Goal: Transaction & Acquisition: Purchase product/service

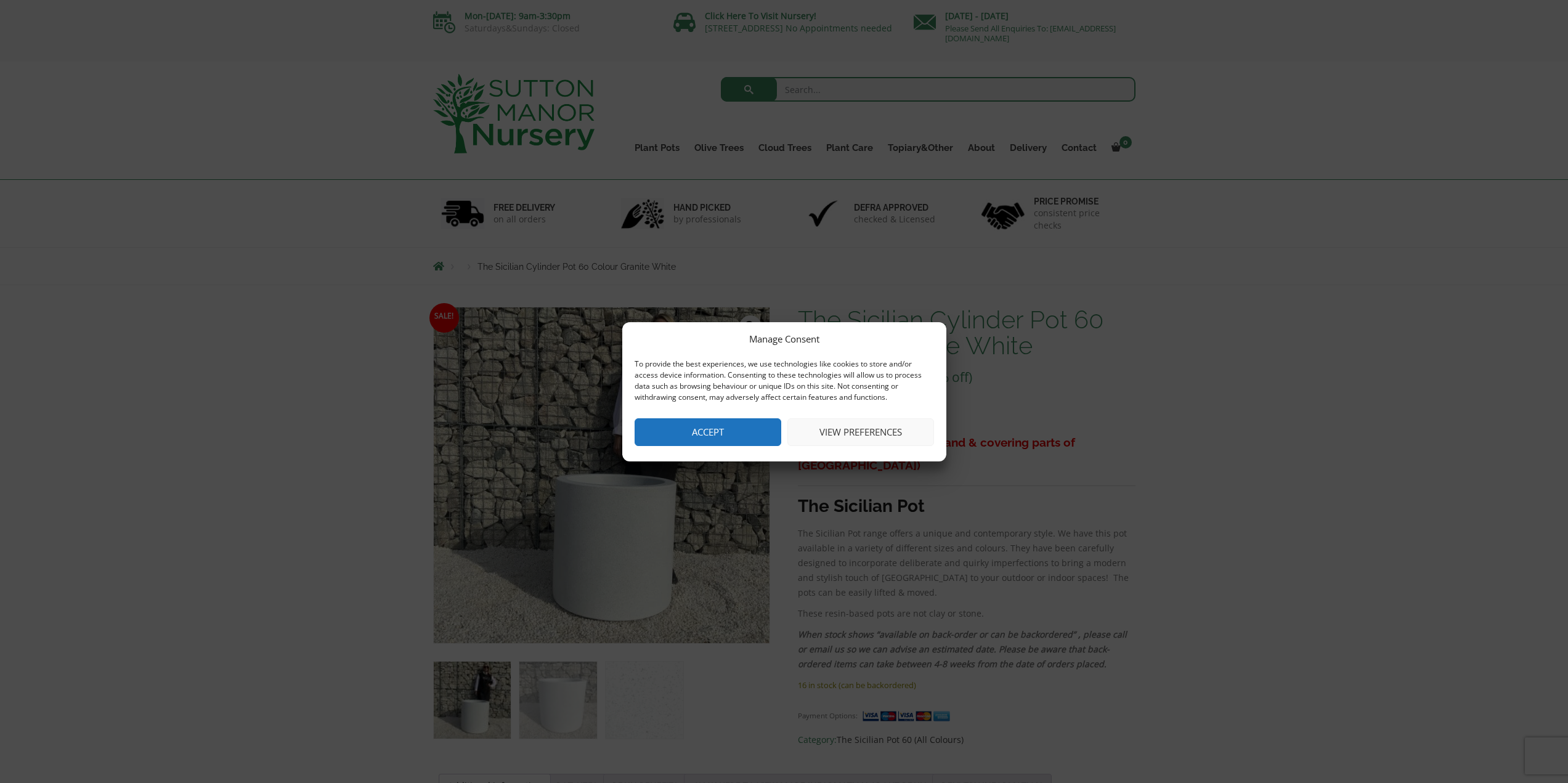
click at [753, 436] on button "Accept" at bounding box center [707, 431] width 147 height 27
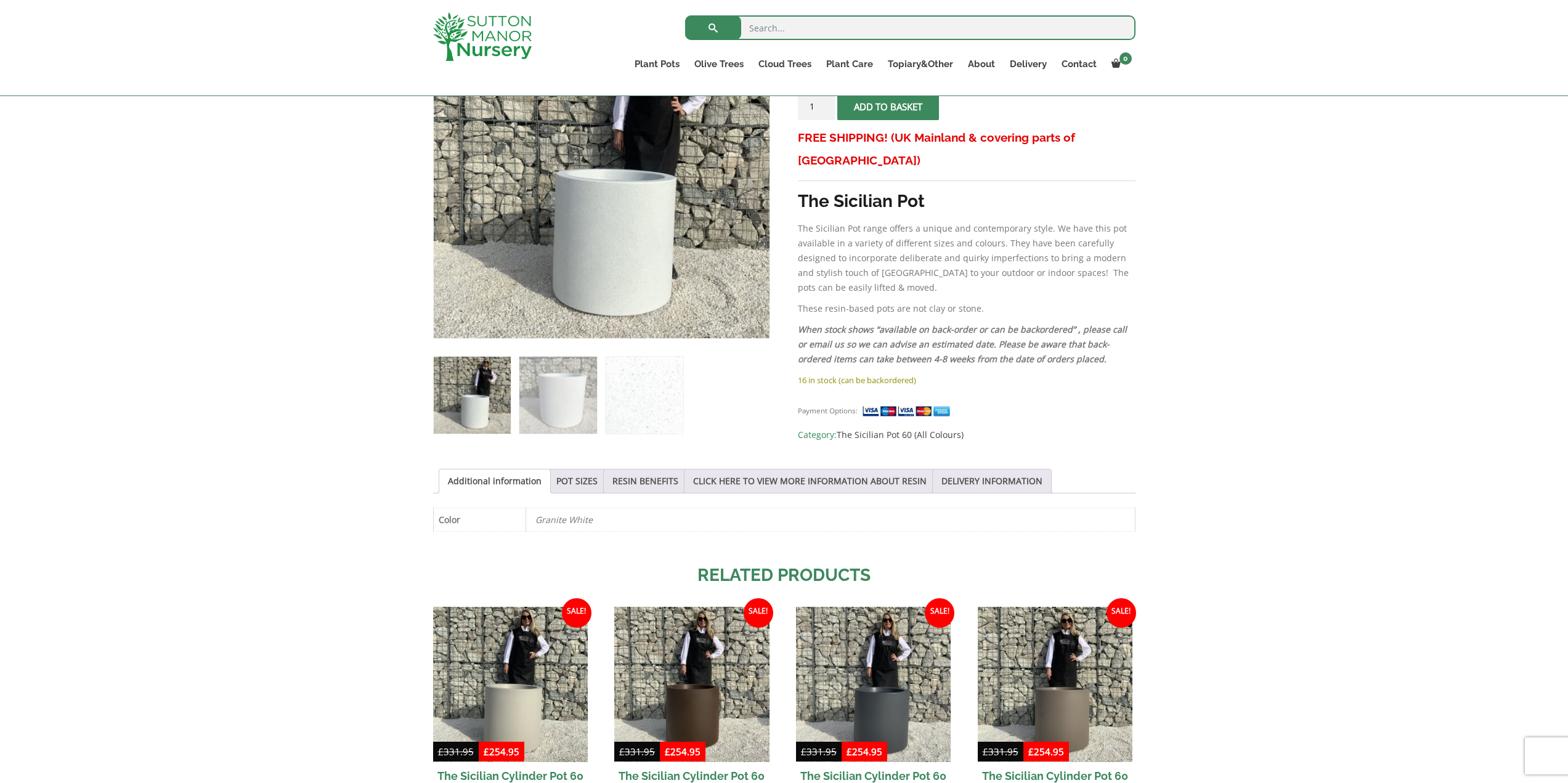
scroll to position [308, 0]
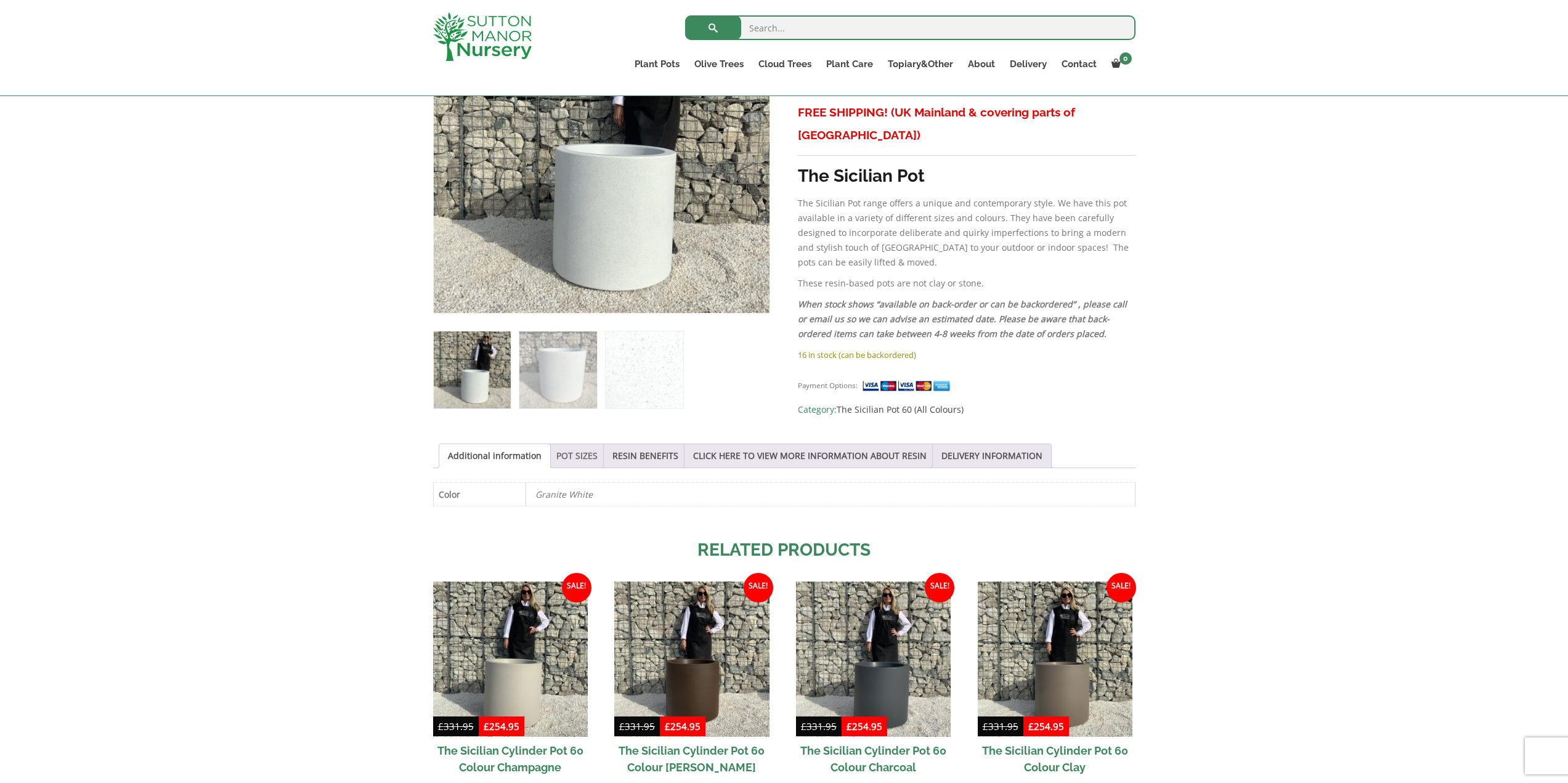
click at [583, 457] on link "POT SIZES" at bounding box center [577, 455] width 41 height 23
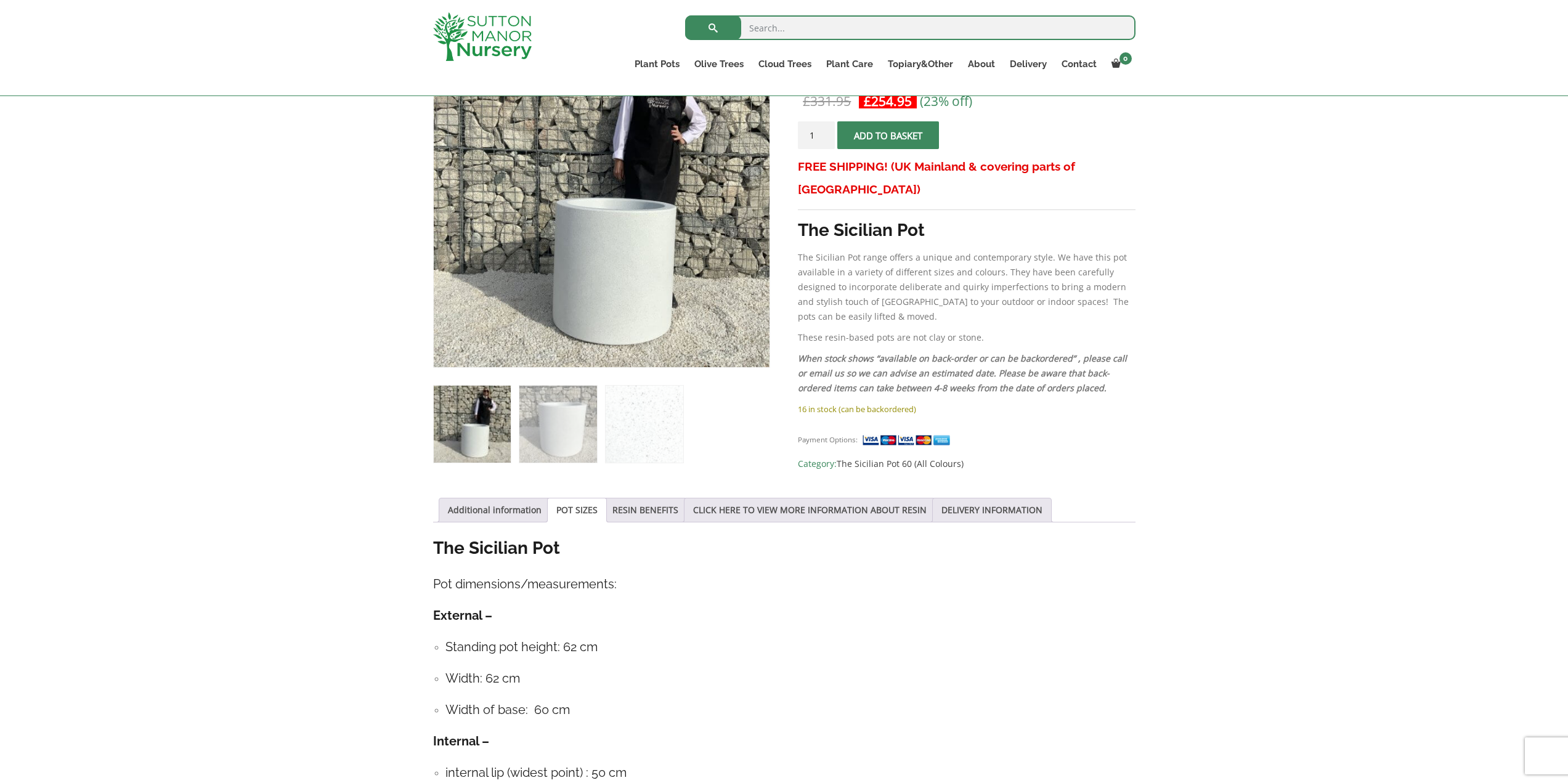
scroll to position [246, 0]
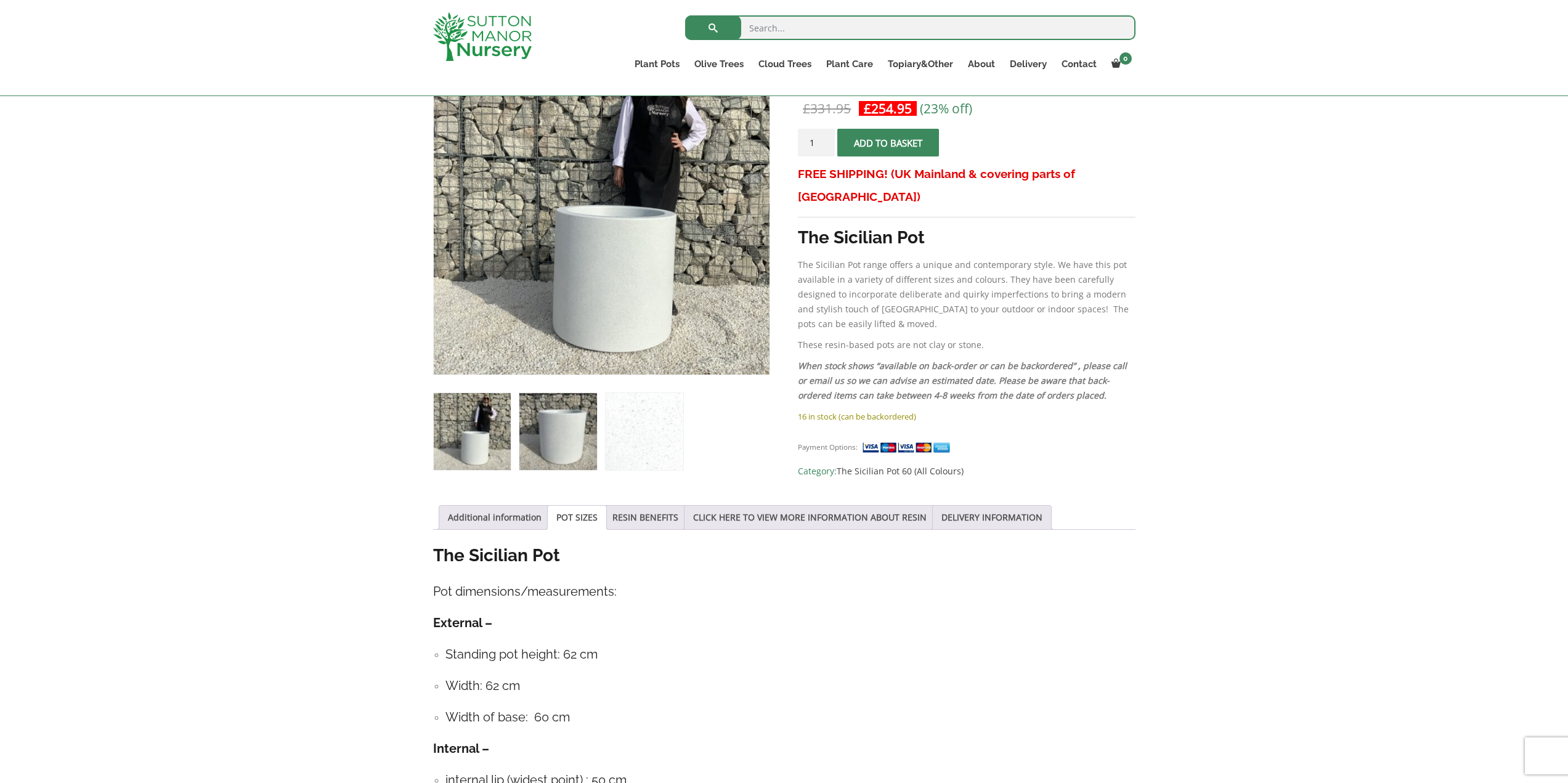
click at [569, 427] on img at bounding box center [558, 431] width 77 height 77
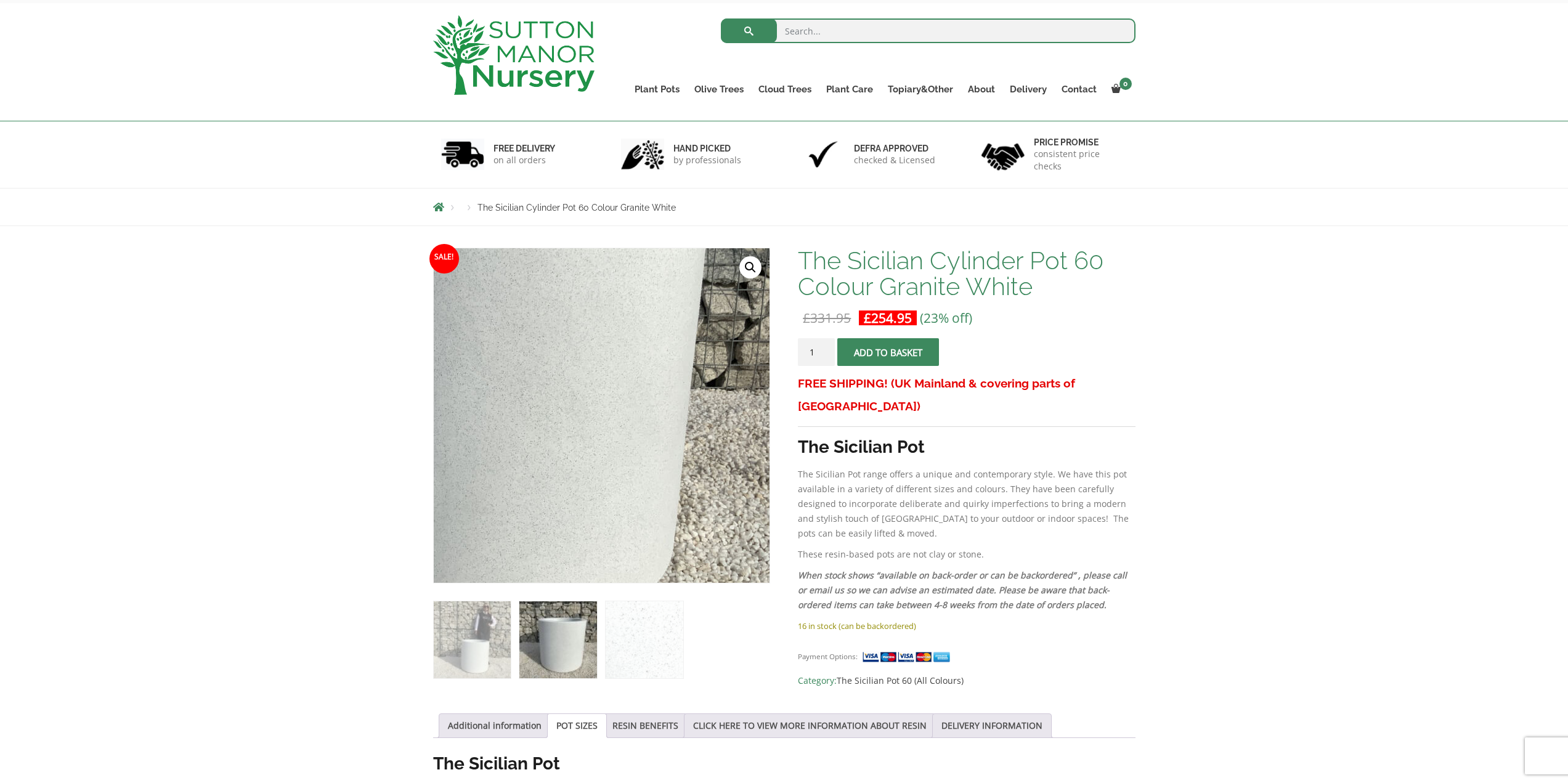
scroll to position [0, 0]
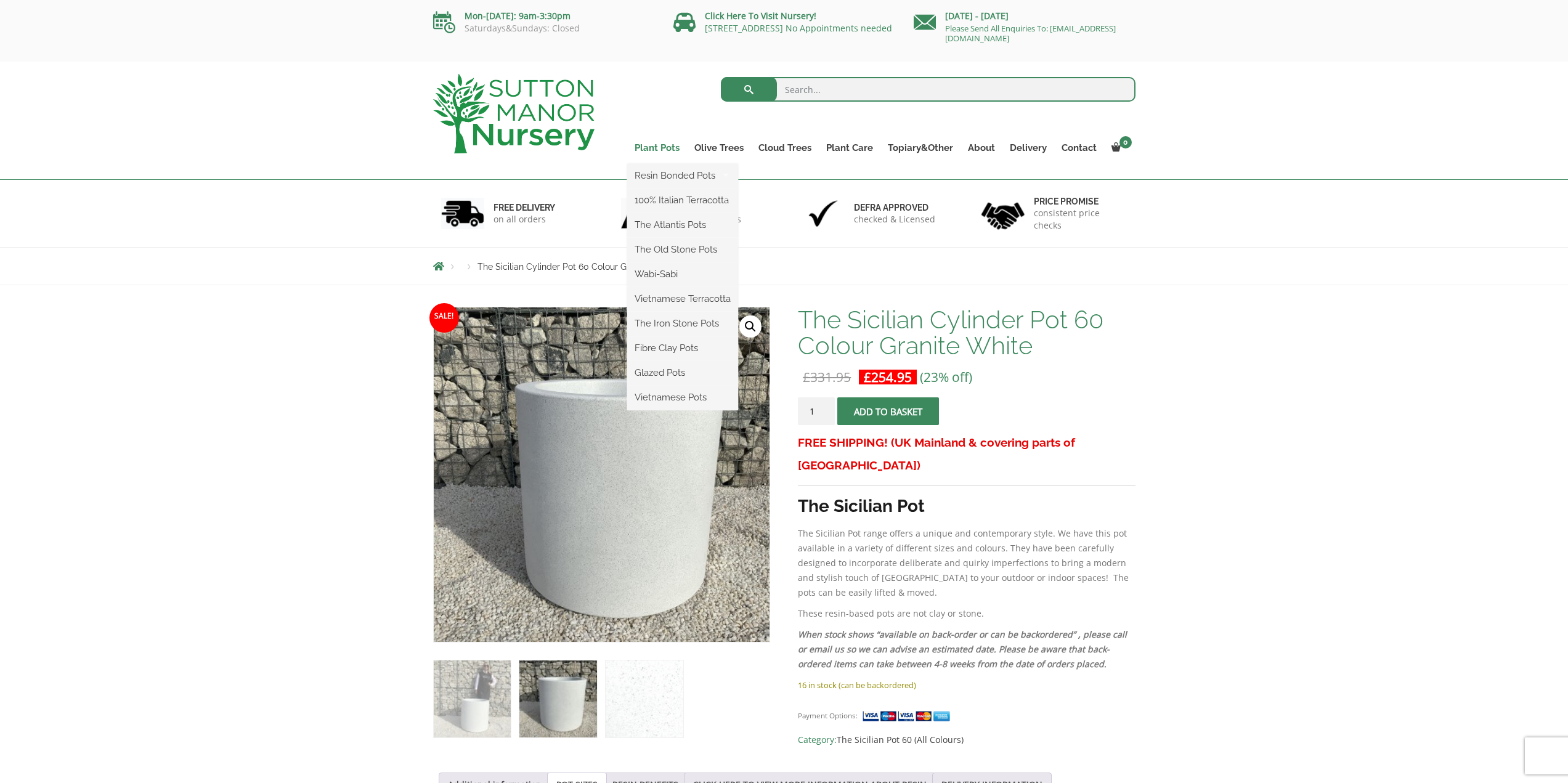
click at [660, 146] on link "Plant Pots" at bounding box center [656, 147] width 60 height 18
click at [667, 149] on link "Plant Pots" at bounding box center [656, 147] width 60 height 18
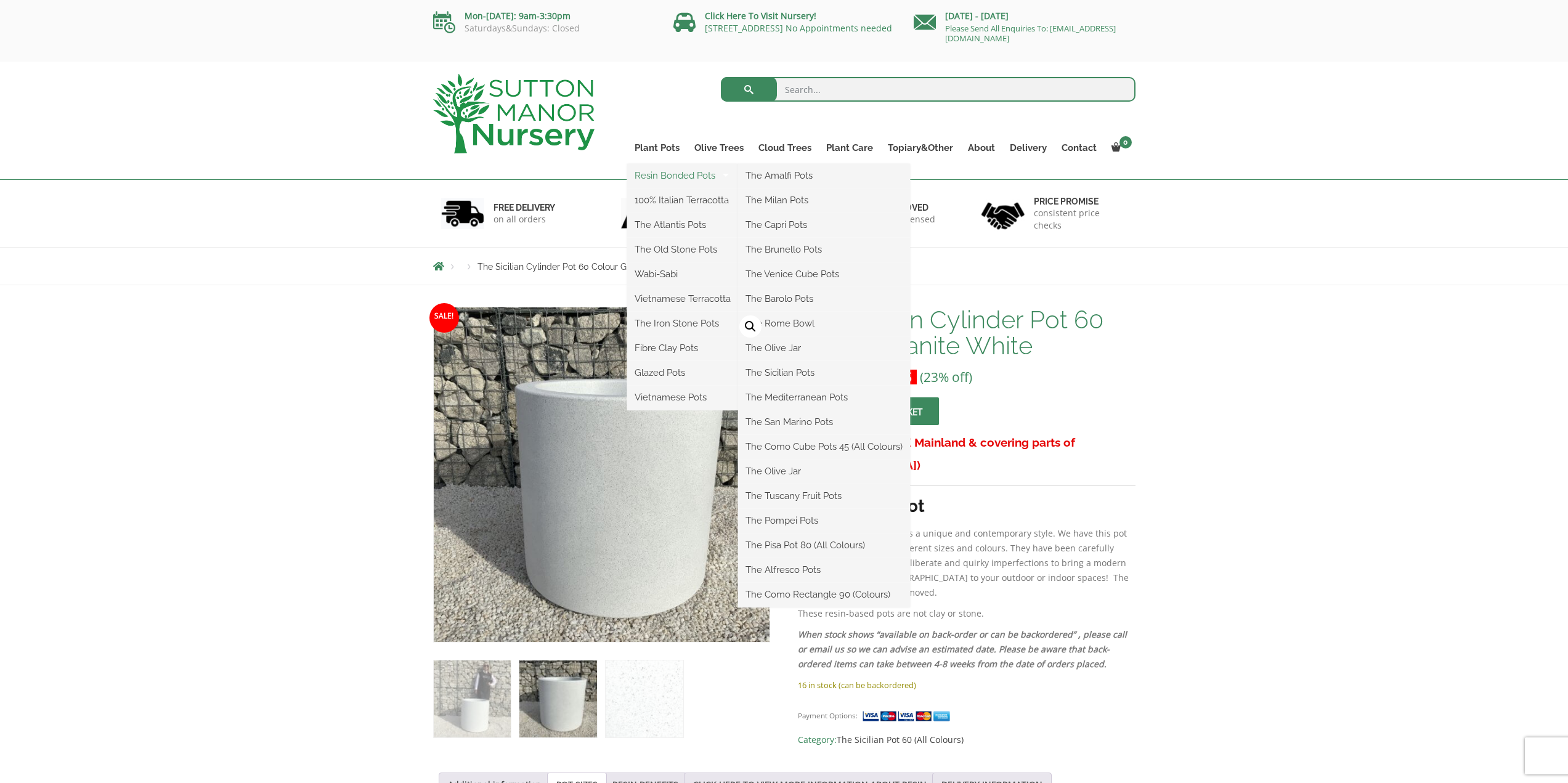
click at [658, 173] on link "Resin Bonded Pots" at bounding box center [682, 175] width 111 height 18
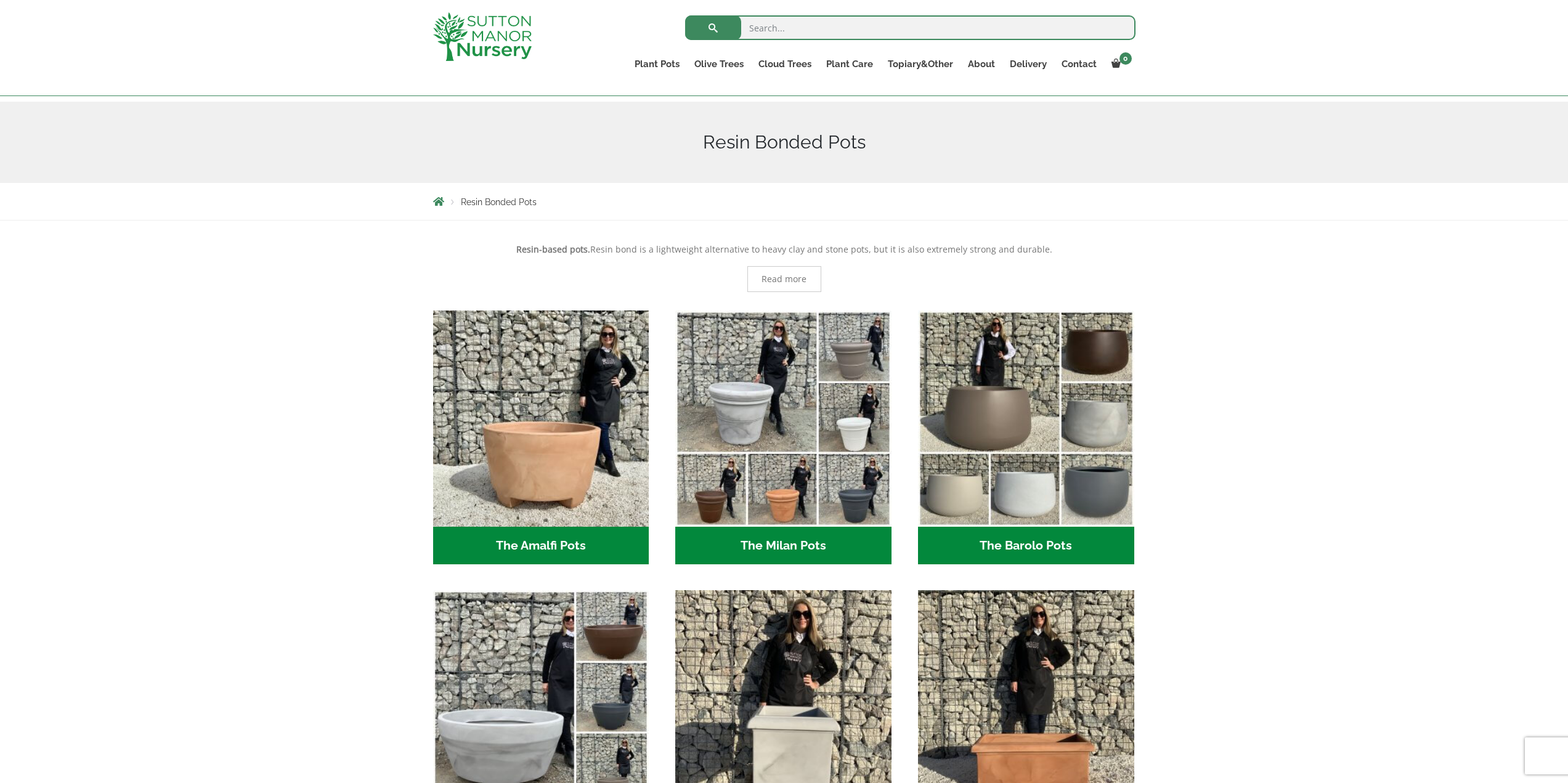
scroll to position [185, 0]
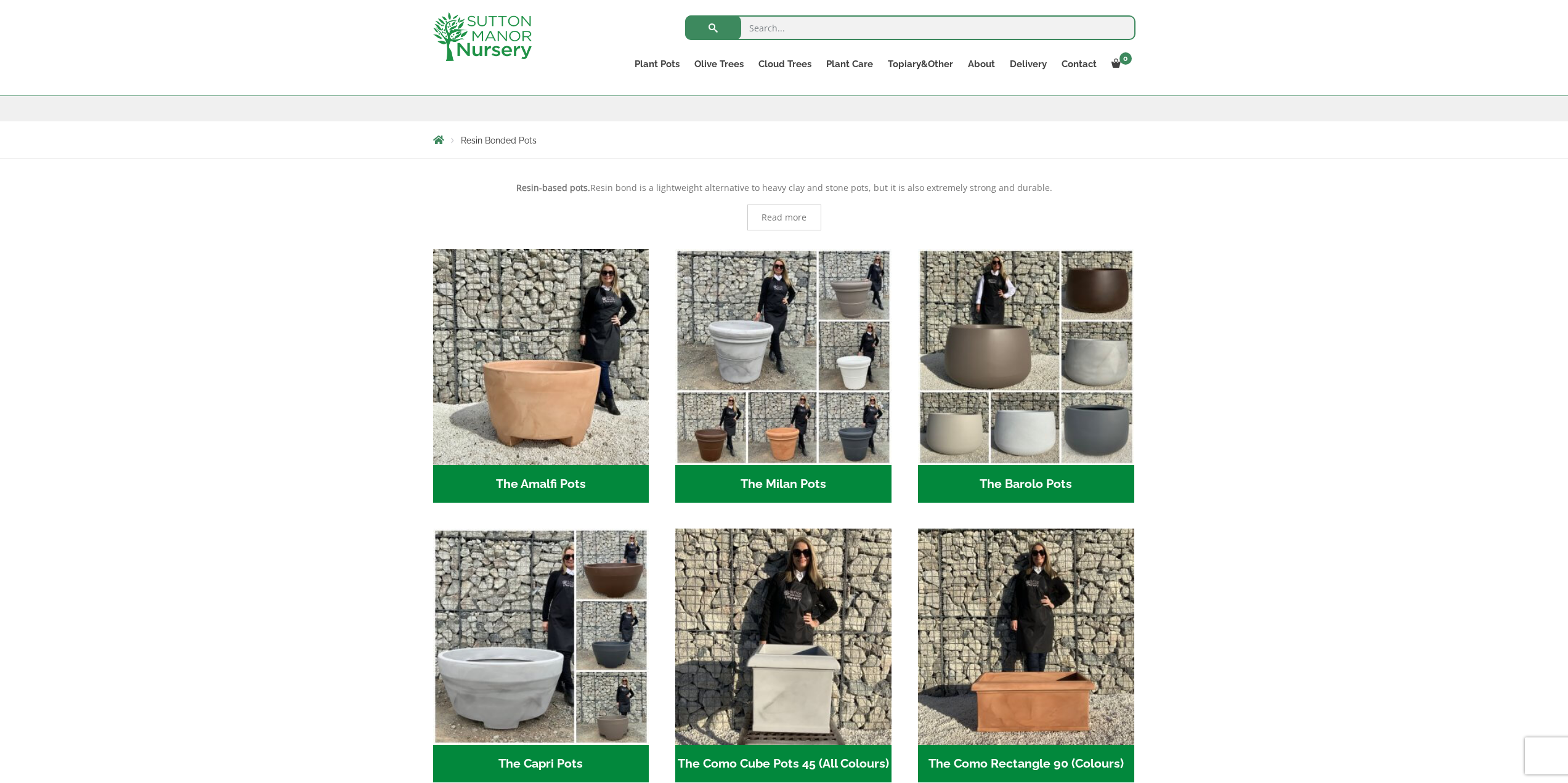
click at [1044, 486] on h2 "The Barolo Pots (42)" at bounding box center [1026, 484] width 216 height 38
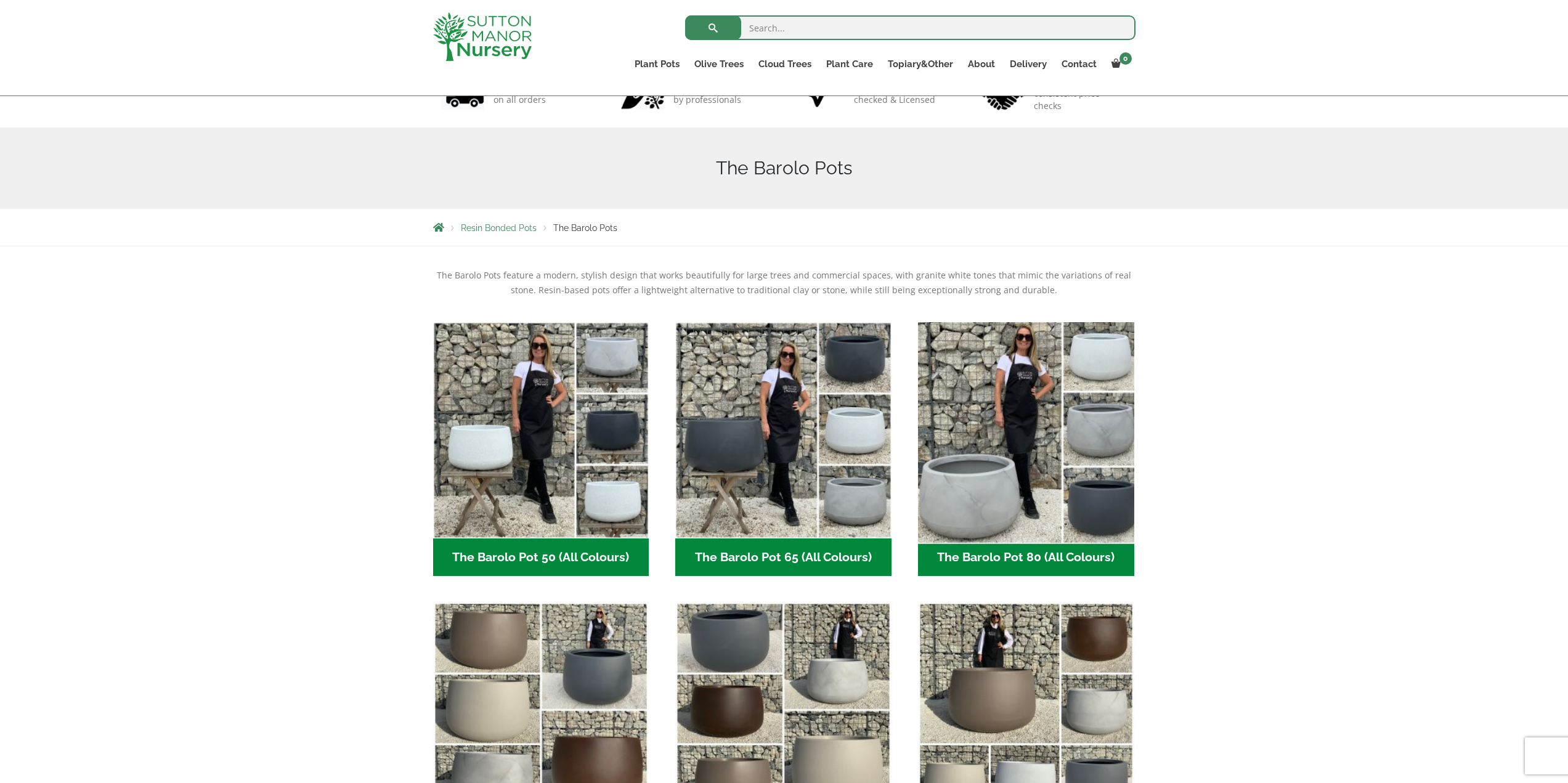
scroll to position [123, 0]
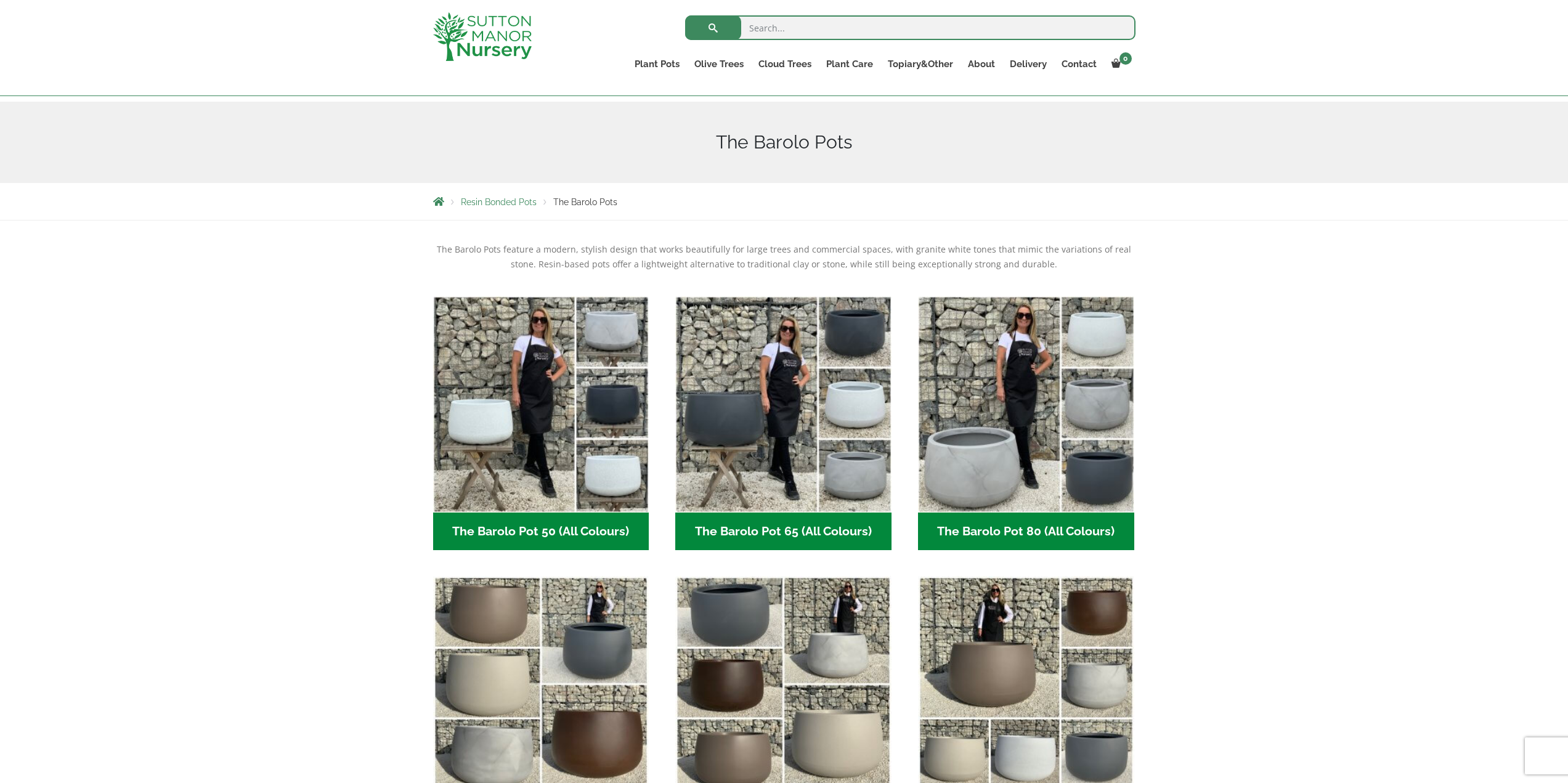
click at [540, 530] on h2 "The Barolo Pot 50 (All Colours) (7)" at bounding box center [541, 531] width 216 height 38
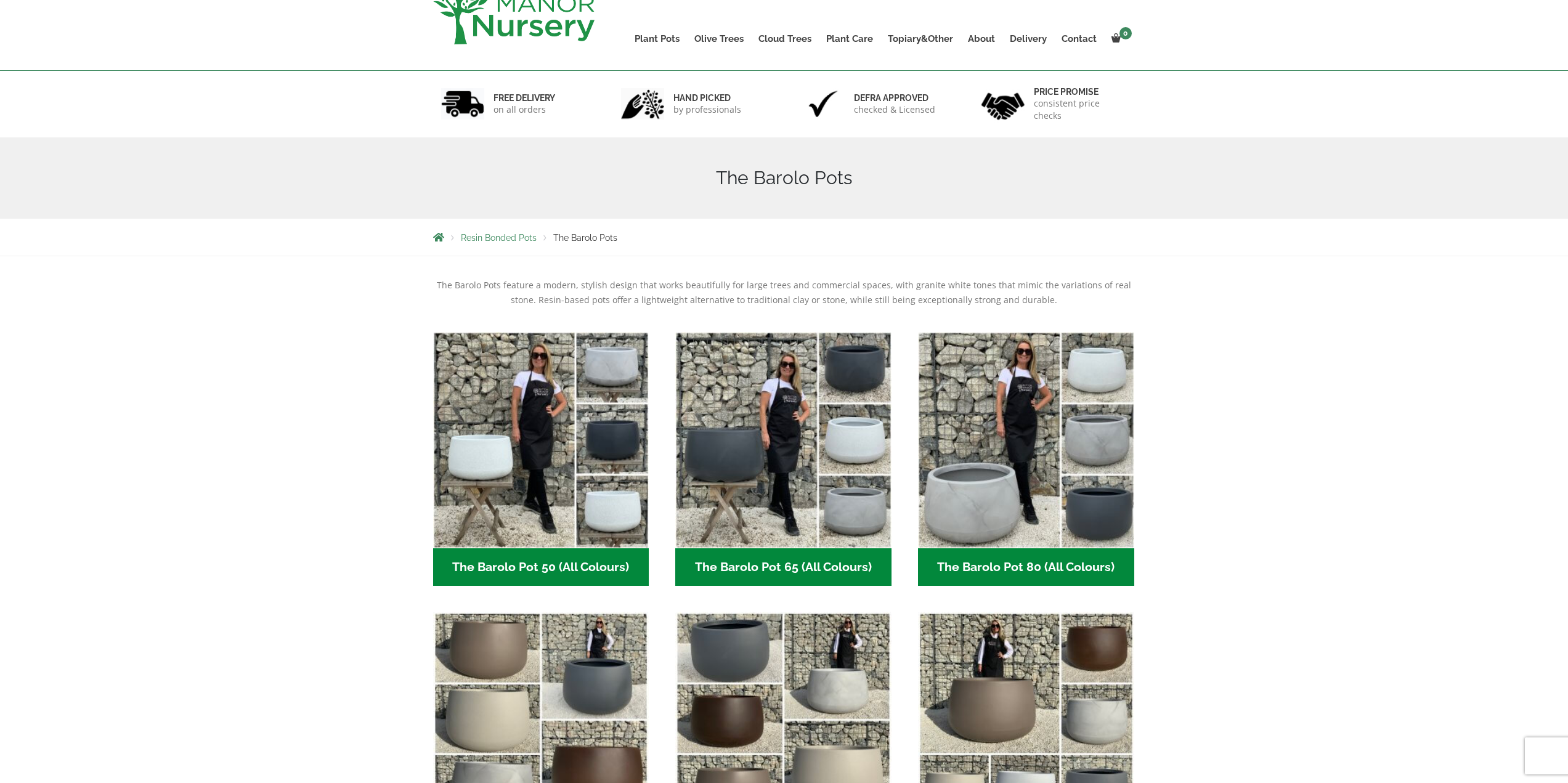
scroll to position [62, 0]
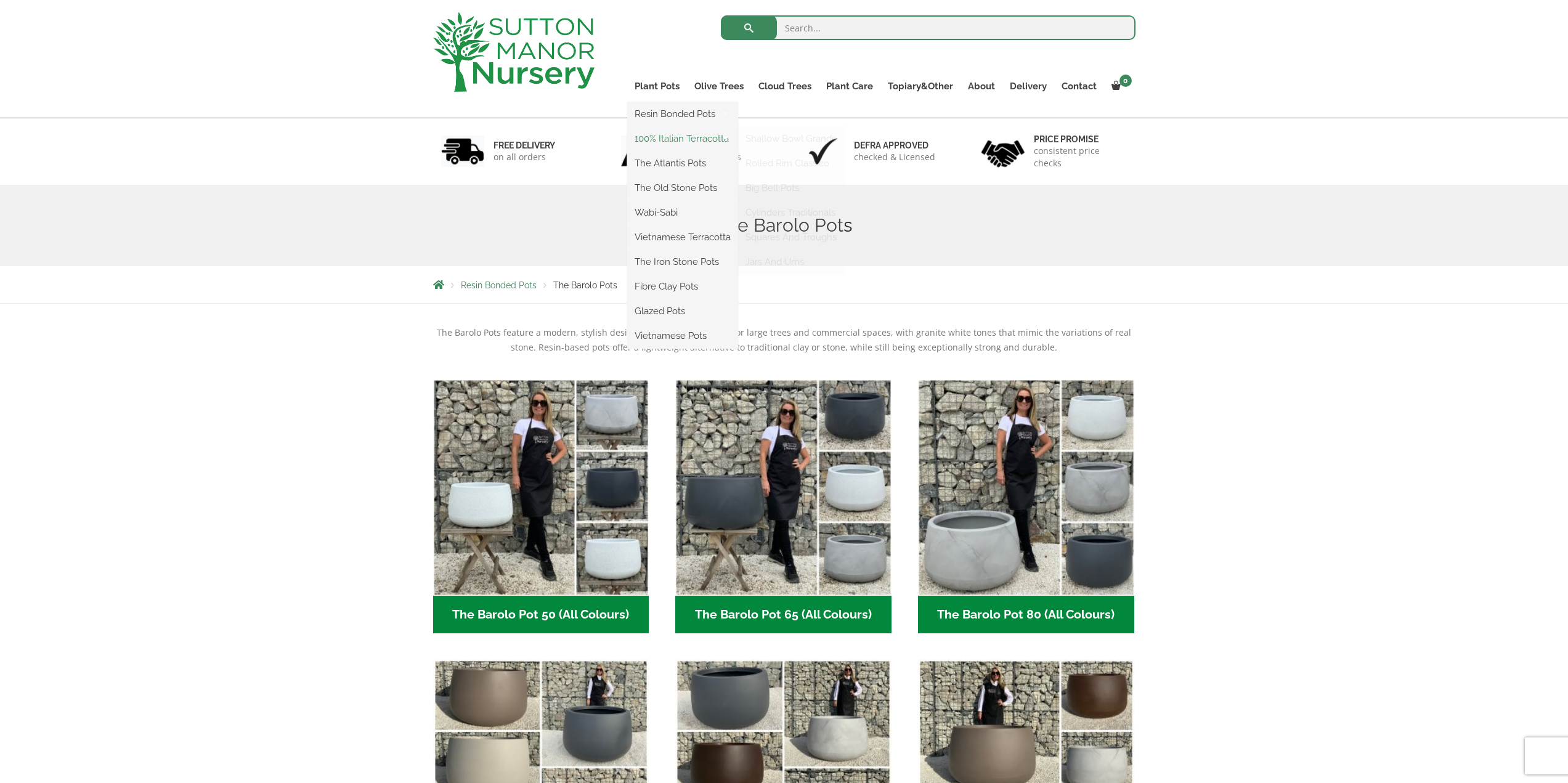
click at [680, 140] on link "100% Italian Terracotta" at bounding box center [682, 138] width 111 height 18
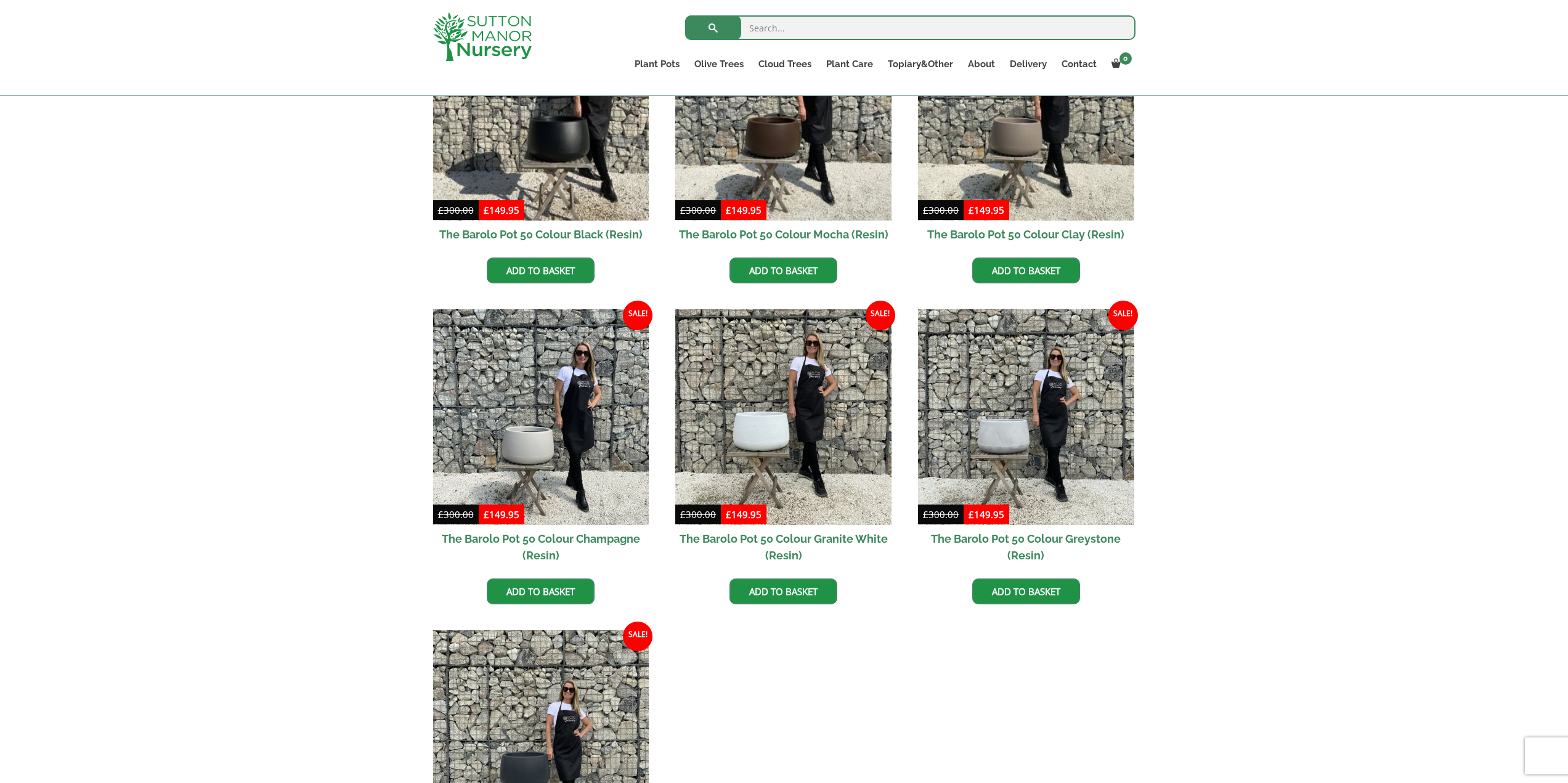
scroll to position [493, 0]
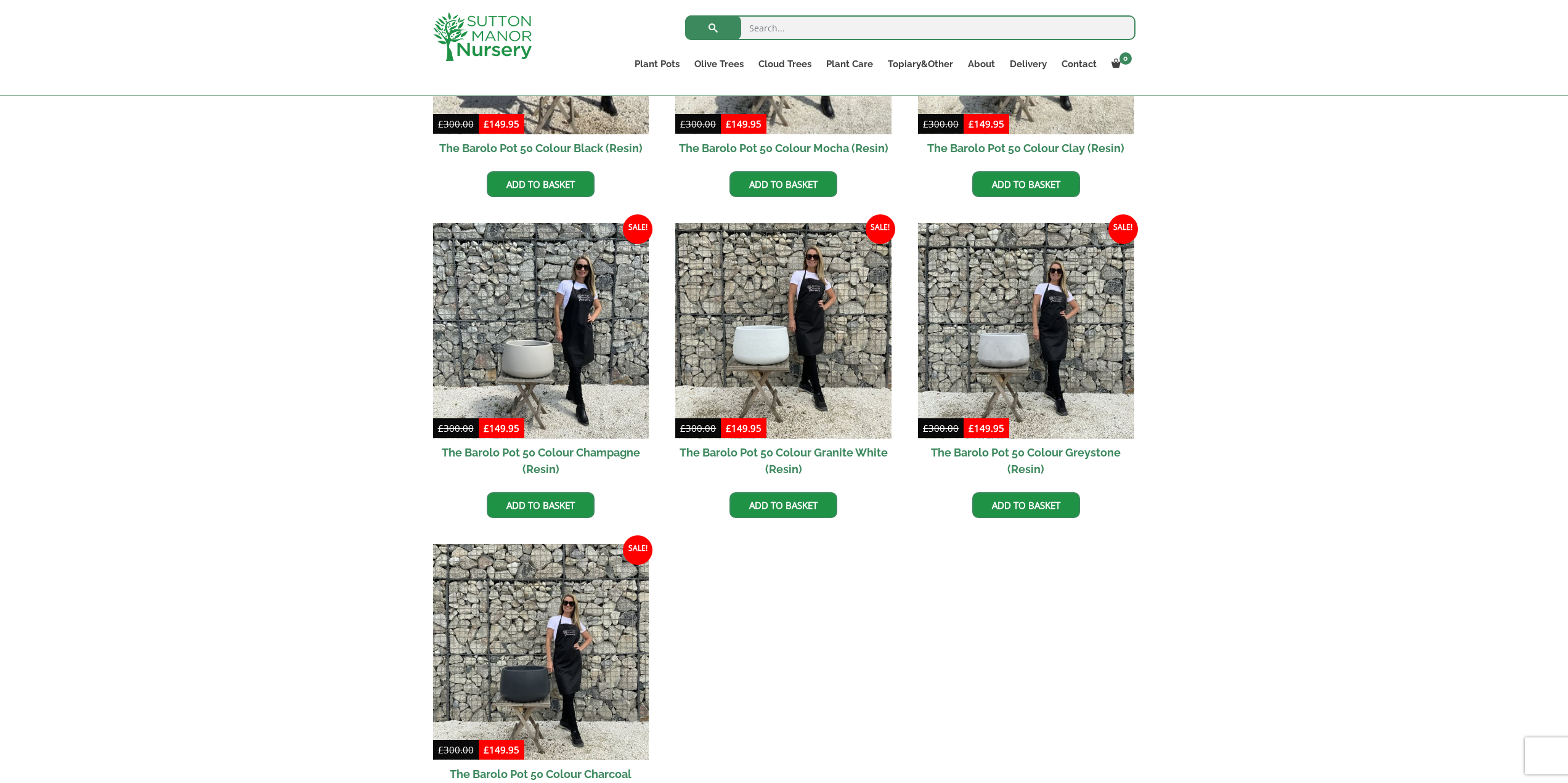
click at [803, 455] on h2 "The Barolo Pot 50 Colour Granite White (Resin)" at bounding box center [783, 460] width 216 height 44
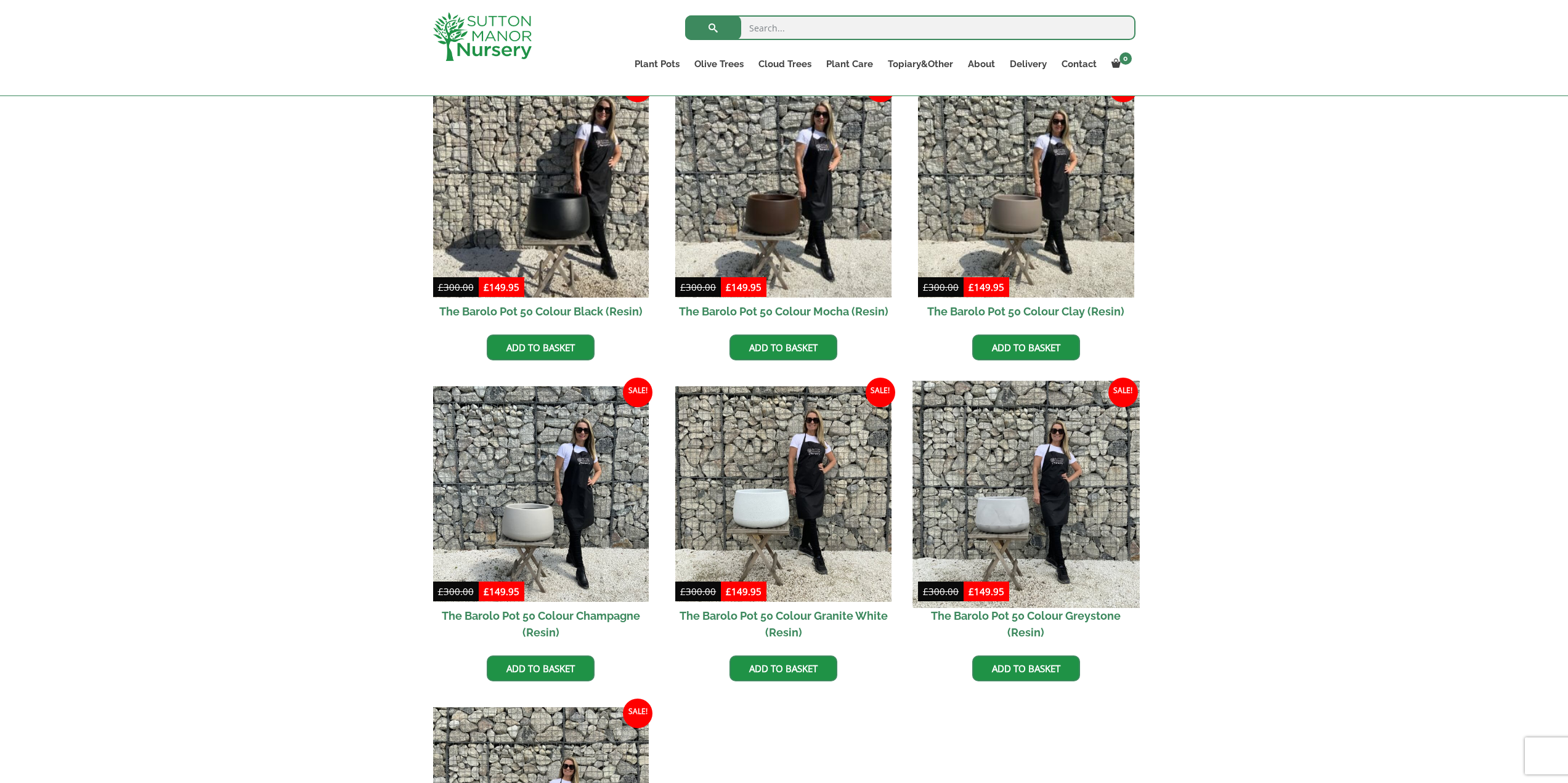
scroll to position [308, 0]
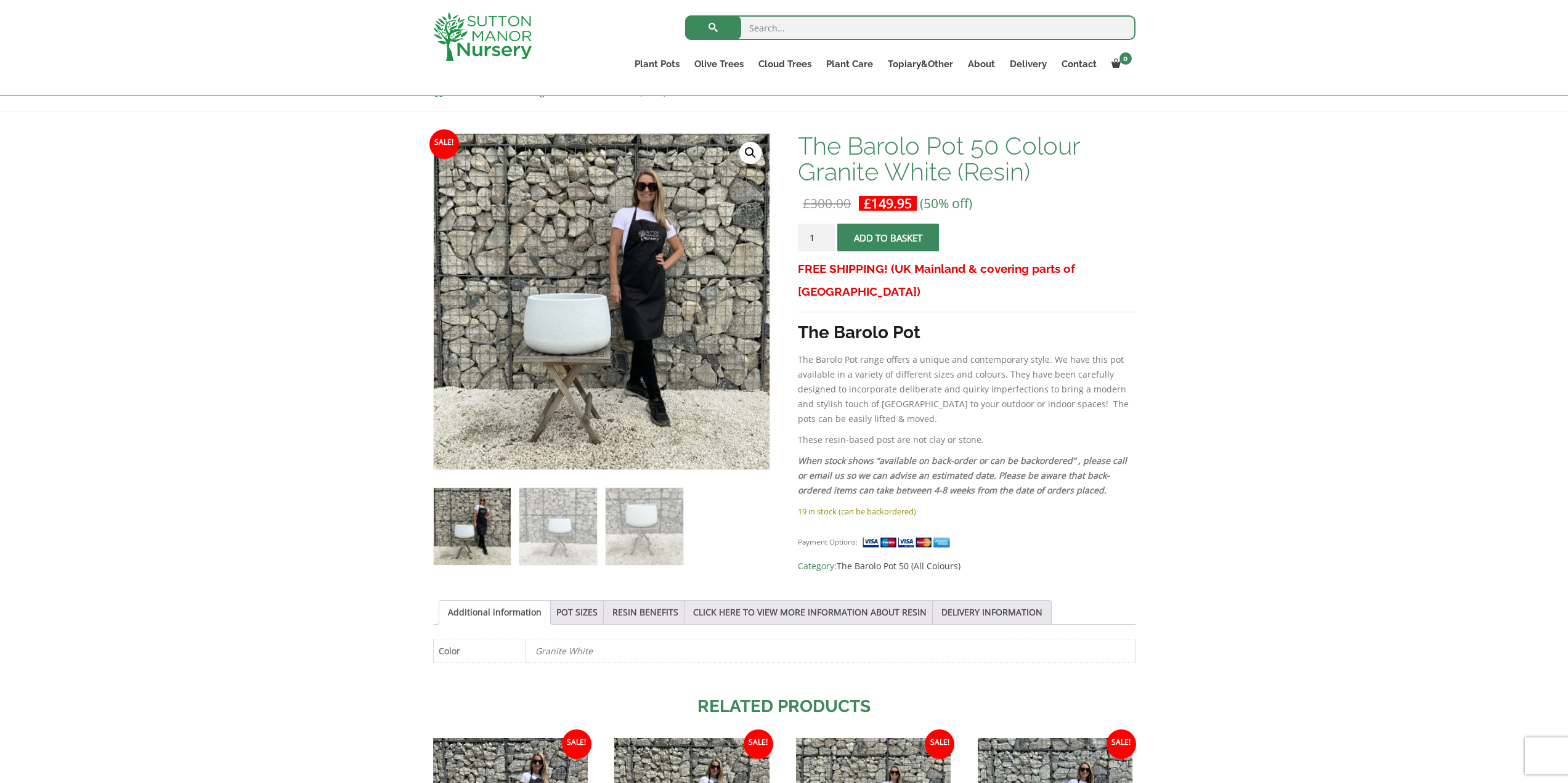
scroll to position [185, 0]
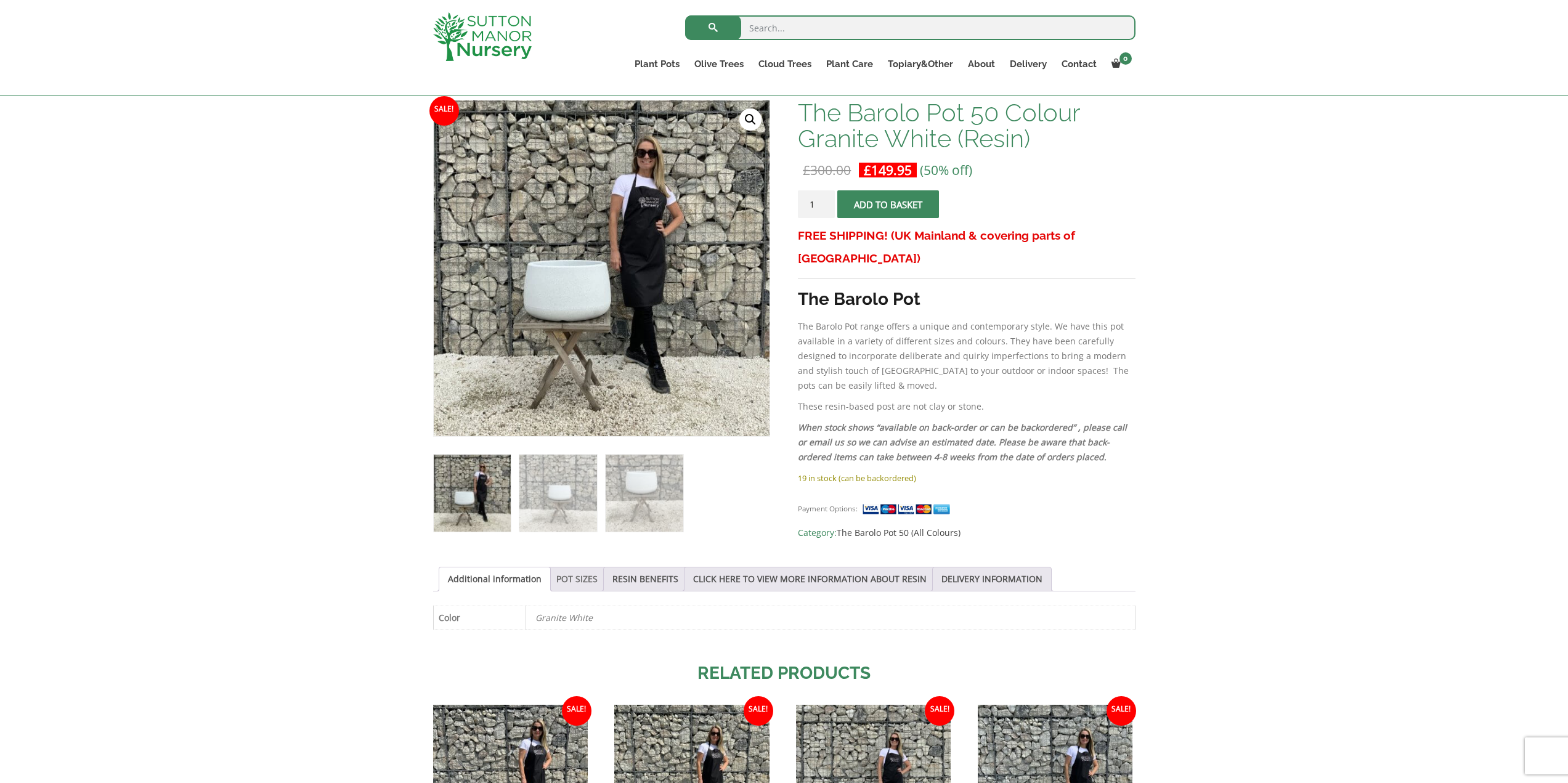
click at [572, 587] on link "POT SIZES" at bounding box center [577, 578] width 41 height 23
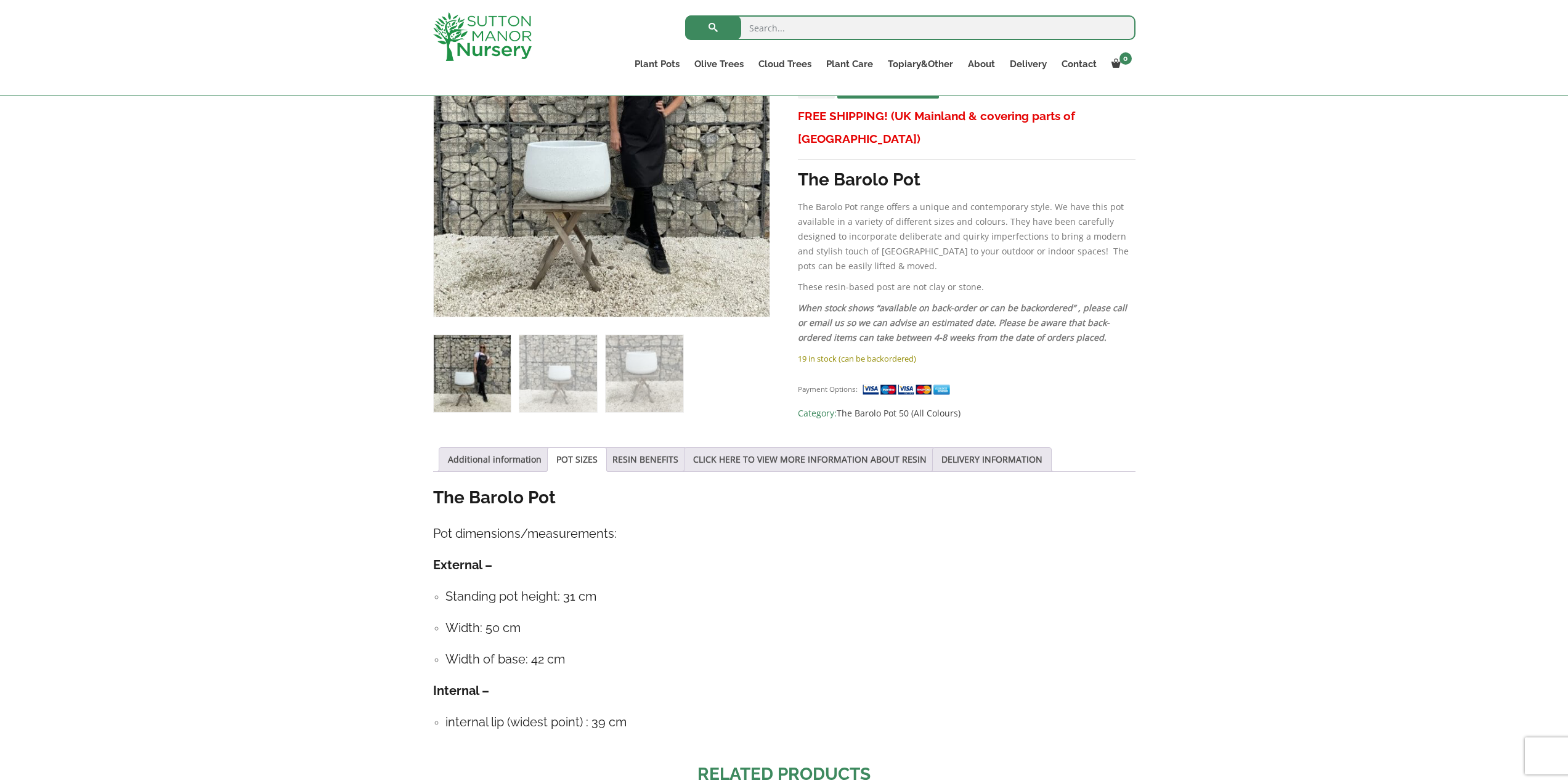
scroll to position [308, 0]
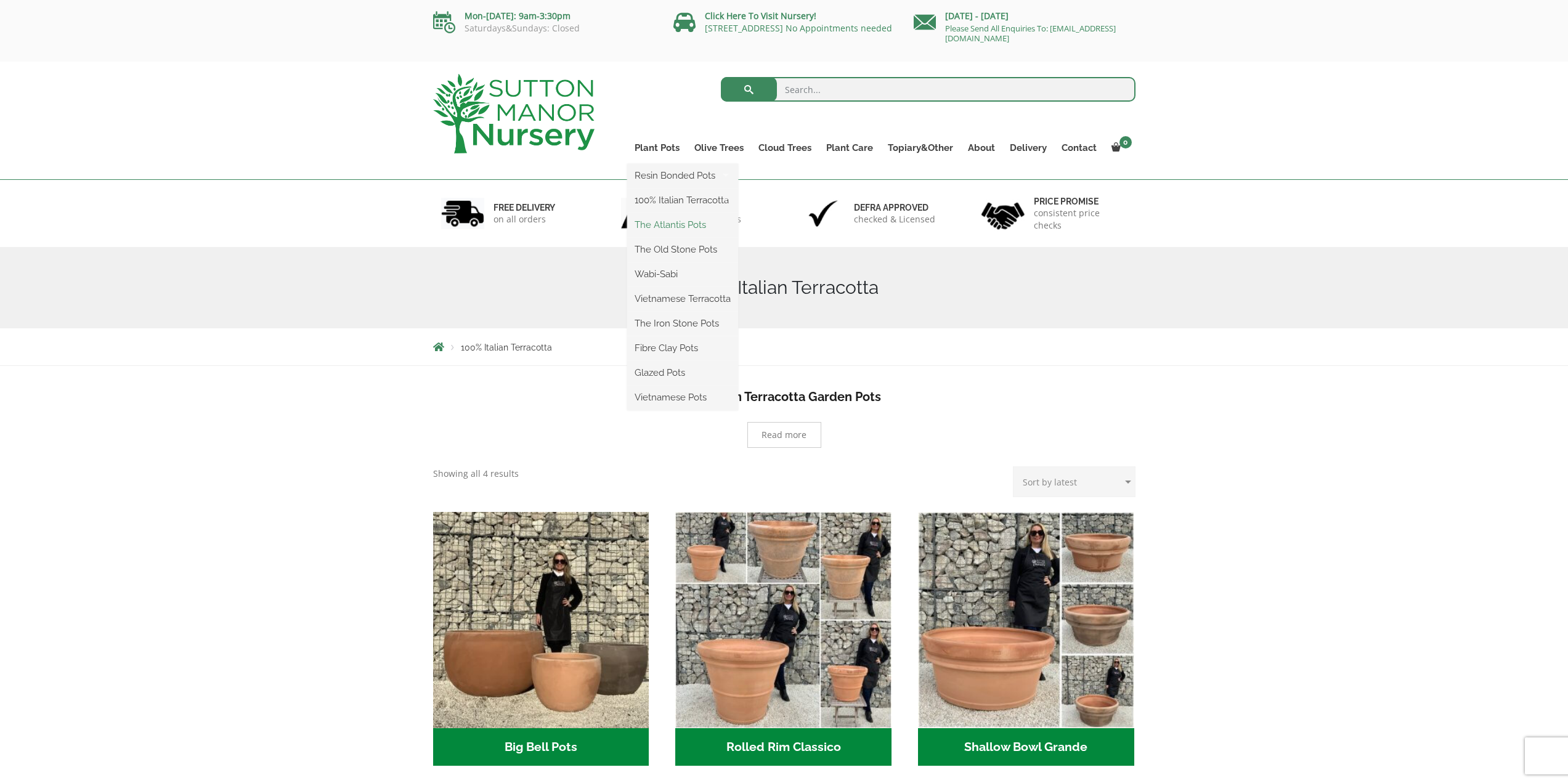
click at [680, 228] on link "The Atlantis Pots" at bounding box center [682, 225] width 111 height 18
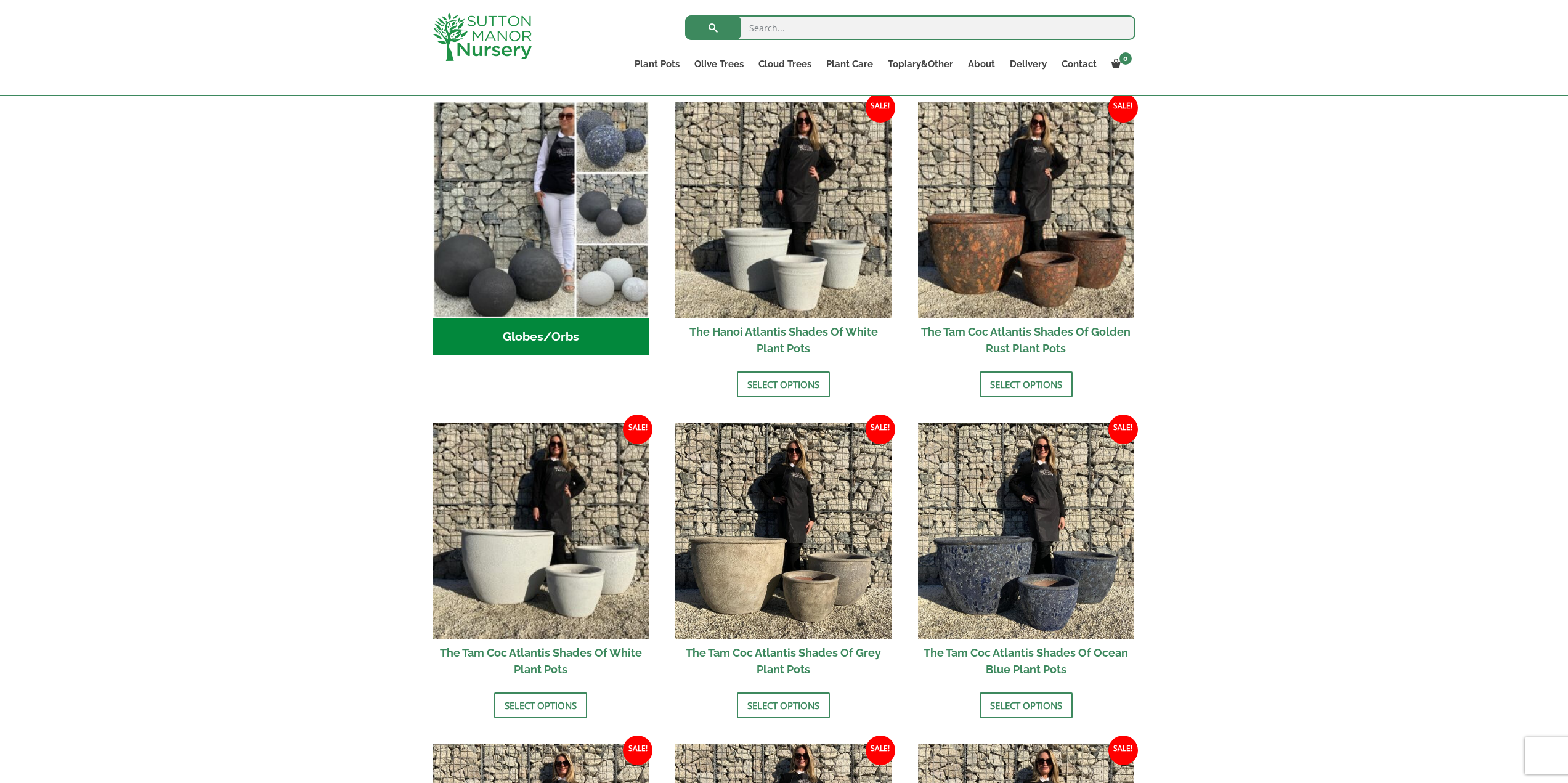
scroll to position [431, 0]
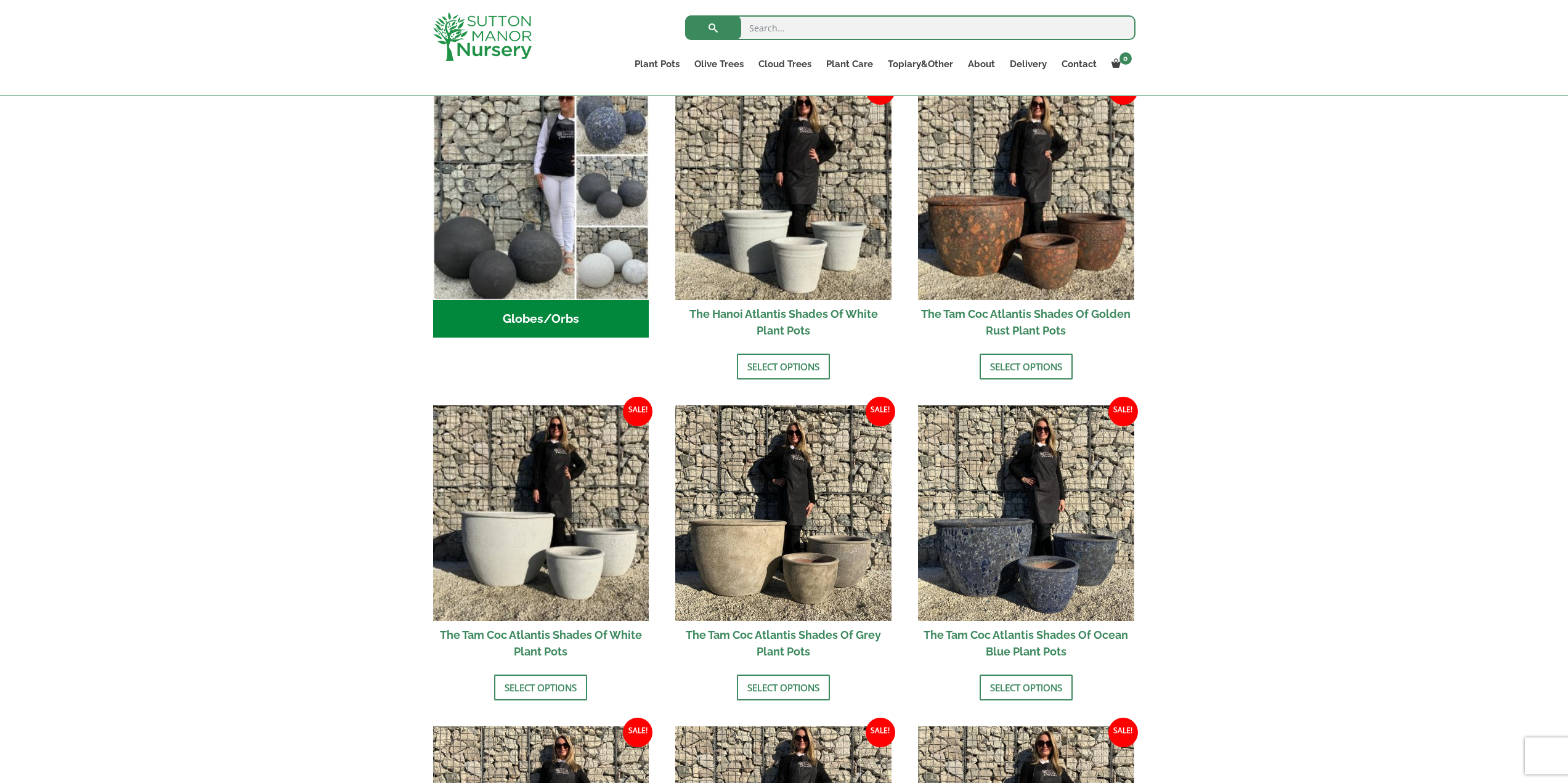
click at [550, 636] on h2 "The Tam Coc Atlantis Shades Of White Plant Pots" at bounding box center [541, 643] width 216 height 44
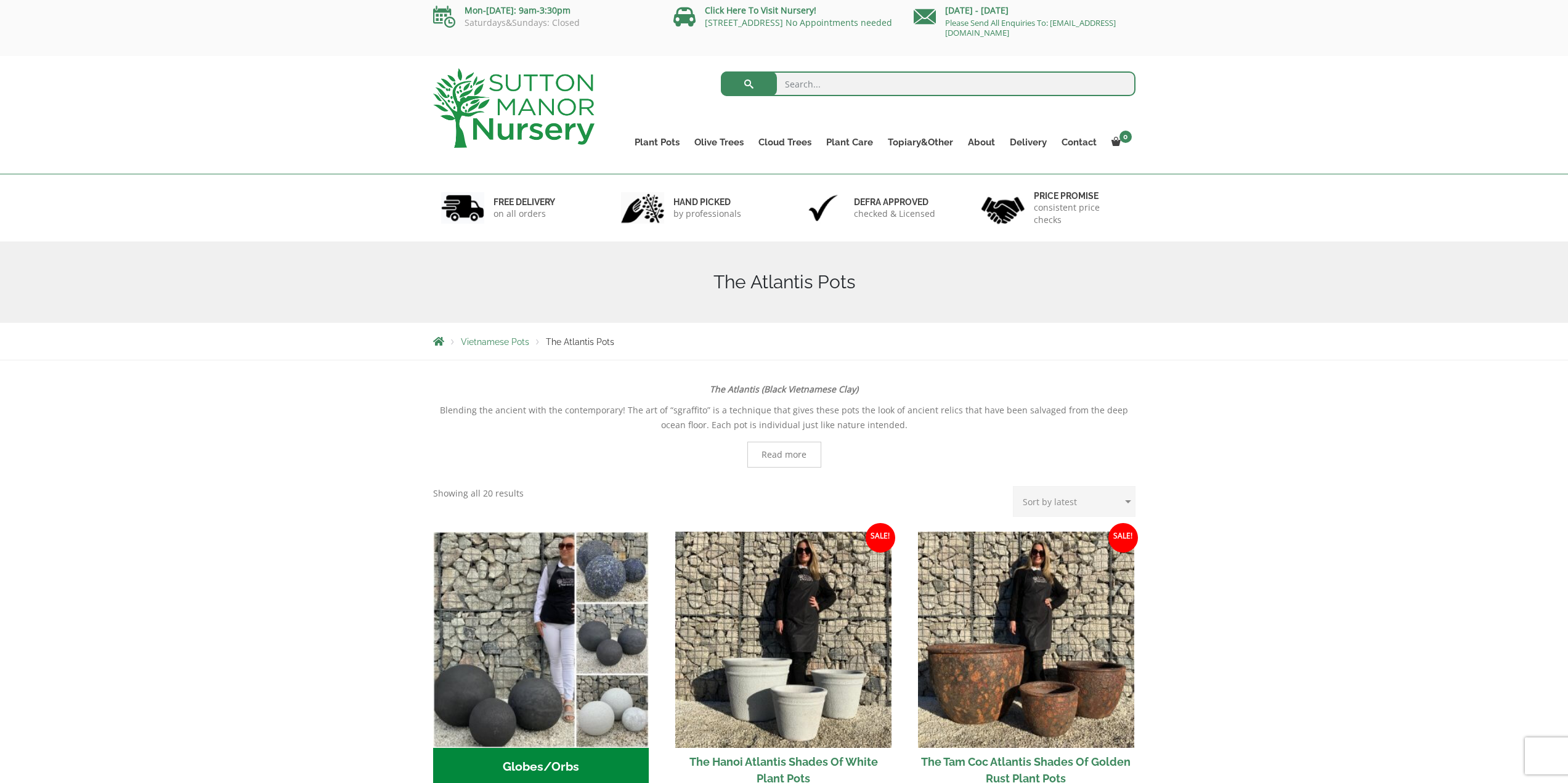
scroll to position [0, 0]
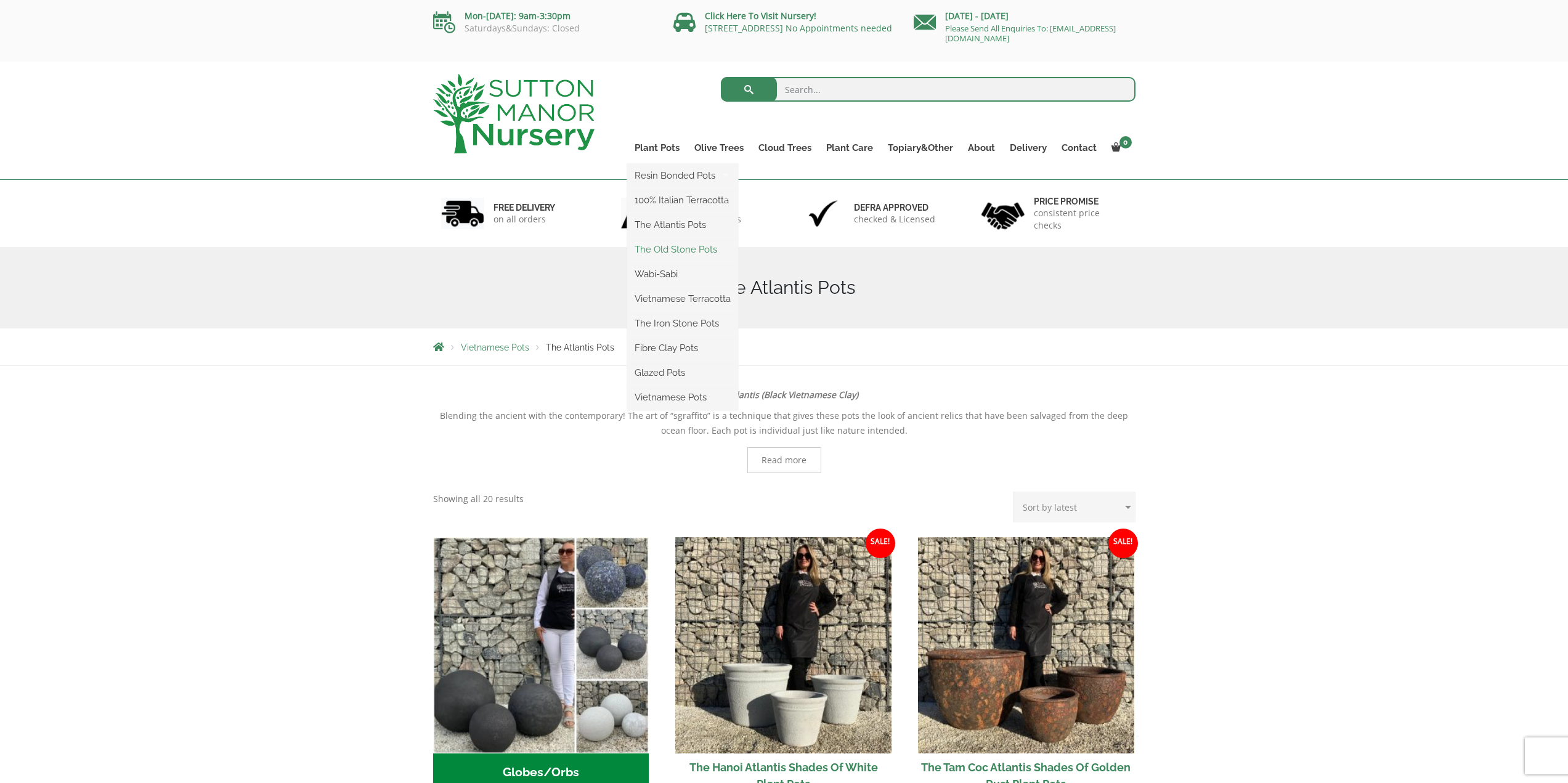
click at [665, 244] on link "The Old Stone Pots" at bounding box center [682, 249] width 111 height 18
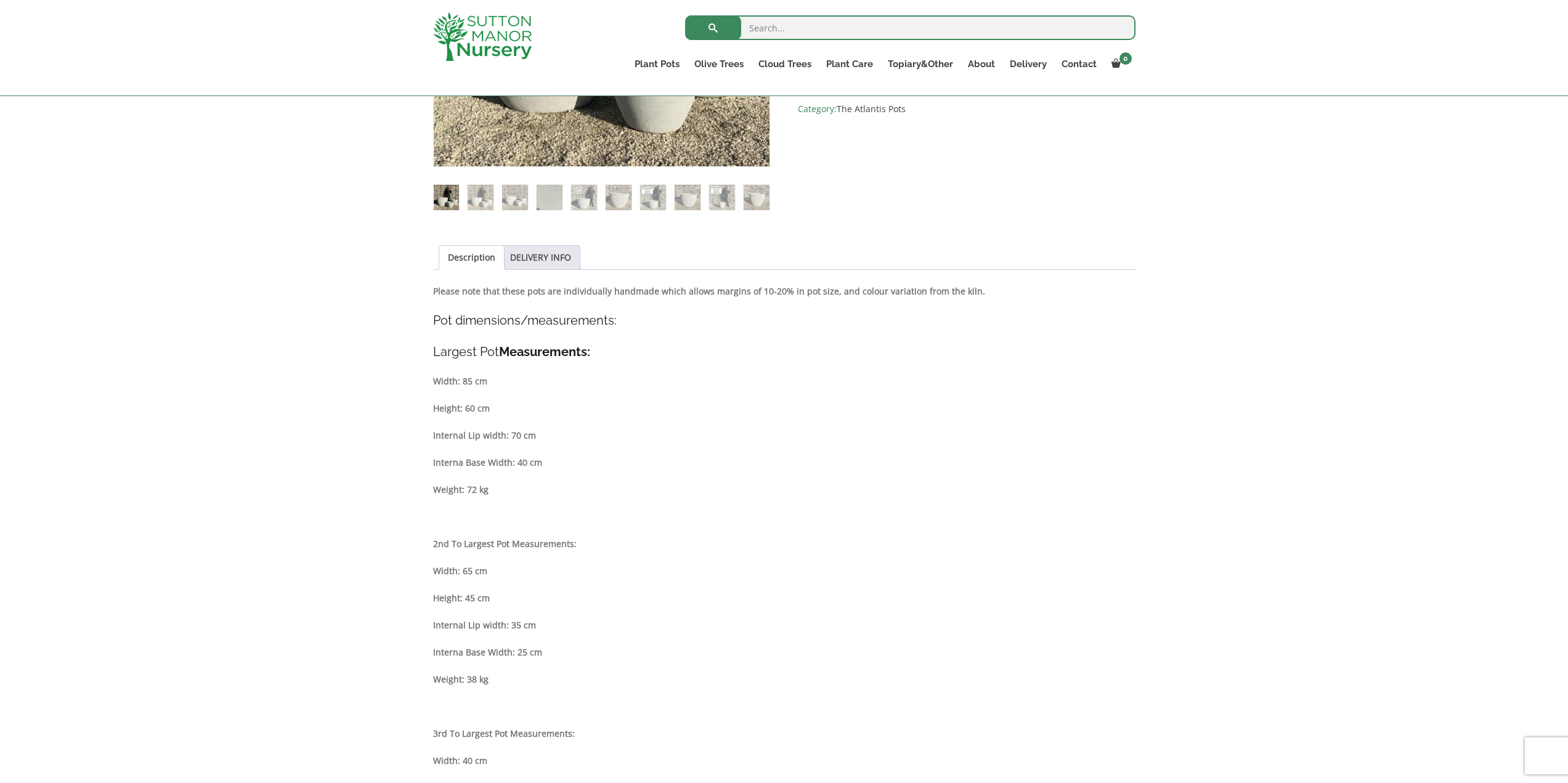
scroll to position [431, 0]
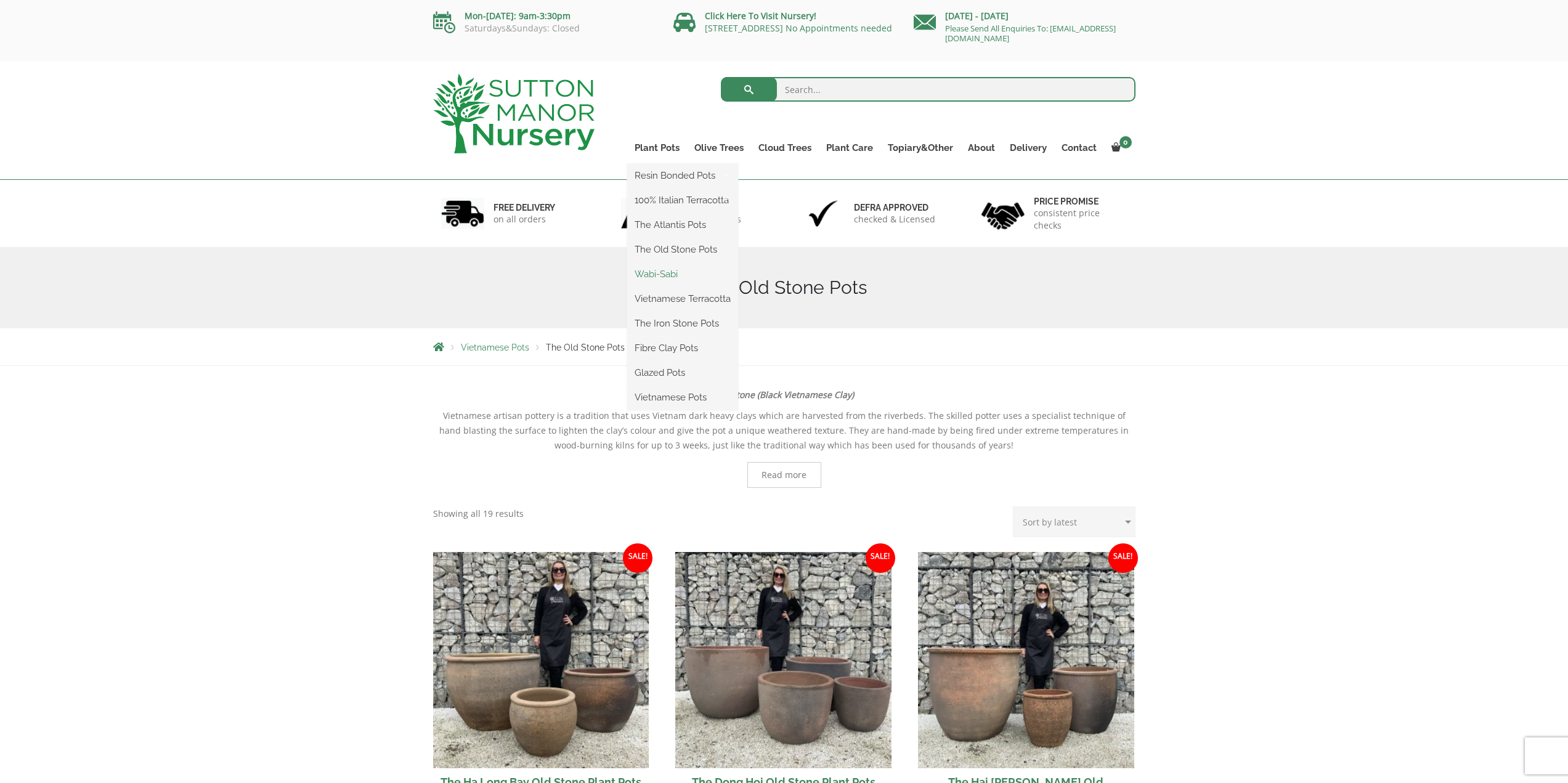
click at [668, 274] on link "Wabi-Sabi" at bounding box center [682, 274] width 111 height 18
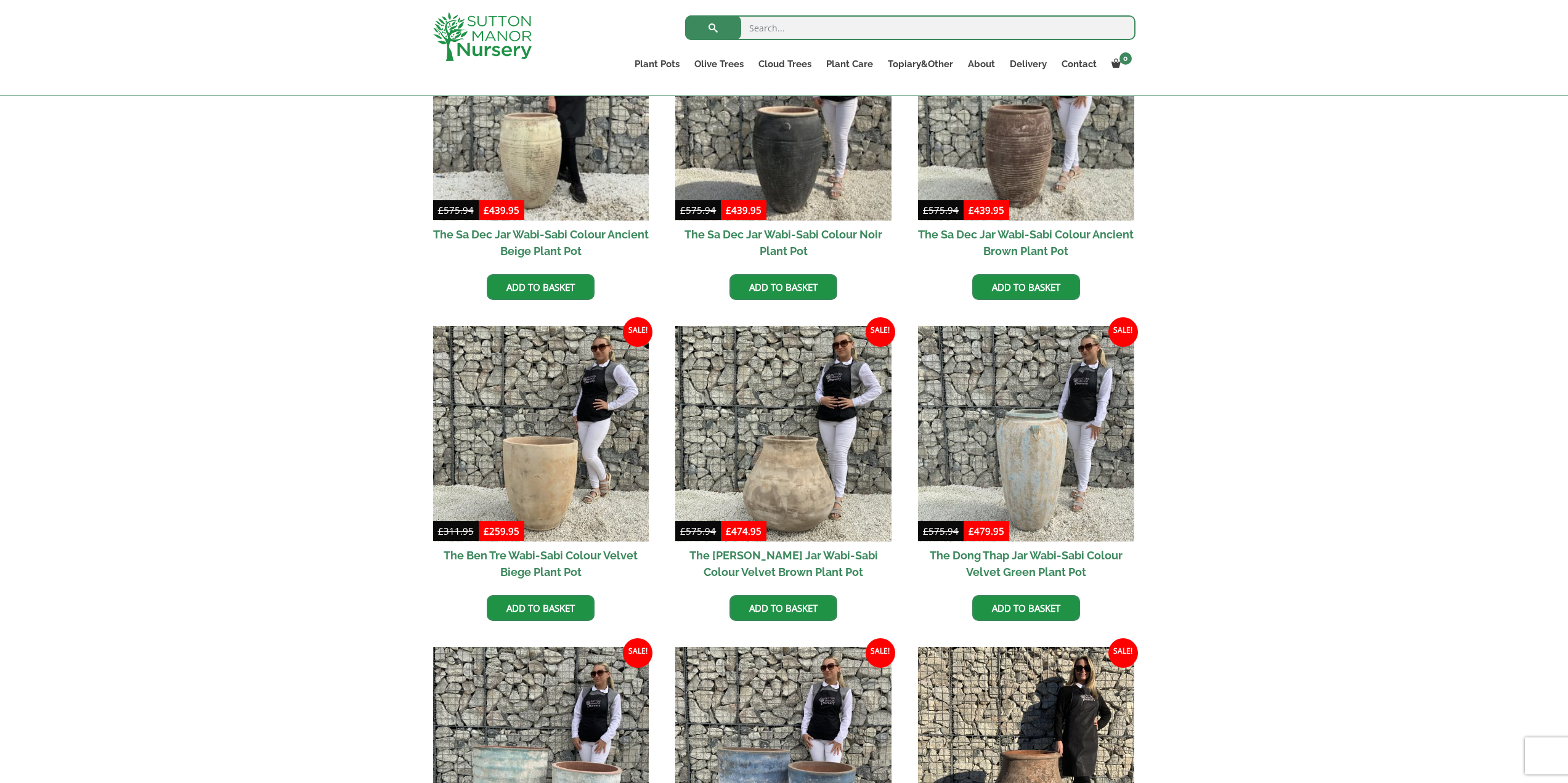
scroll to position [431, 0]
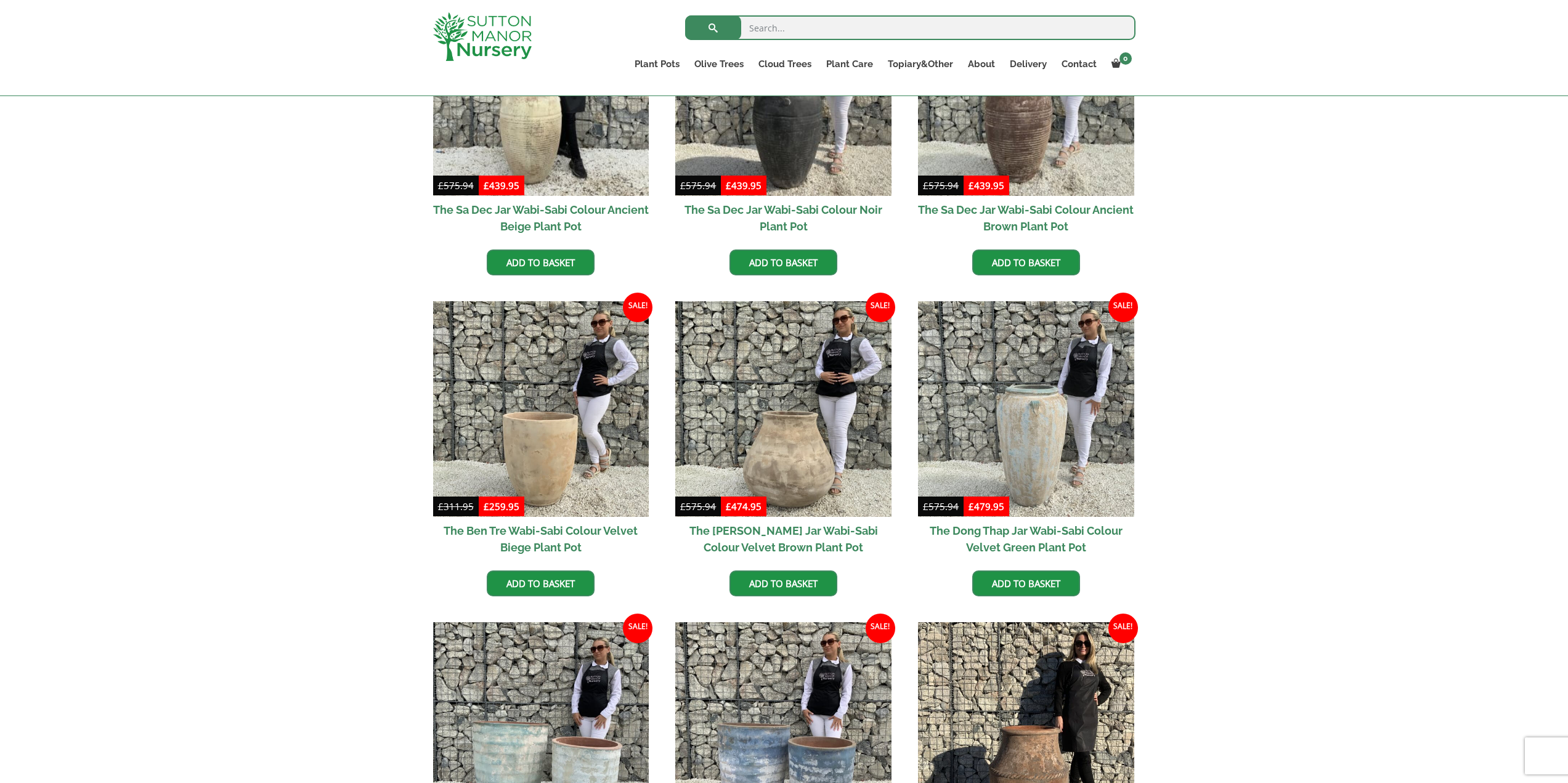
click at [778, 537] on h2 "The [PERSON_NAME] Jar Wabi-Sabi Colour Velvet Brown Plant Pot" at bounding box center [783, 538] width 216 height 44
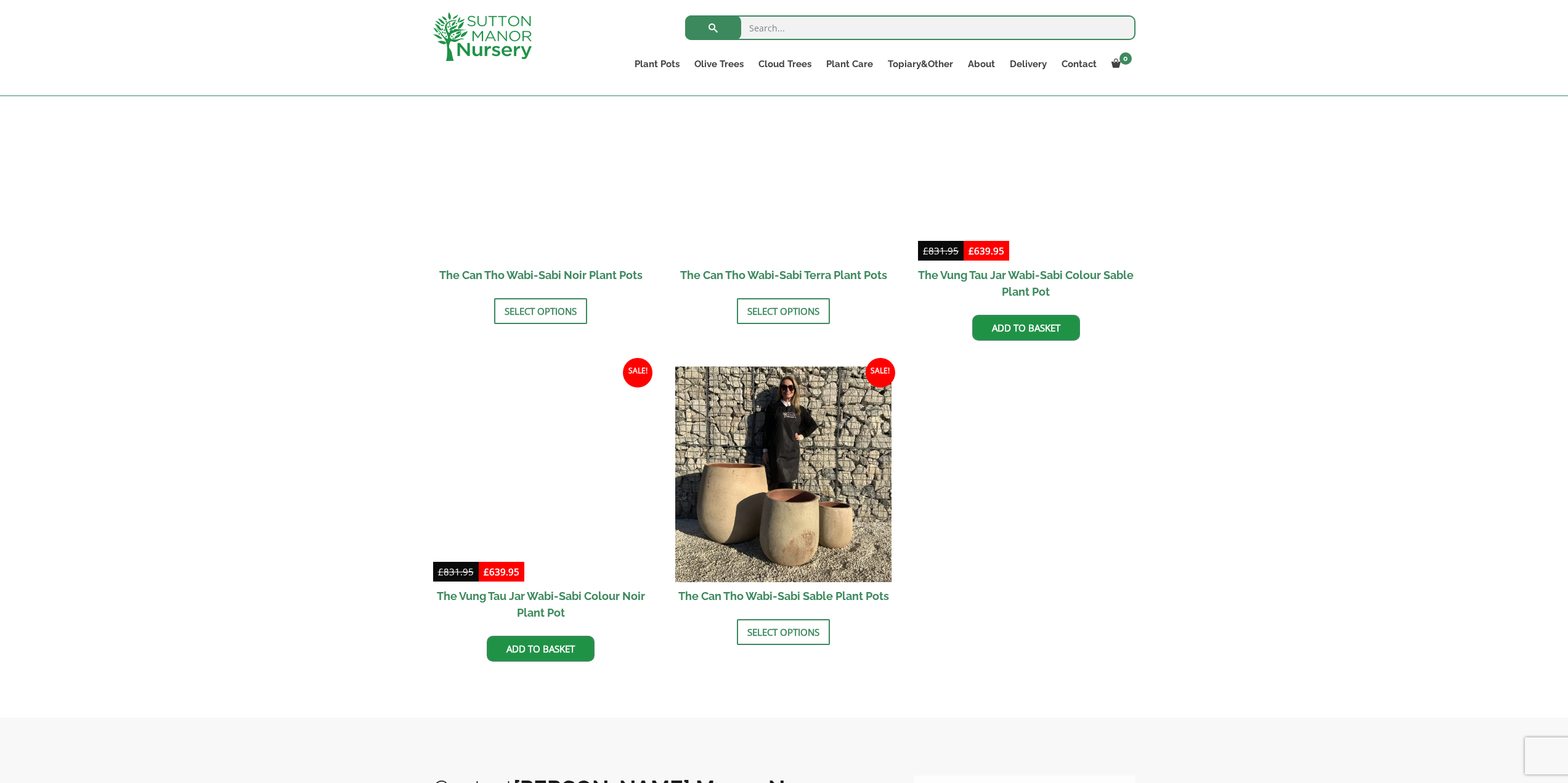
scroll to position [1355, 0]
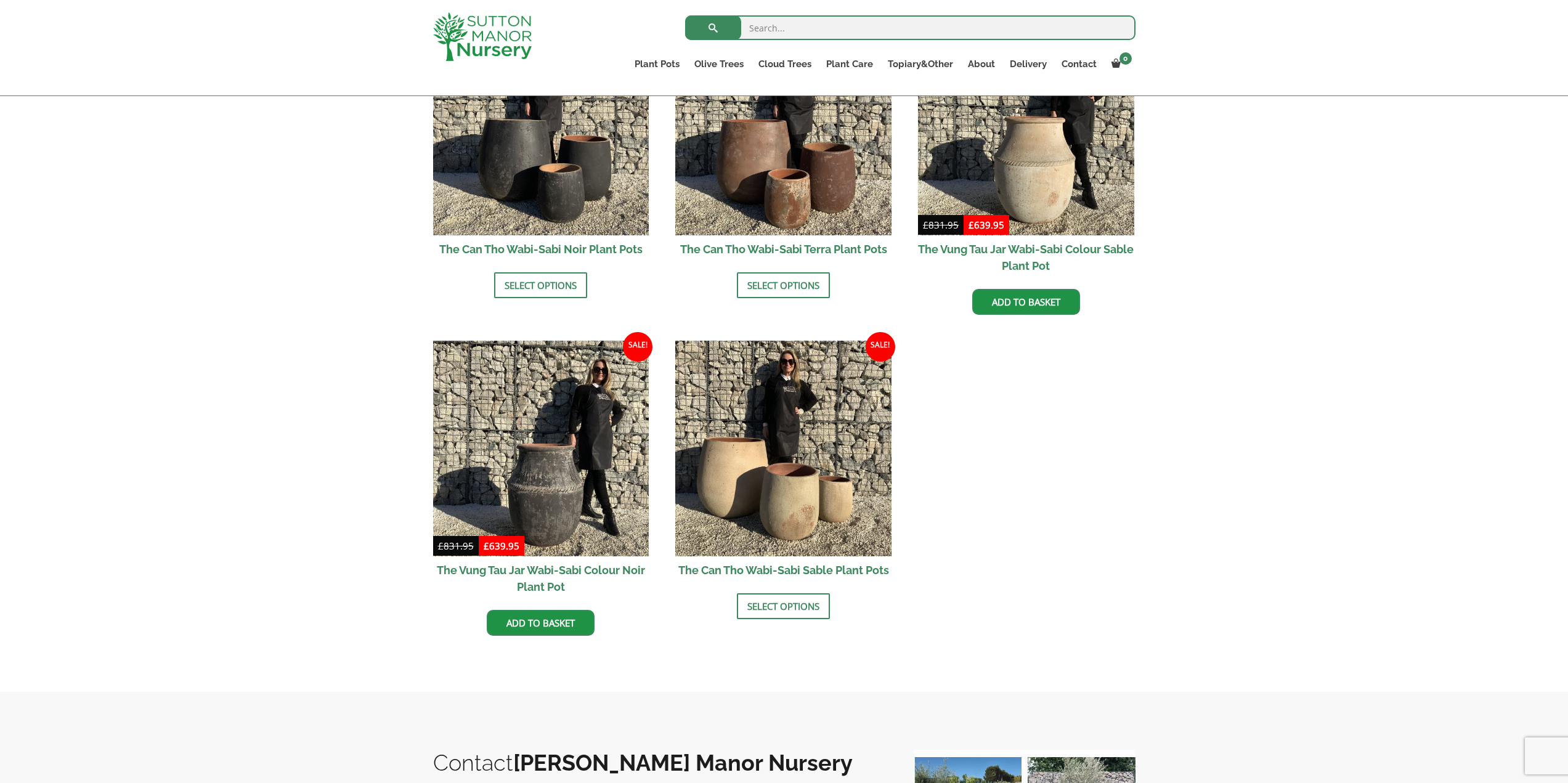
click at [810, 563] on h2 "The Can Tho Wabi-Sabi Sable Plant Pots" at bounding box center [783, 570] width 216 height 27
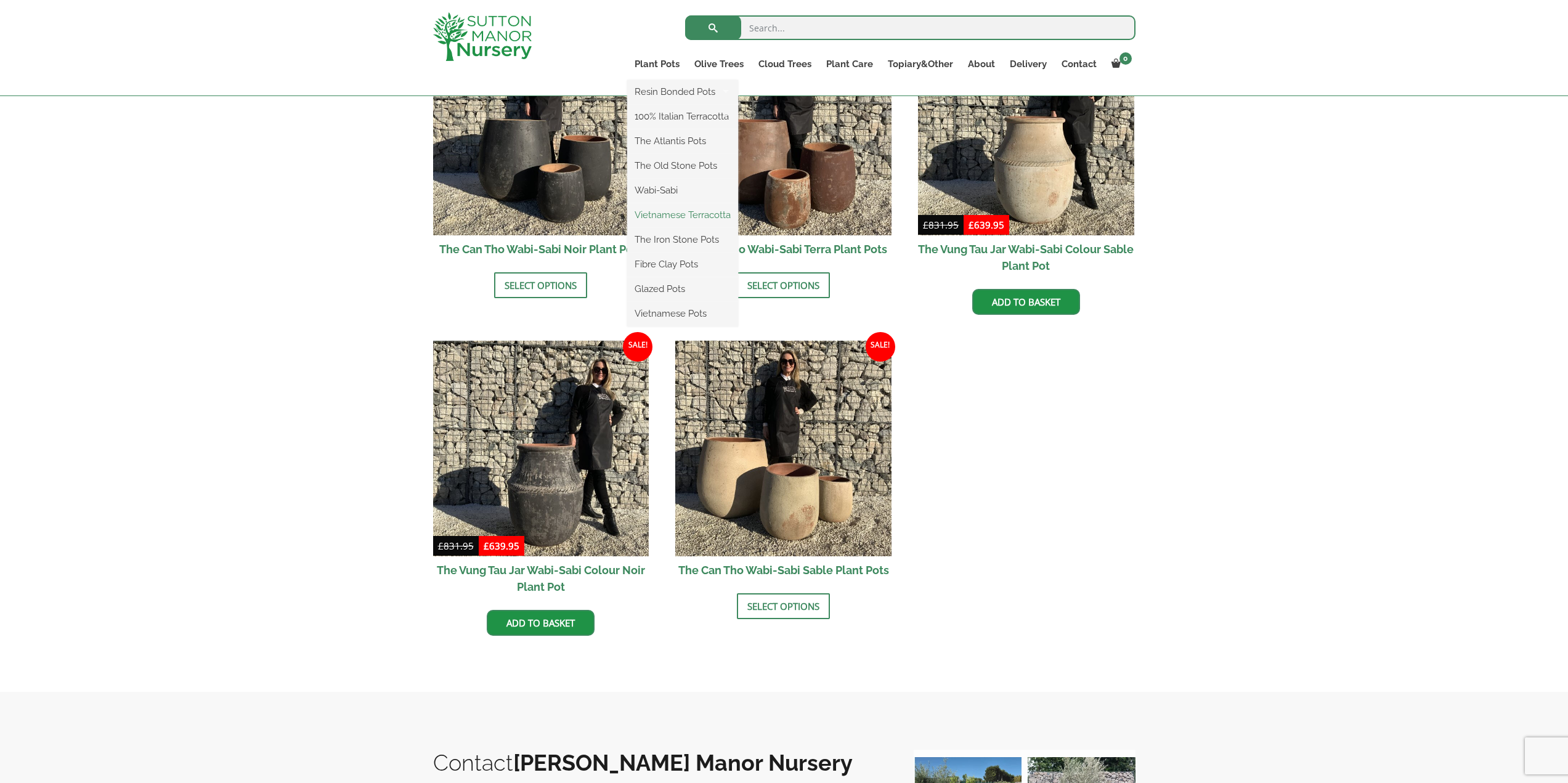
click at [665, 214] on link "Vietnamese Terracotta" at bounding box center [682, 215] width 111 height 18
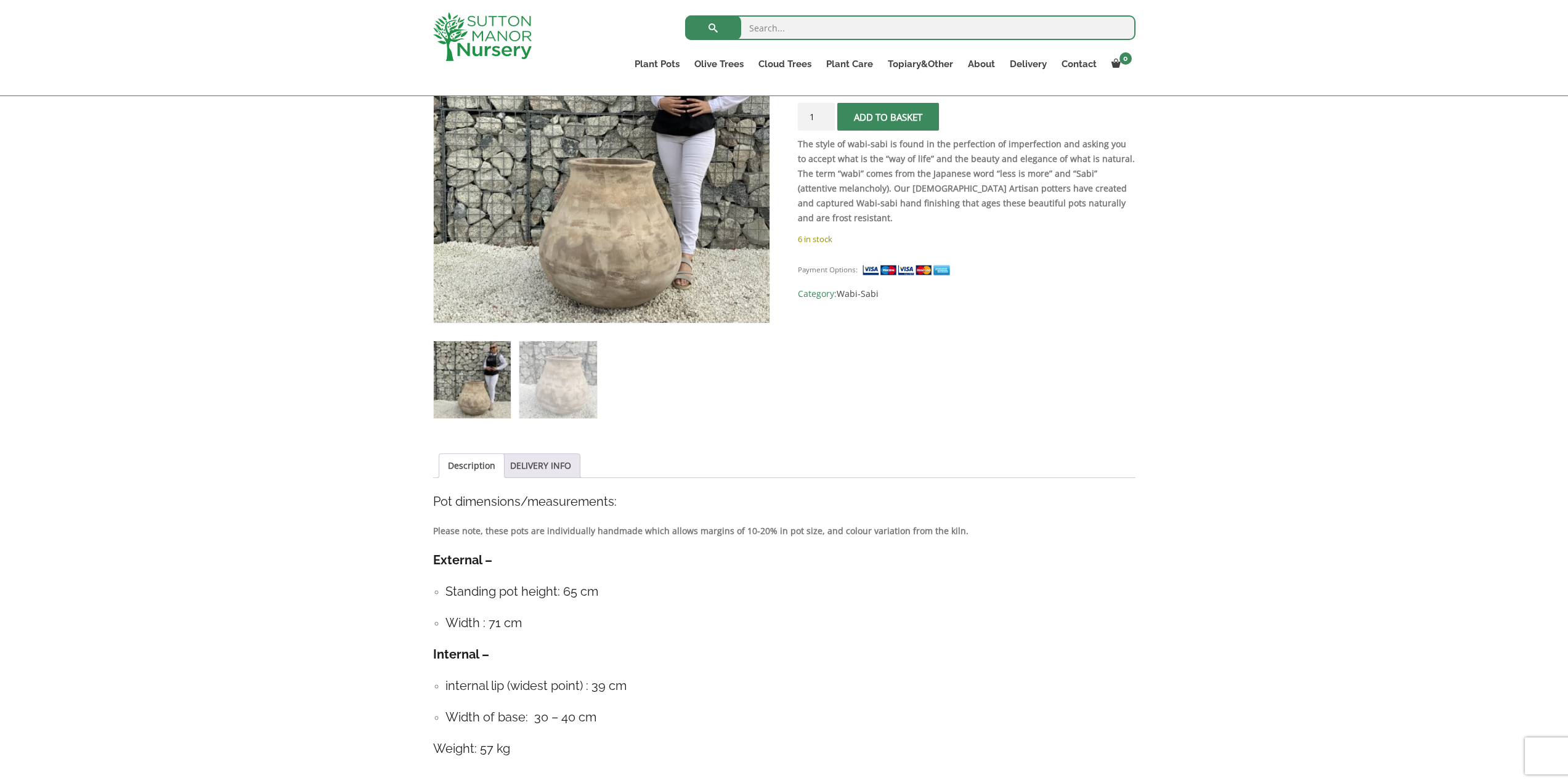
scroll to position [308, 0]
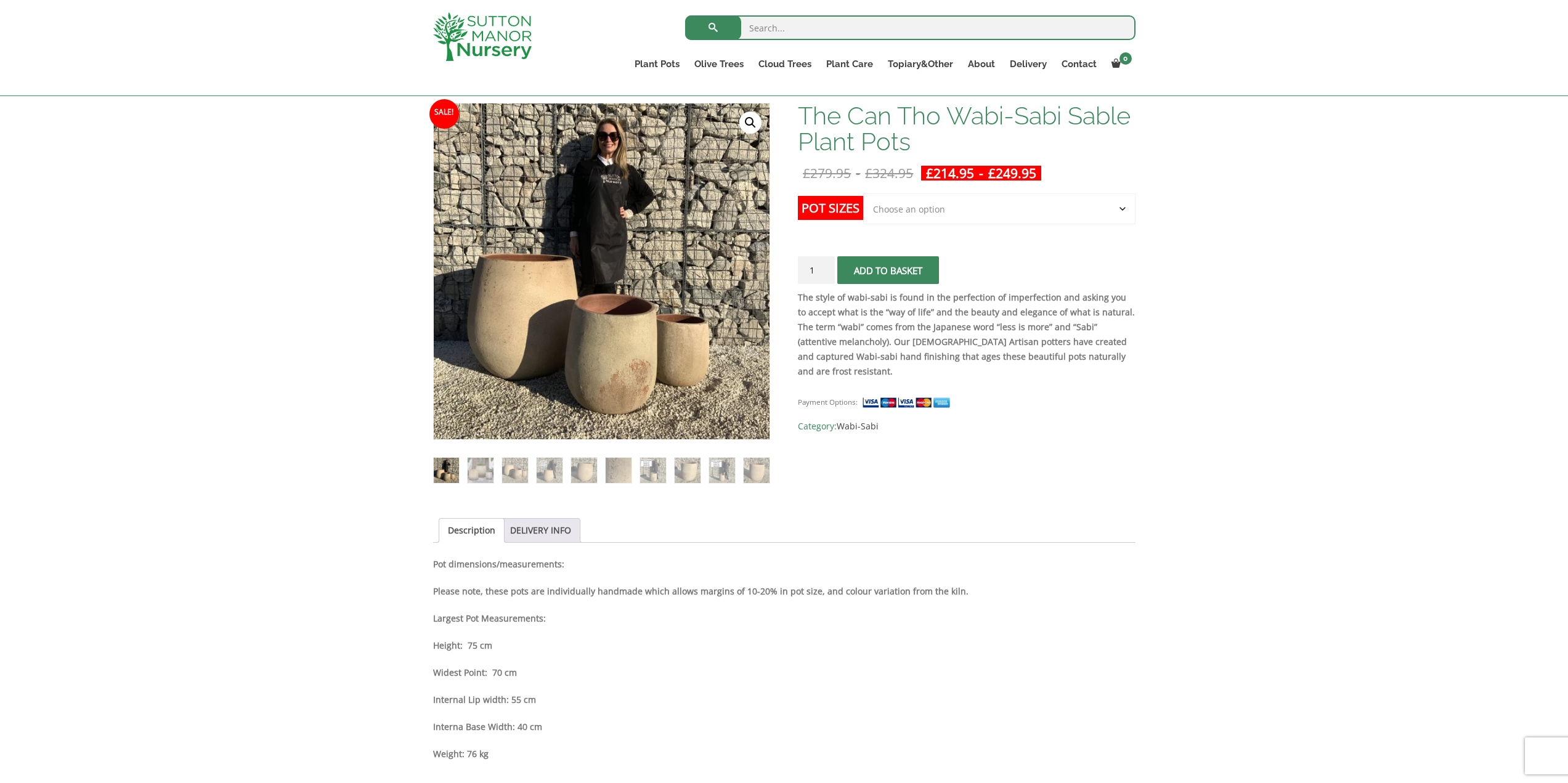
scroll to position [123, 0]
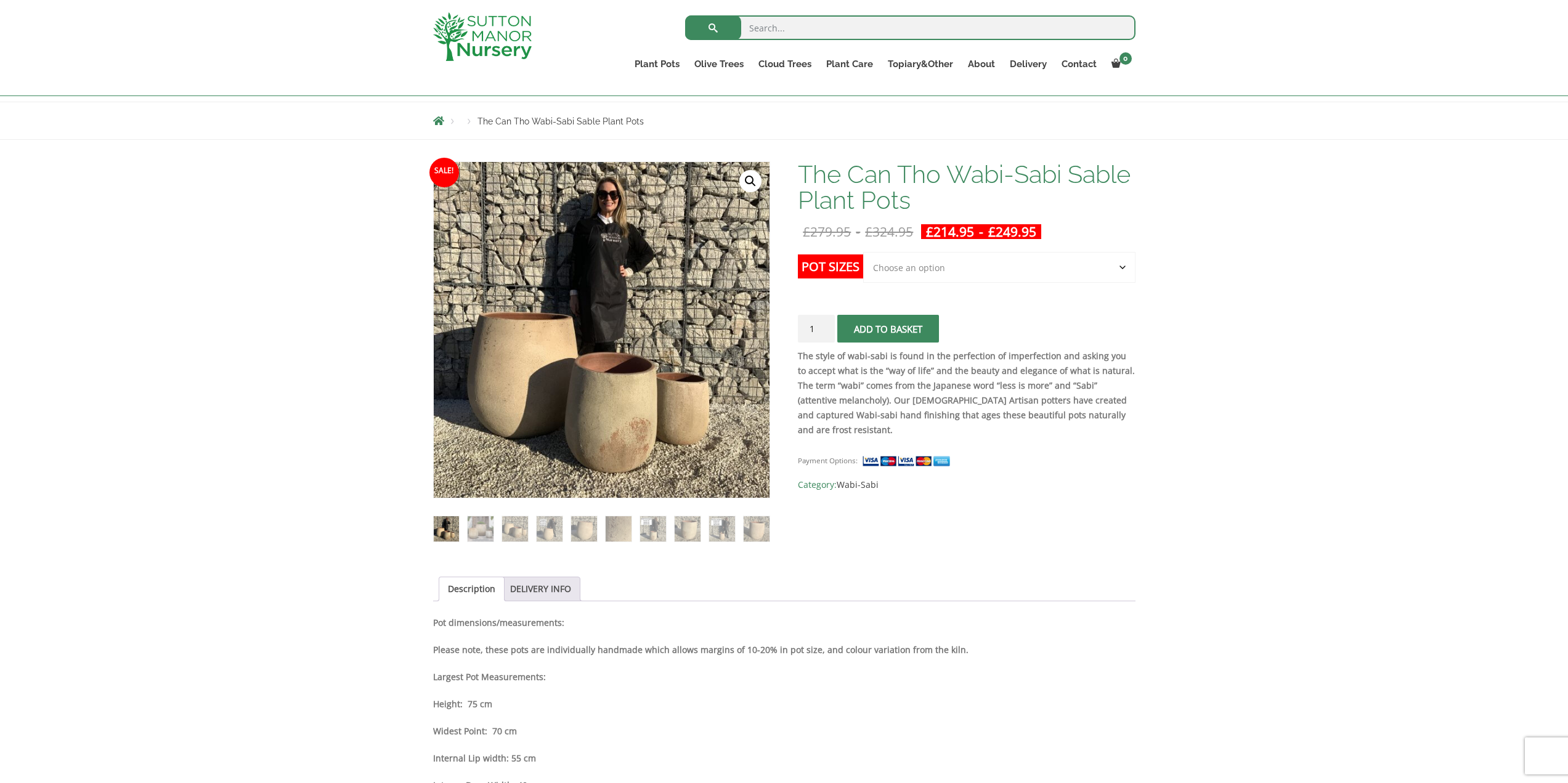
click at [1046, 269] on select "Choose an option Click here to buy the 3rd to Largest Pot In The Picture Click …" at bounding box center [999, 267] width 272 height 31
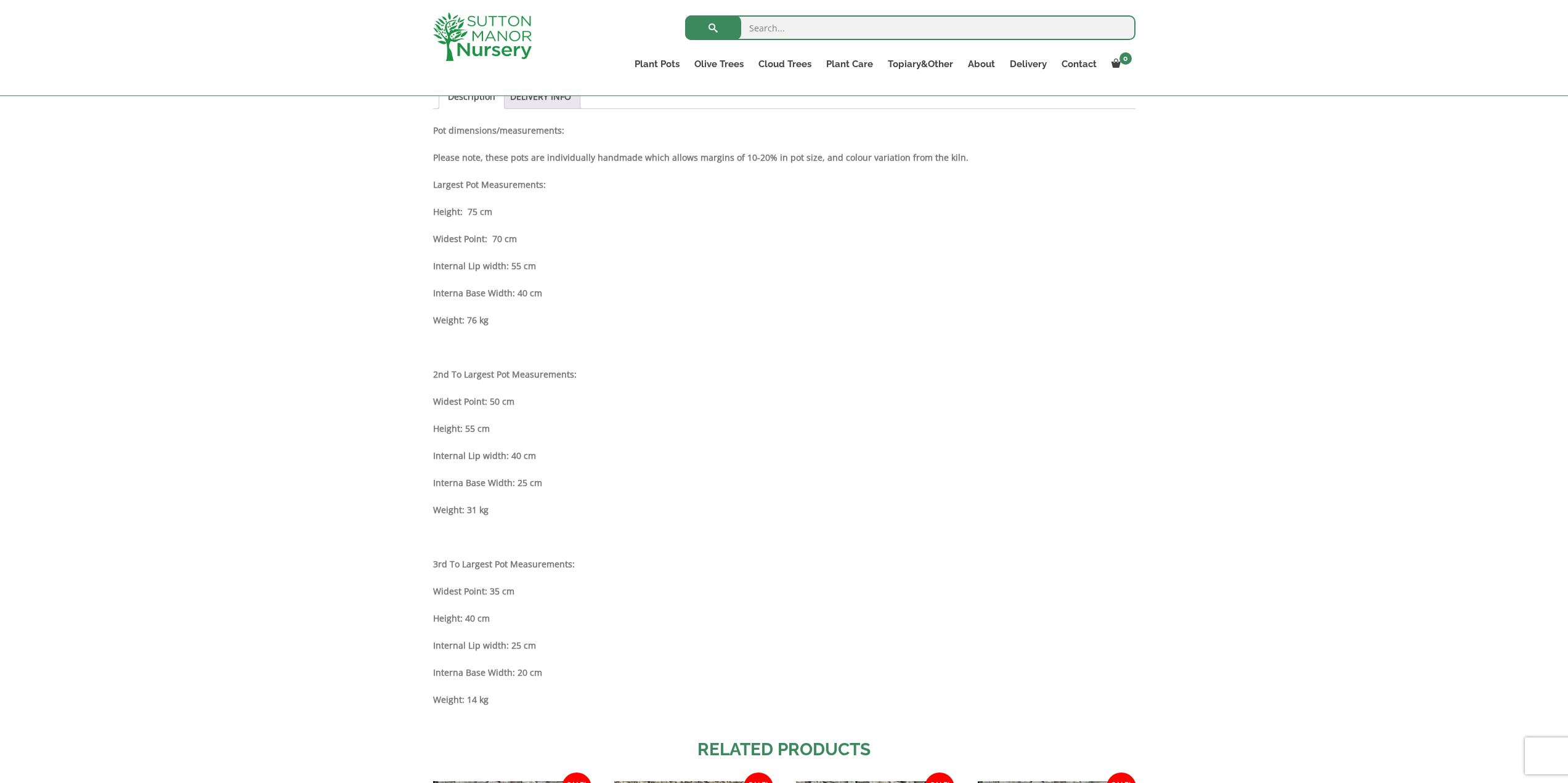
scroll to position [616, 0]
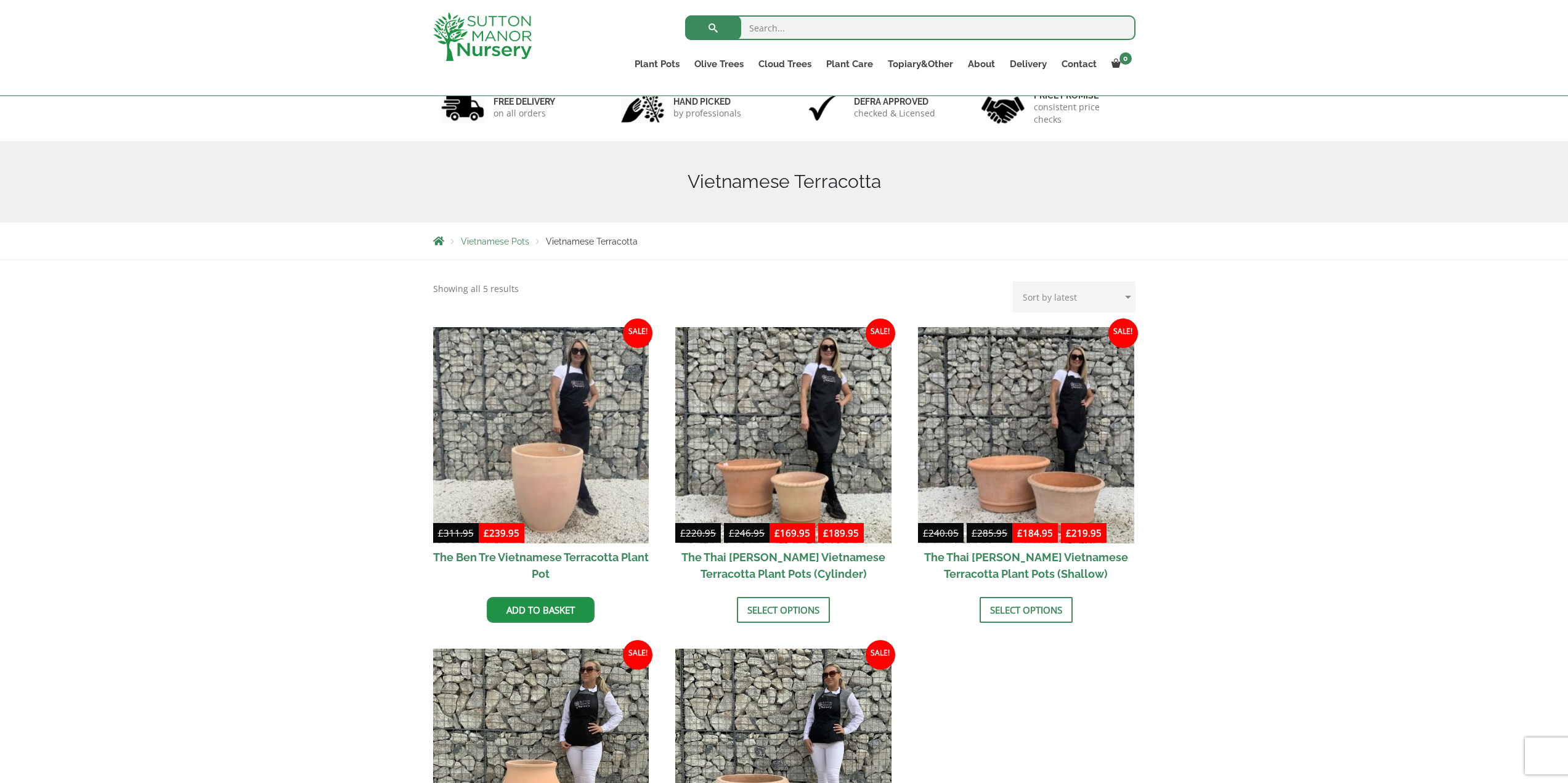
scroll to position [62, 0]
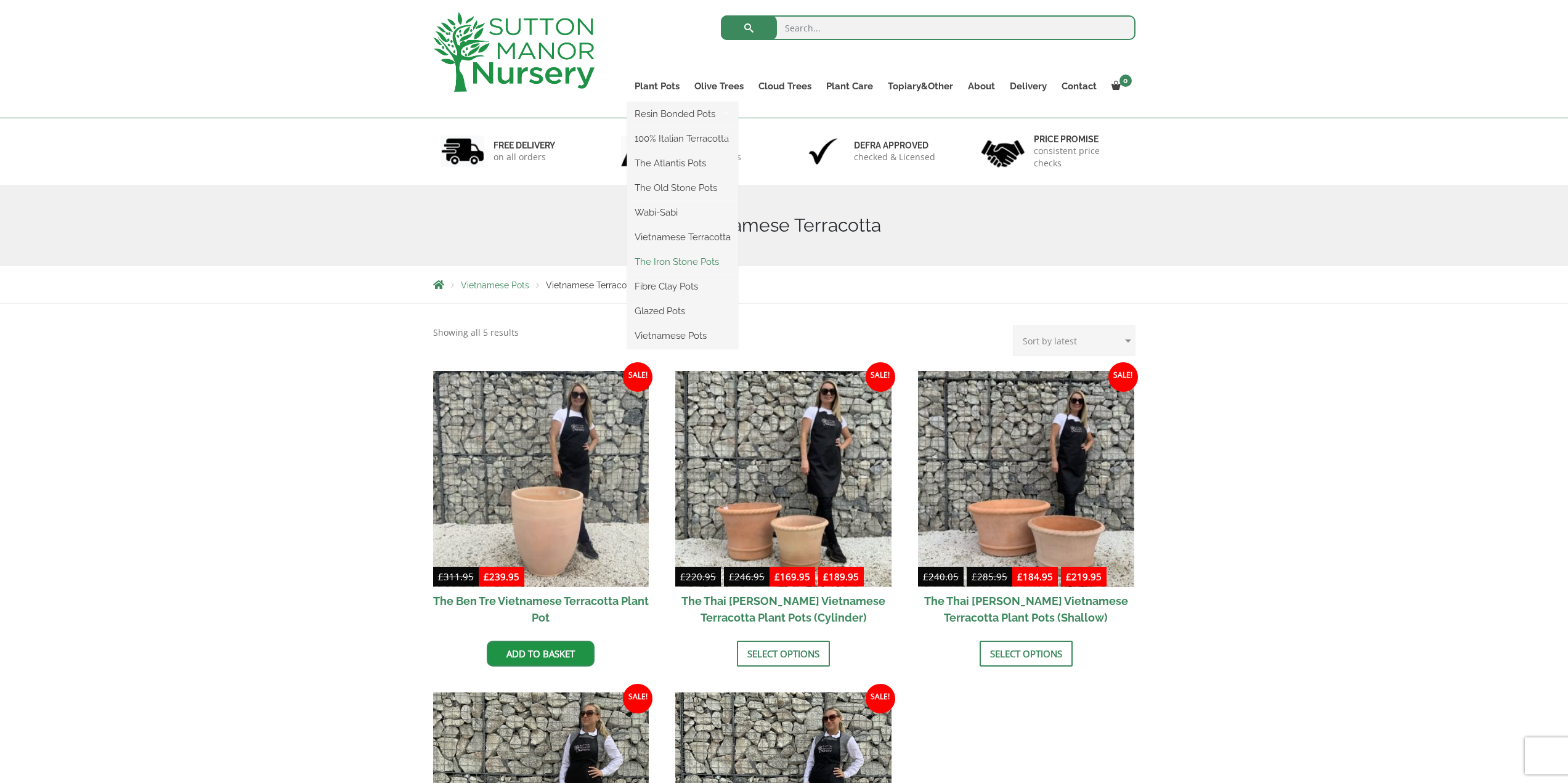
click at [668, 260] on link "The Iron Stone Pots" at bounding box center [682, 262] width 111 height 18
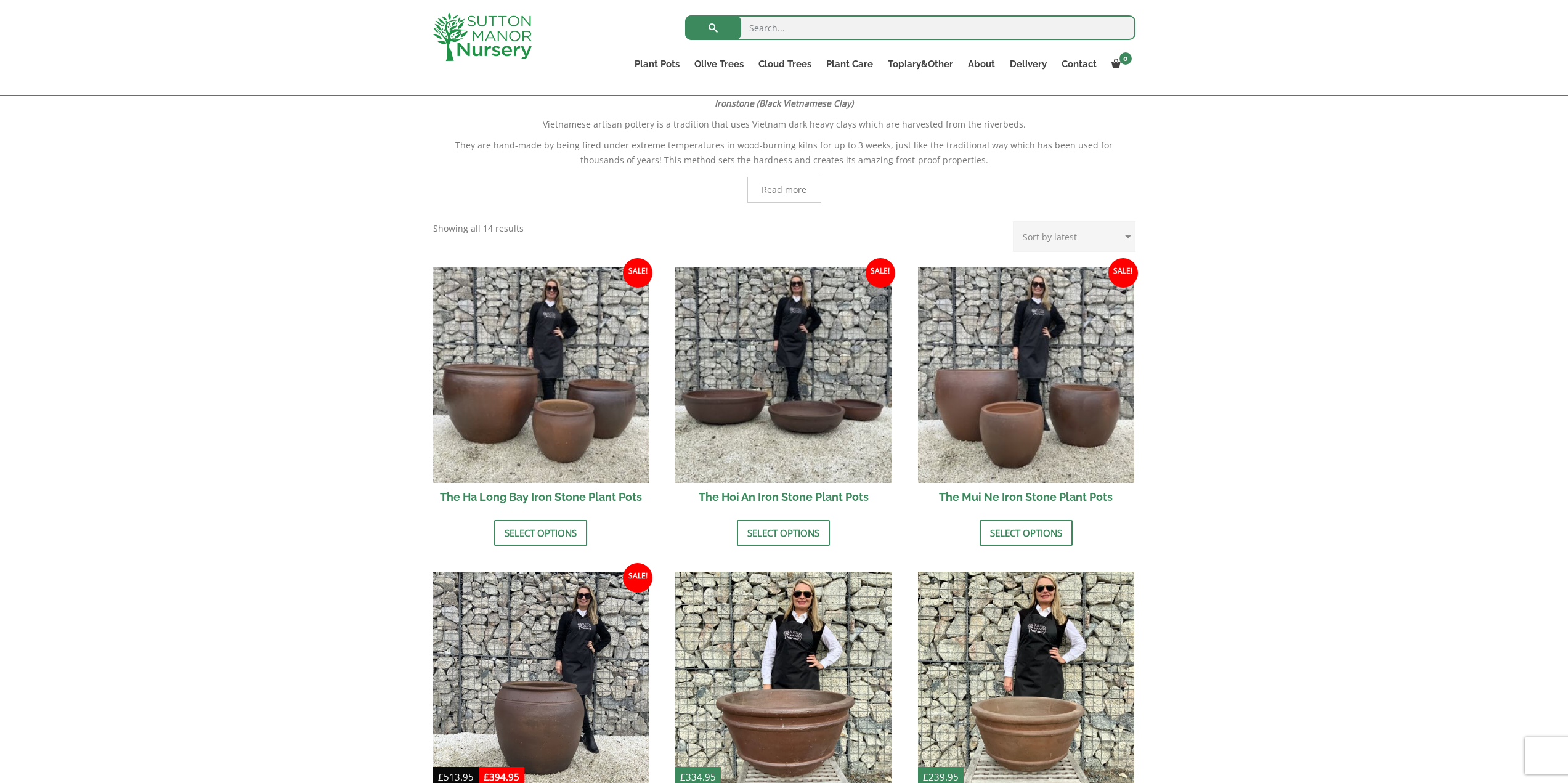
scroll to position [246, 0]
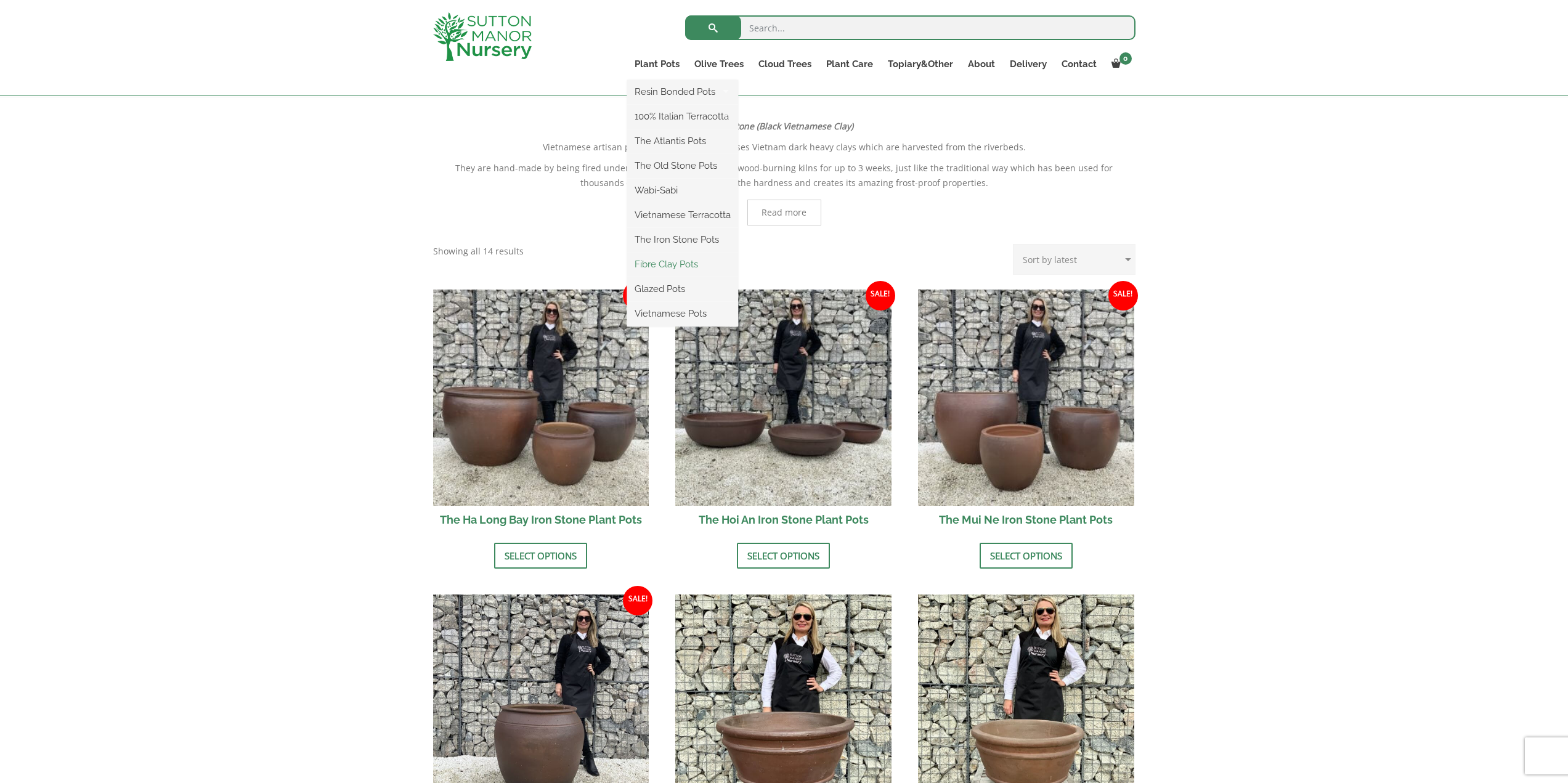
click at [693, 265] on link "Fibre Clay Pots" at bounding box center [682, 264] width 111 height 18
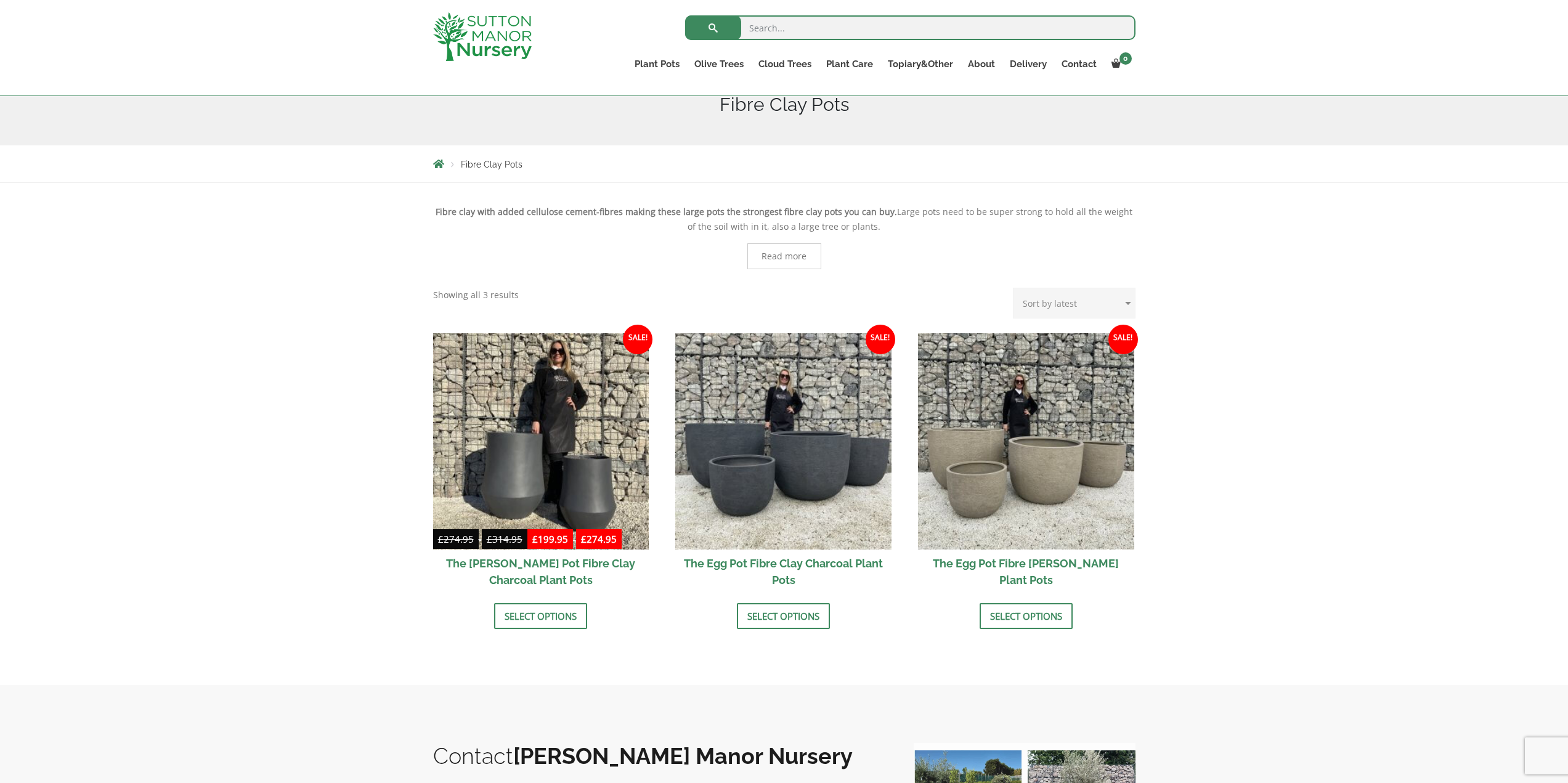
scroll to position [185, 0]
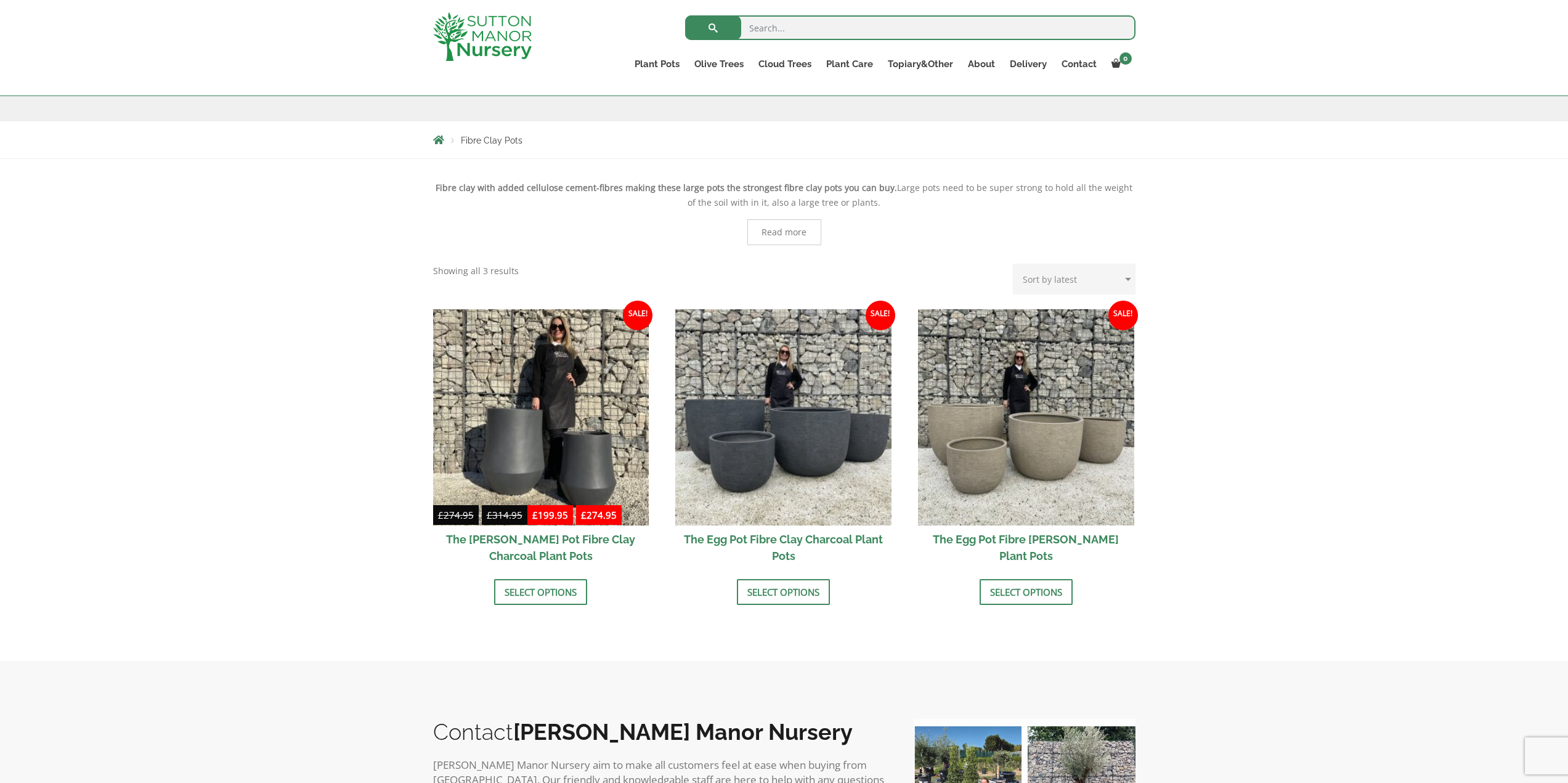
click at [1047, 537] on h2 "The Egg Pot Fibre [PERSON_NAME] Plant Pots" at bounding box center [1026, 547] width 216 height 44
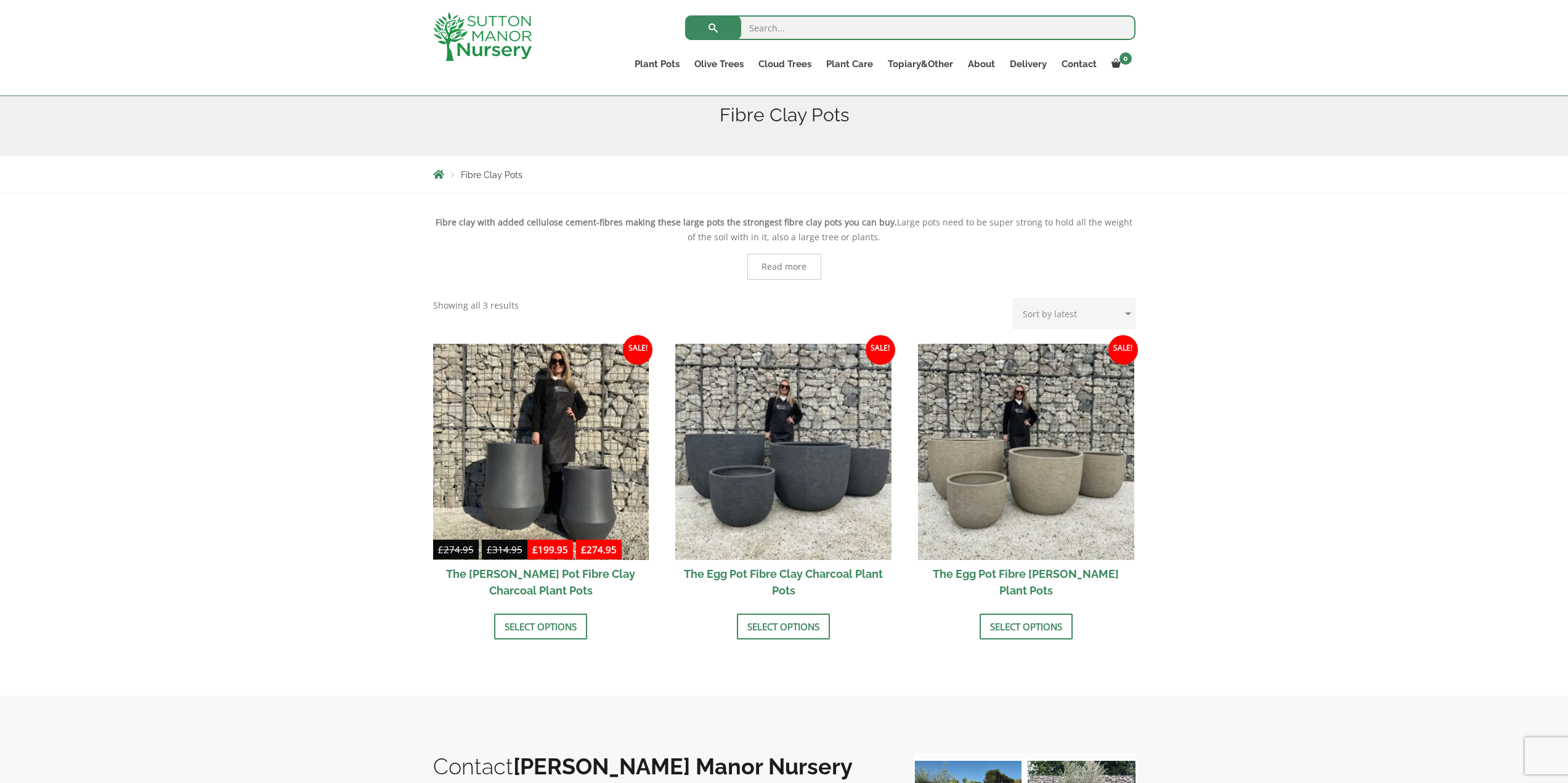
scroll to position [123, 0]
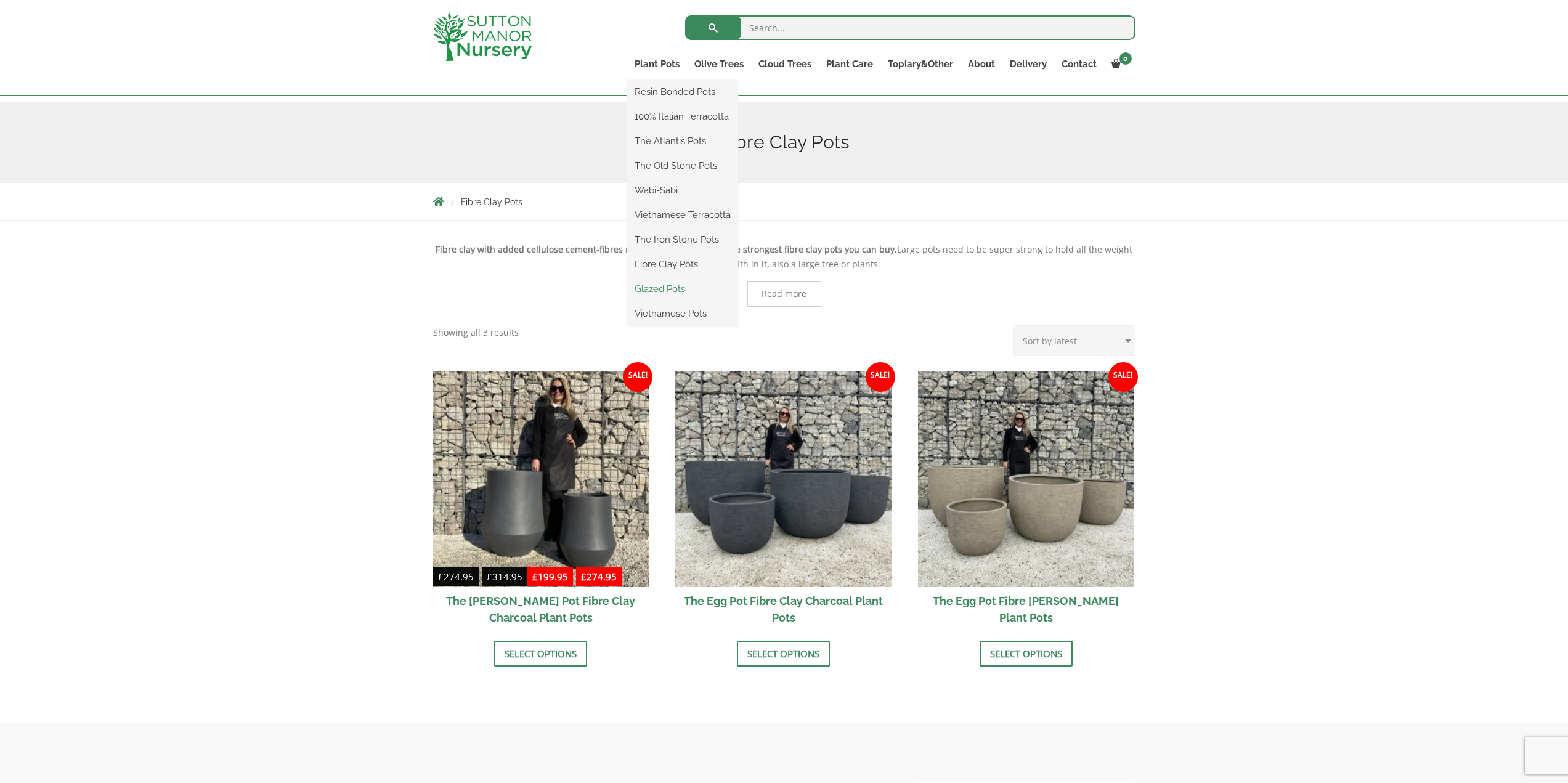
click at [666, 290] on link "Glazed Pots" at bounding box center [682, 288] width 111 height 18
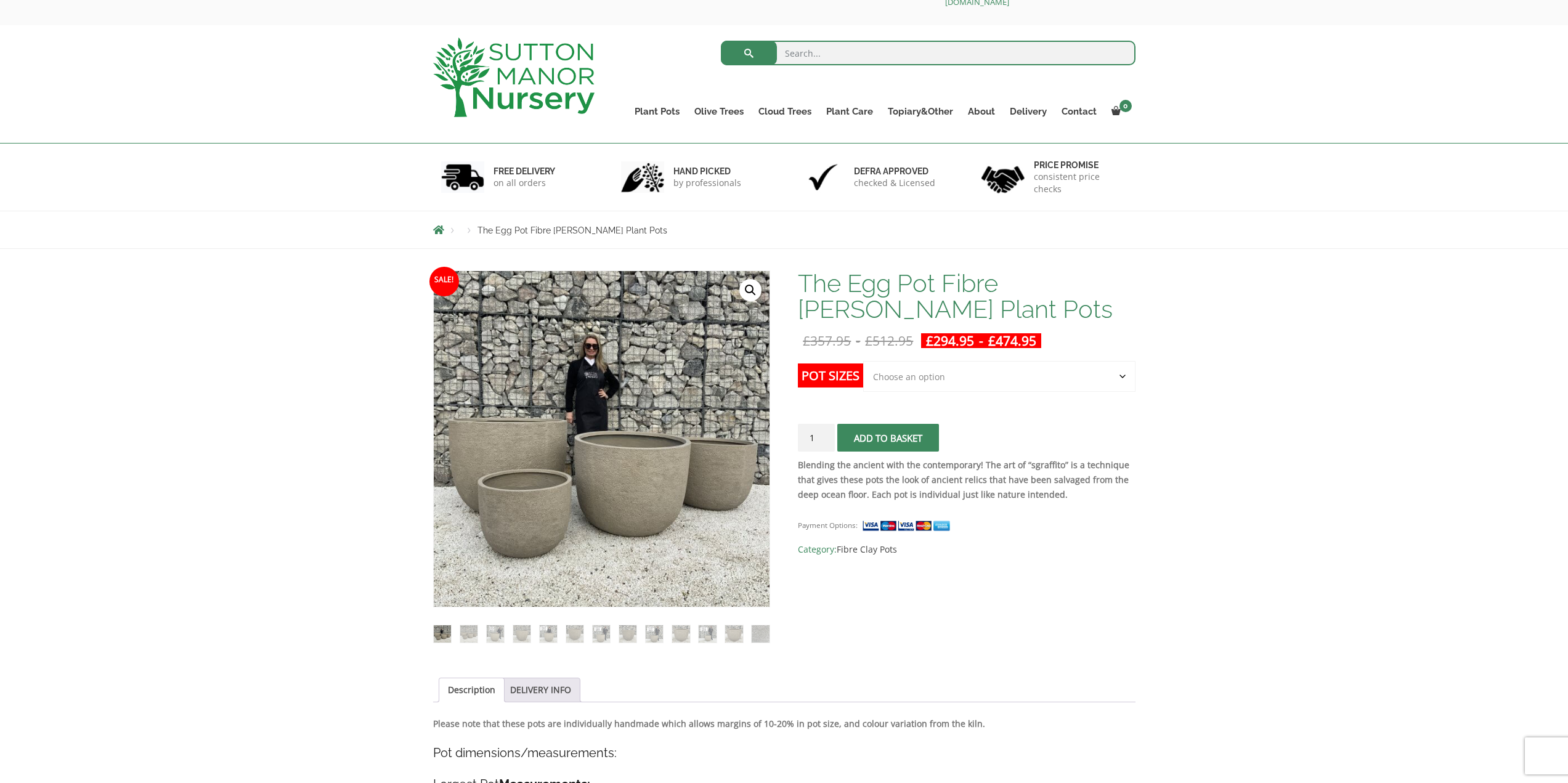
scroll to position [62, 0]
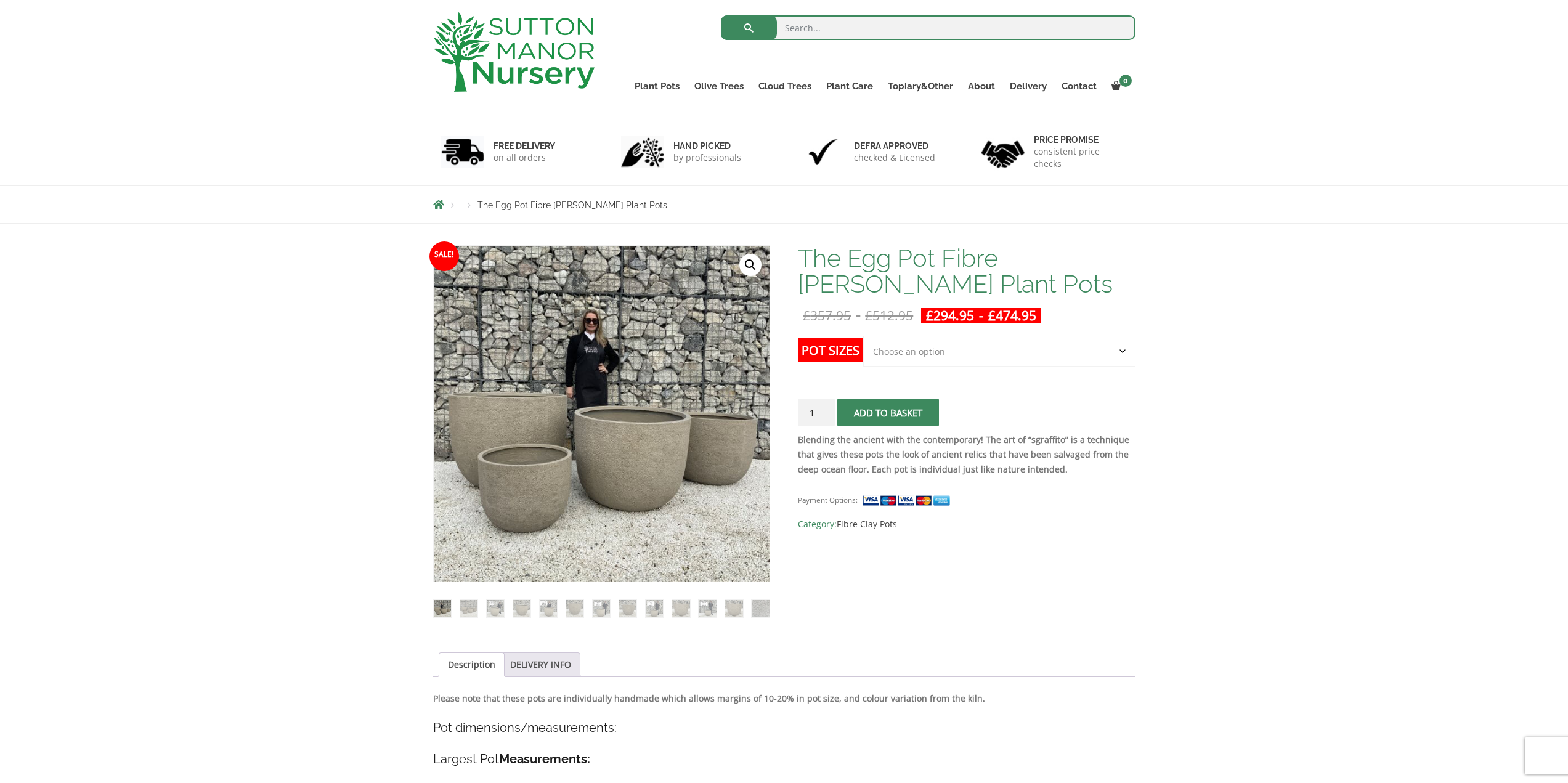
click at [966, 354] on select "Choose an option Click here to buy the 5th To Largest Pot In The Picture Click …" at bounding box center [999, 351] width 272 height 31
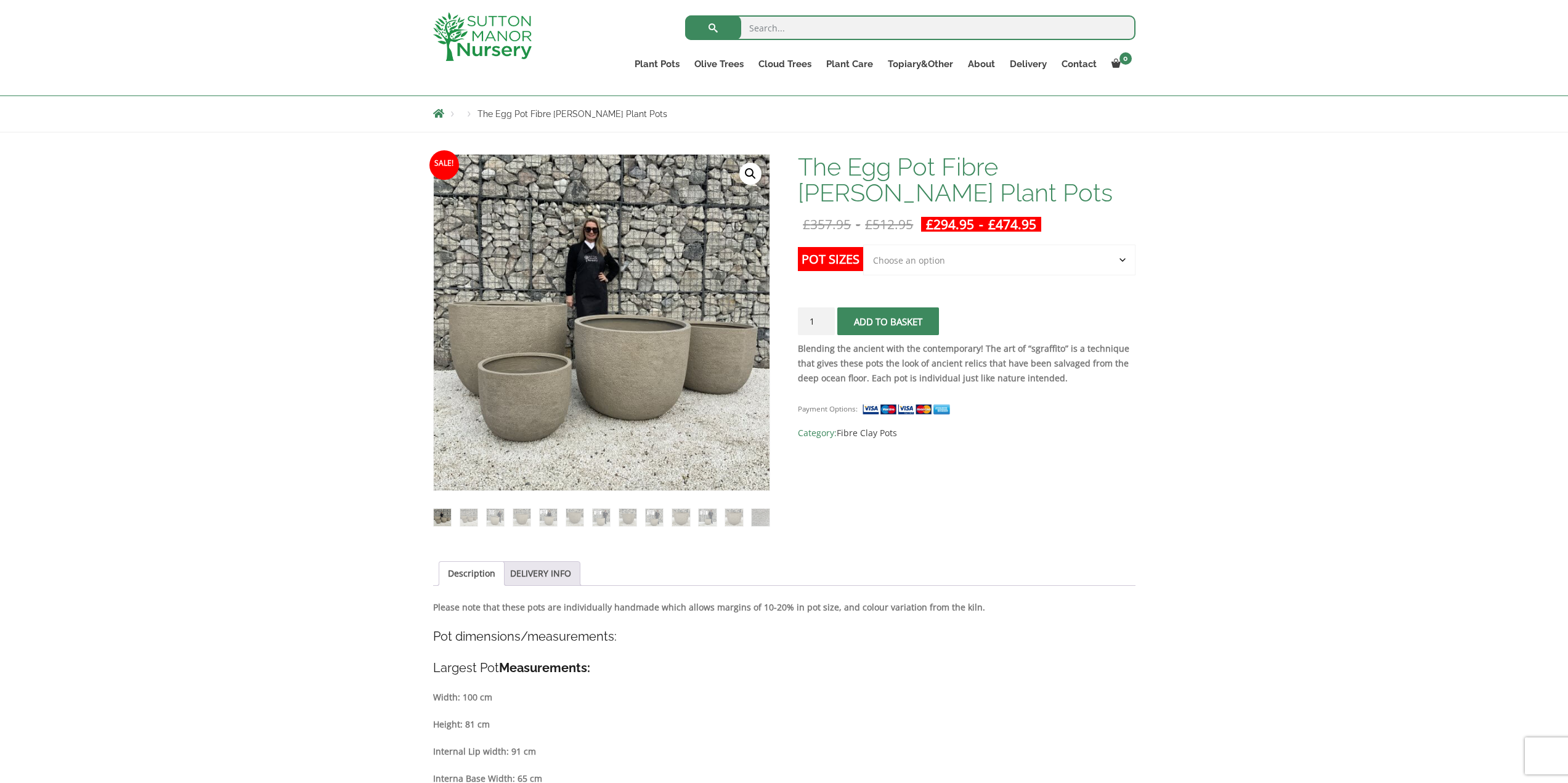
scroll to position [123, 0]
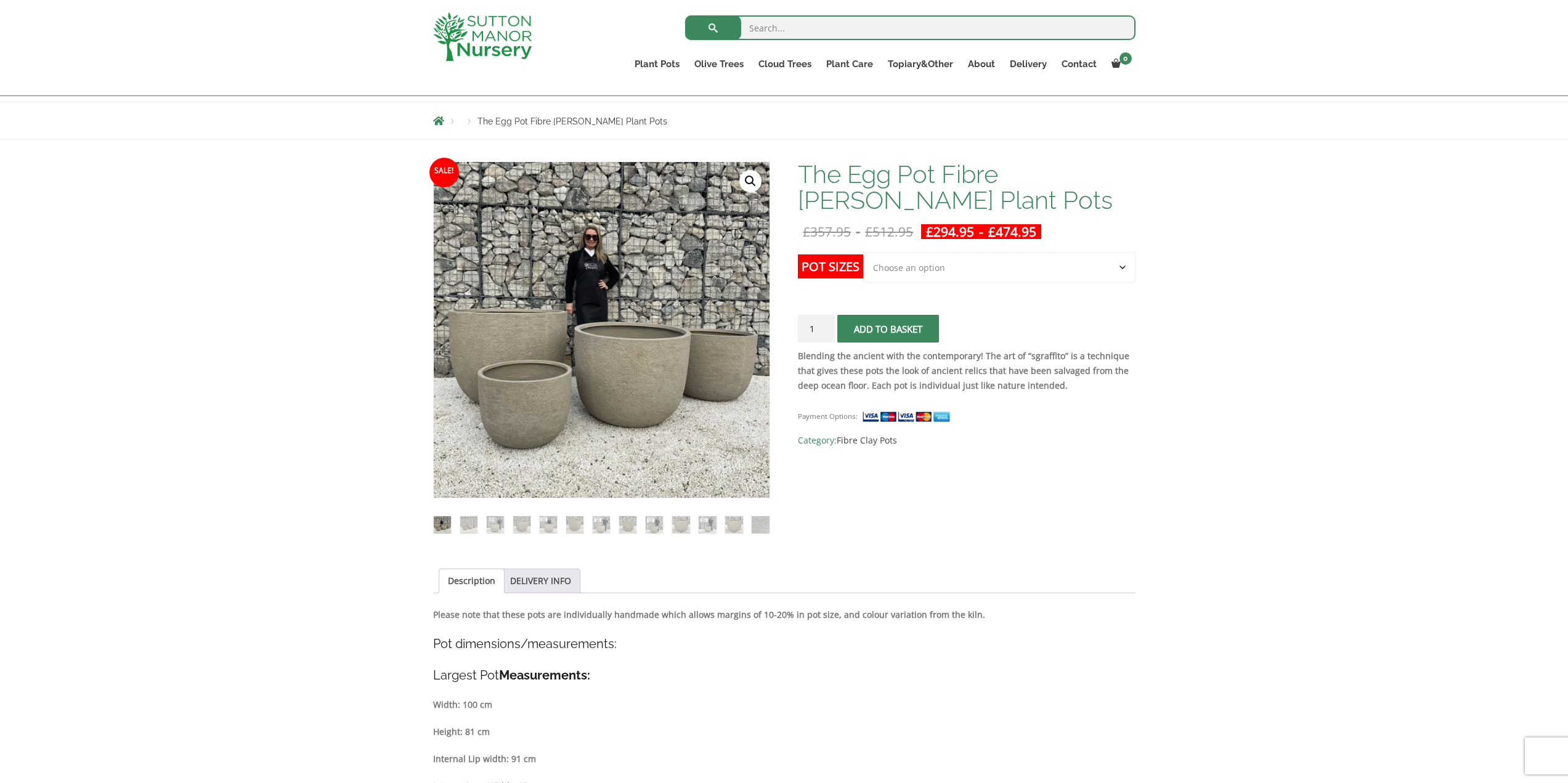
click at [929, 272] on select "Choose an option Click here to buy the 5th To Largest Pot In The Picture Click …" at bounding box center [999, 267] width 272 height 31
select select "Click here to buy the 2nd To Largest Pot In The Picture"
click at [863, 252] on select "Choose an option Click here to buy the 5th To Largest Pot In The Picture Click …" at bounding box center [999, 267] width 272 height 31
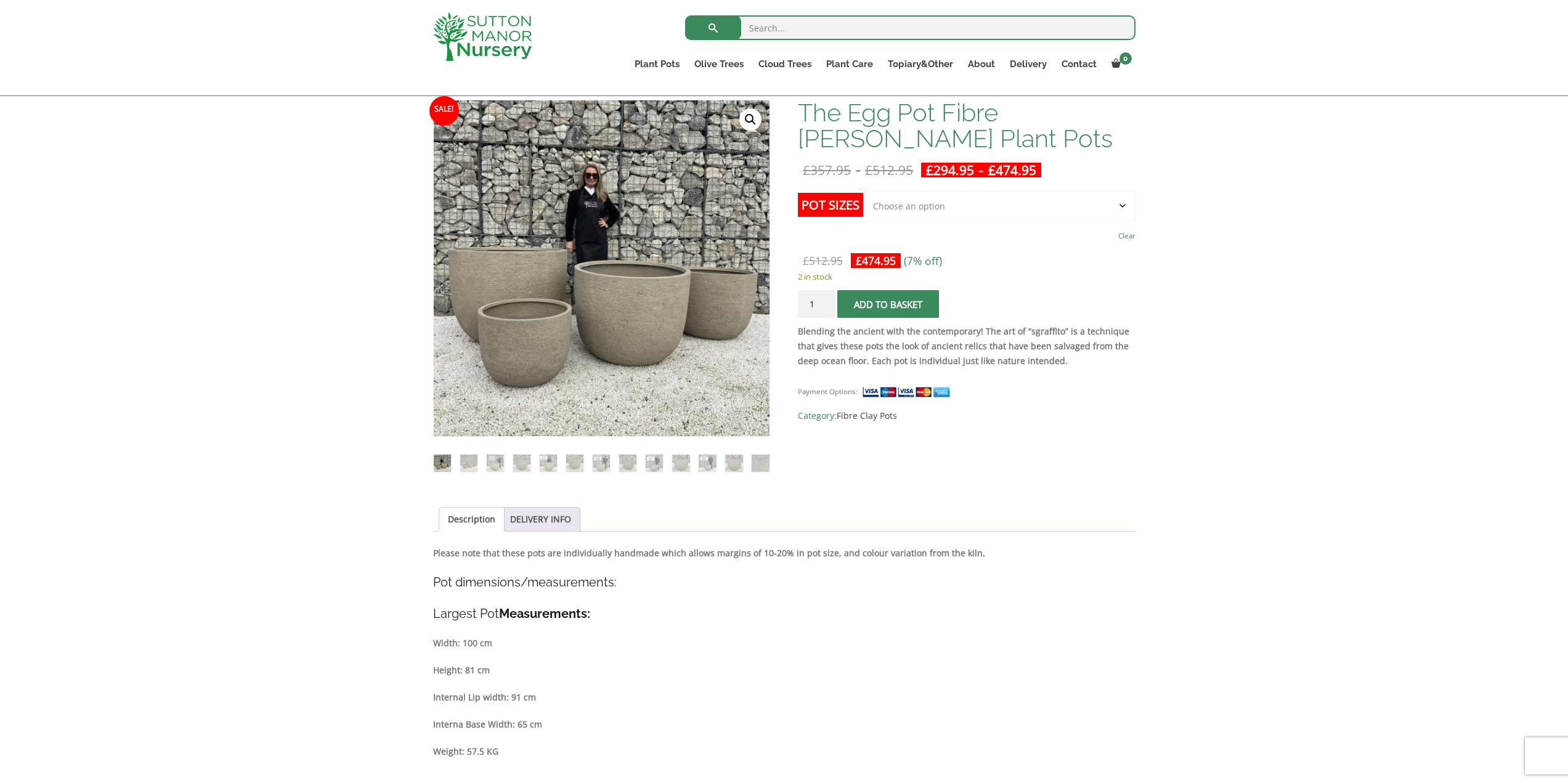
scroll to position [246, 0]
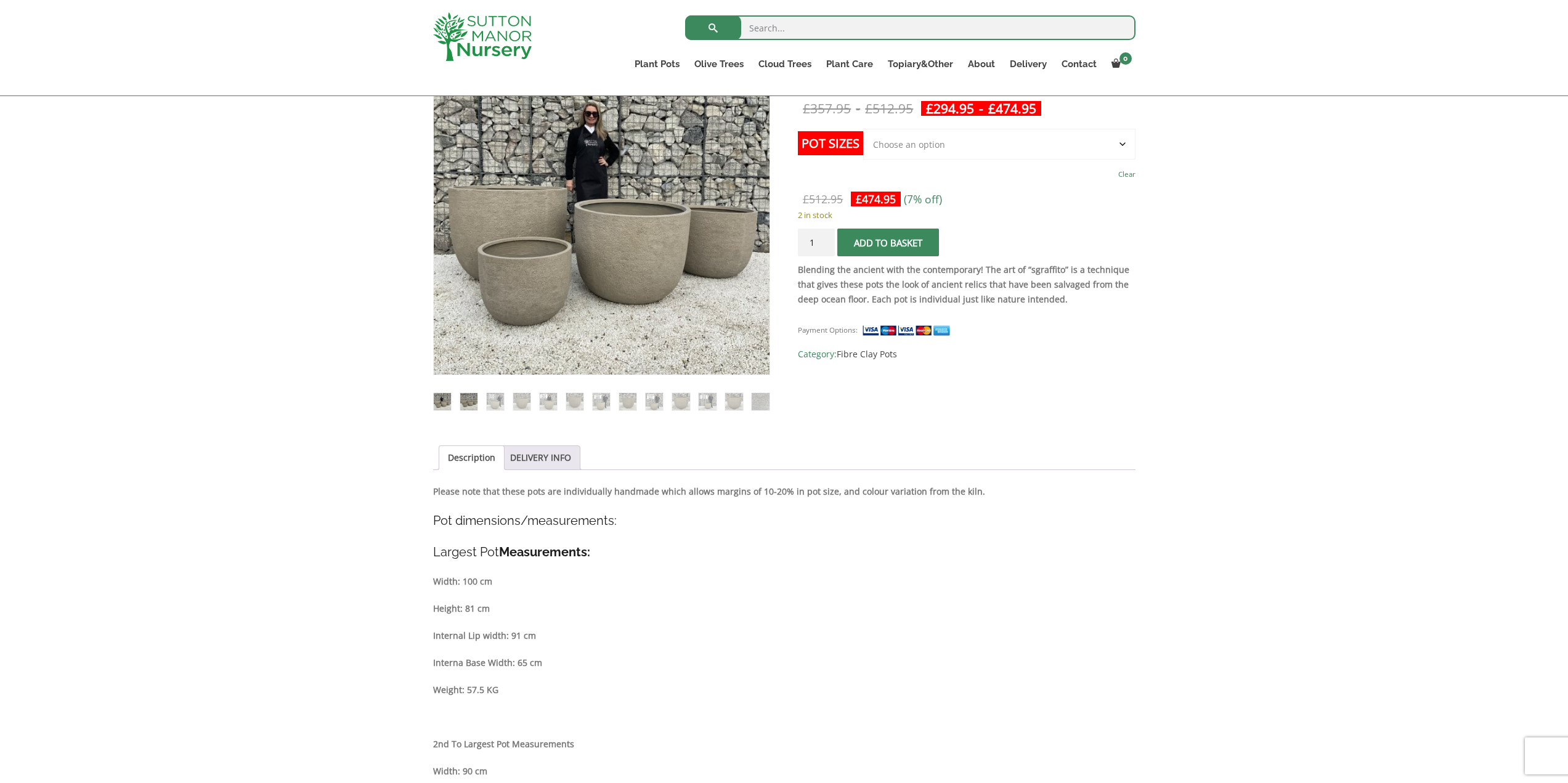
click at [476, 403] on img at bounding box center [469, 401] width 18 height 18
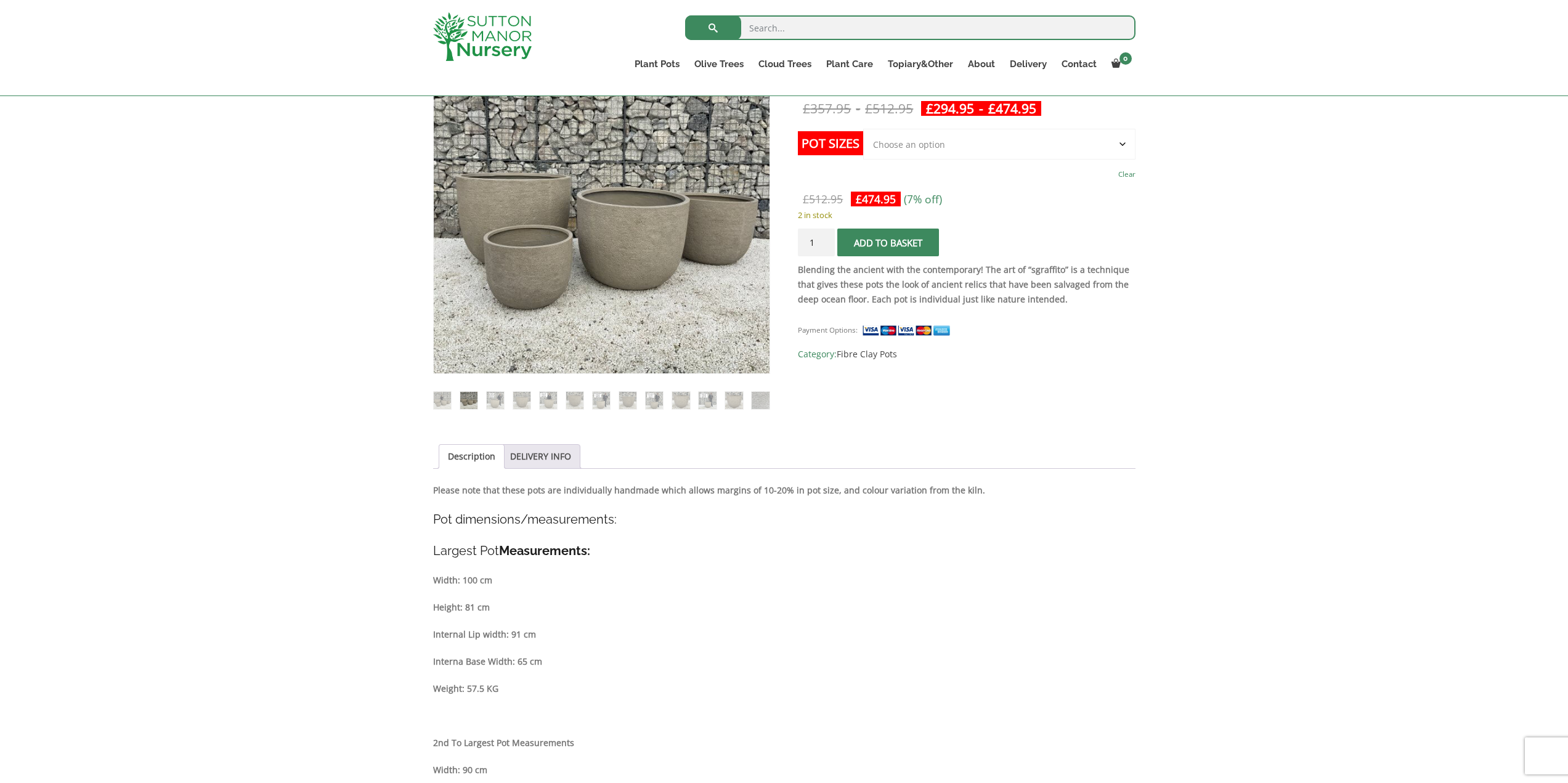
click at [504, 403] on li at bounding box center [495, 400] width 18 height 18
click at [504, 406] on ol at bounding box center [602, 392] width 337 height 36
click at [498, 406] on img at bounding box center [495, 400] width 18 height 18
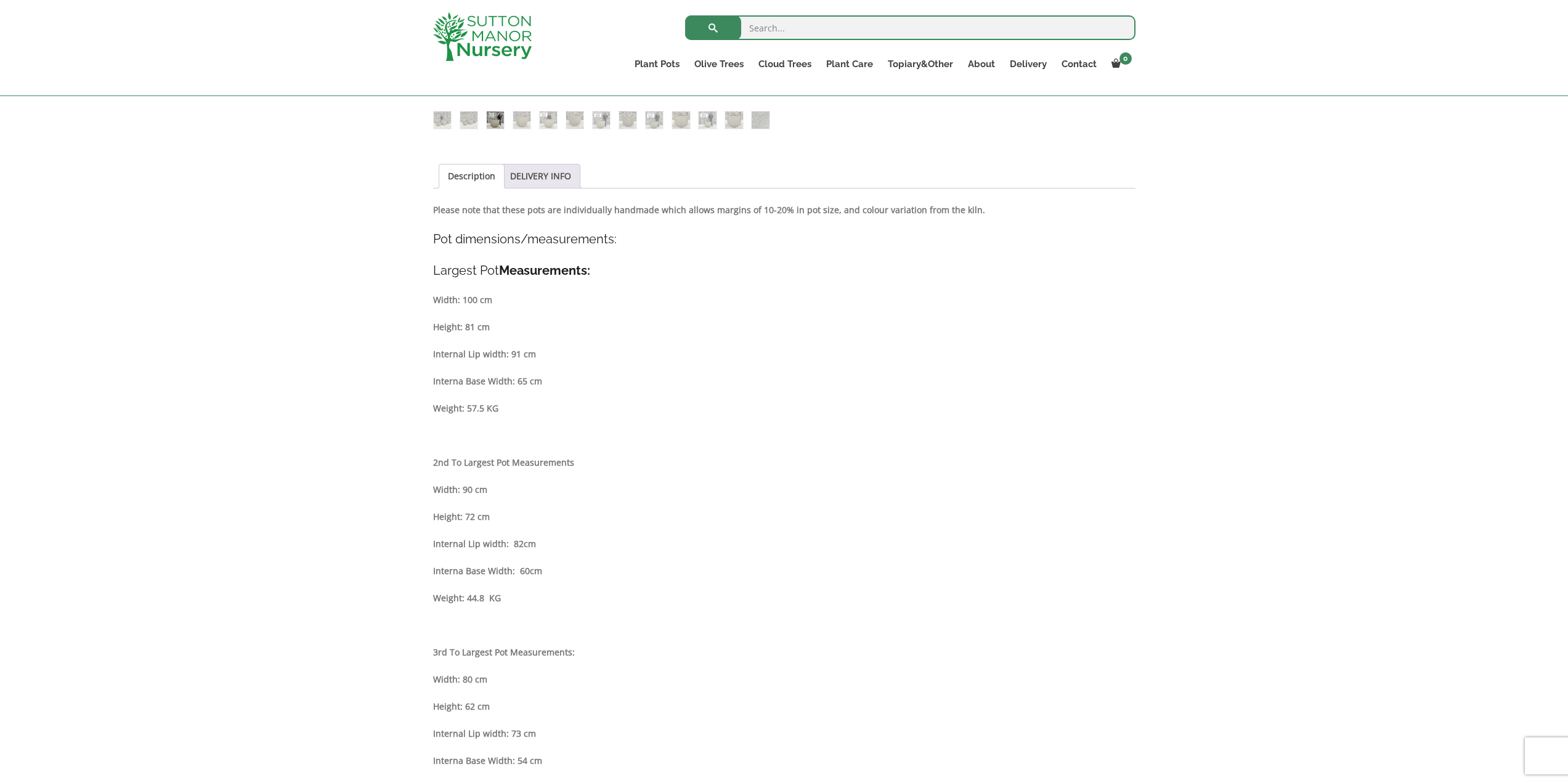
scroll to position [554, 0]
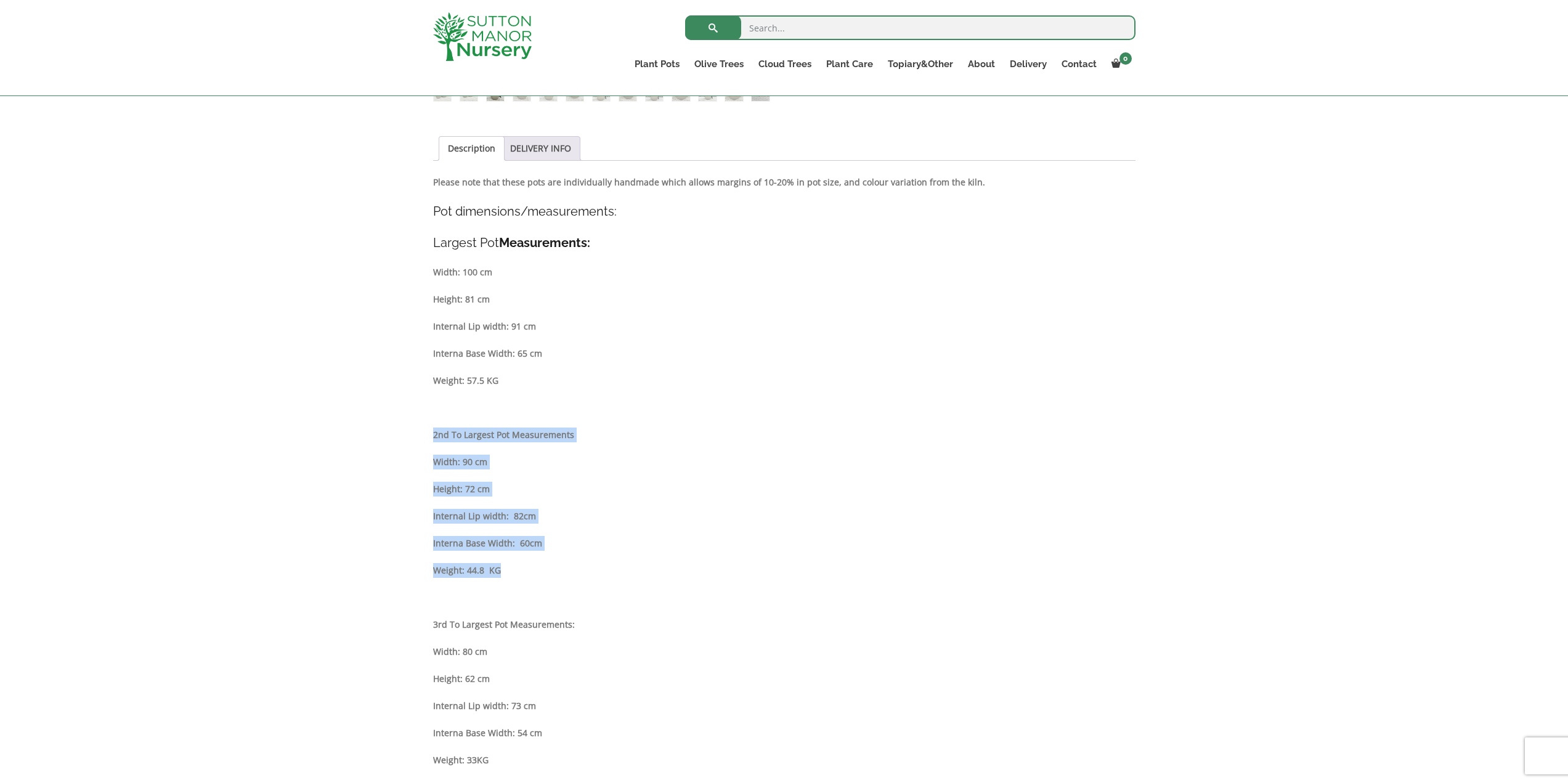
drag, startPoint x: 434, startPoint y: 436, endPoint x: 568, endPoint y: 565, distance: 186.0
click at [568, 565] on div "Description Please note that these pots are individually handmade which allows …" at bounding box center [784, 667] width 703 height 984
copy div "2nd To Largest Pot Measurements Width: 90 cm Height: 72 cm Internal Lip width: …"
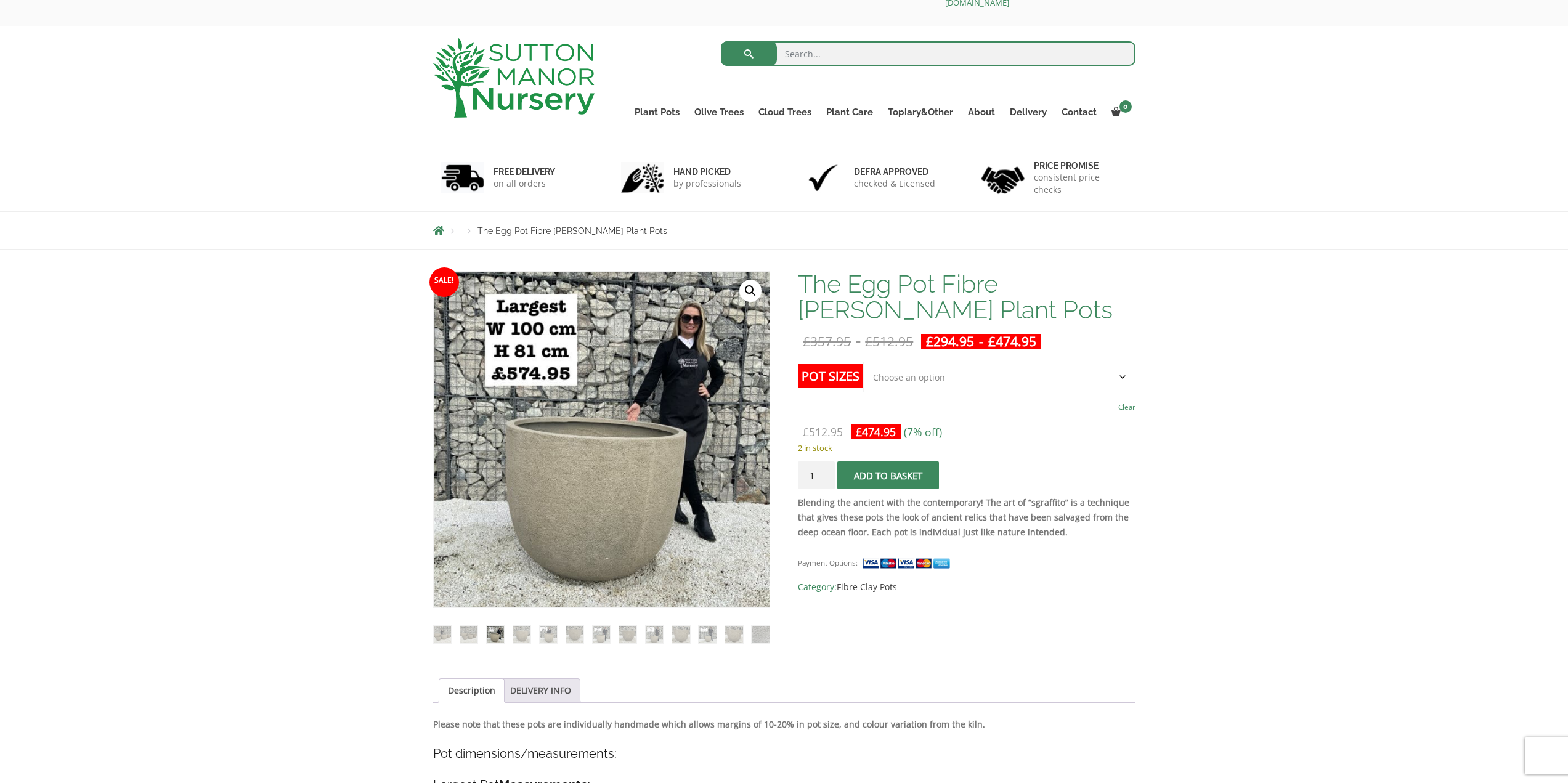
scroll to position [62, 0]
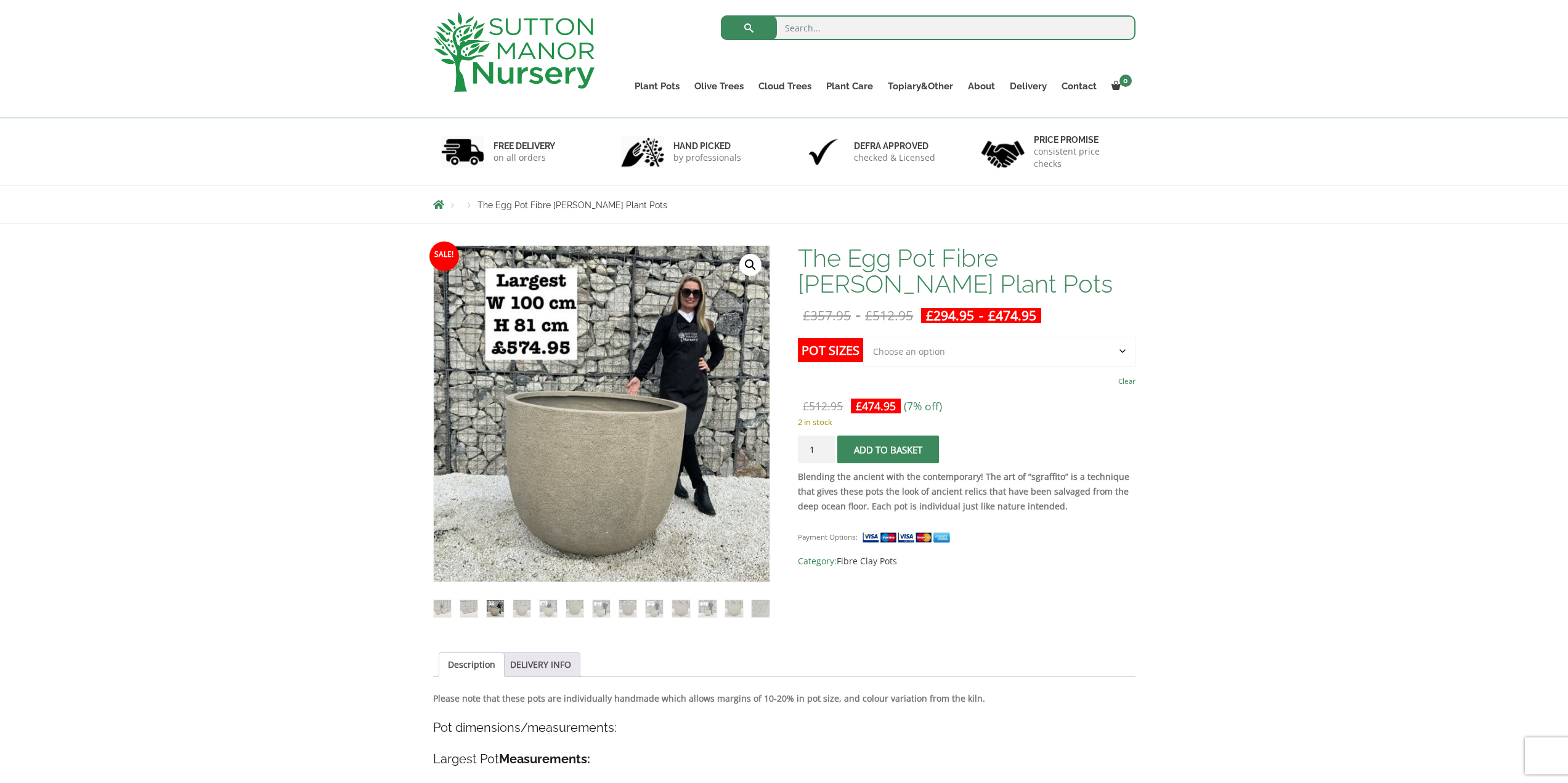
click at [945, 347] on select "Choose an option Click here to buy the 5th To Largest Pot In The Picture Click …" at bounding box center [999, 351] width 272 height 31
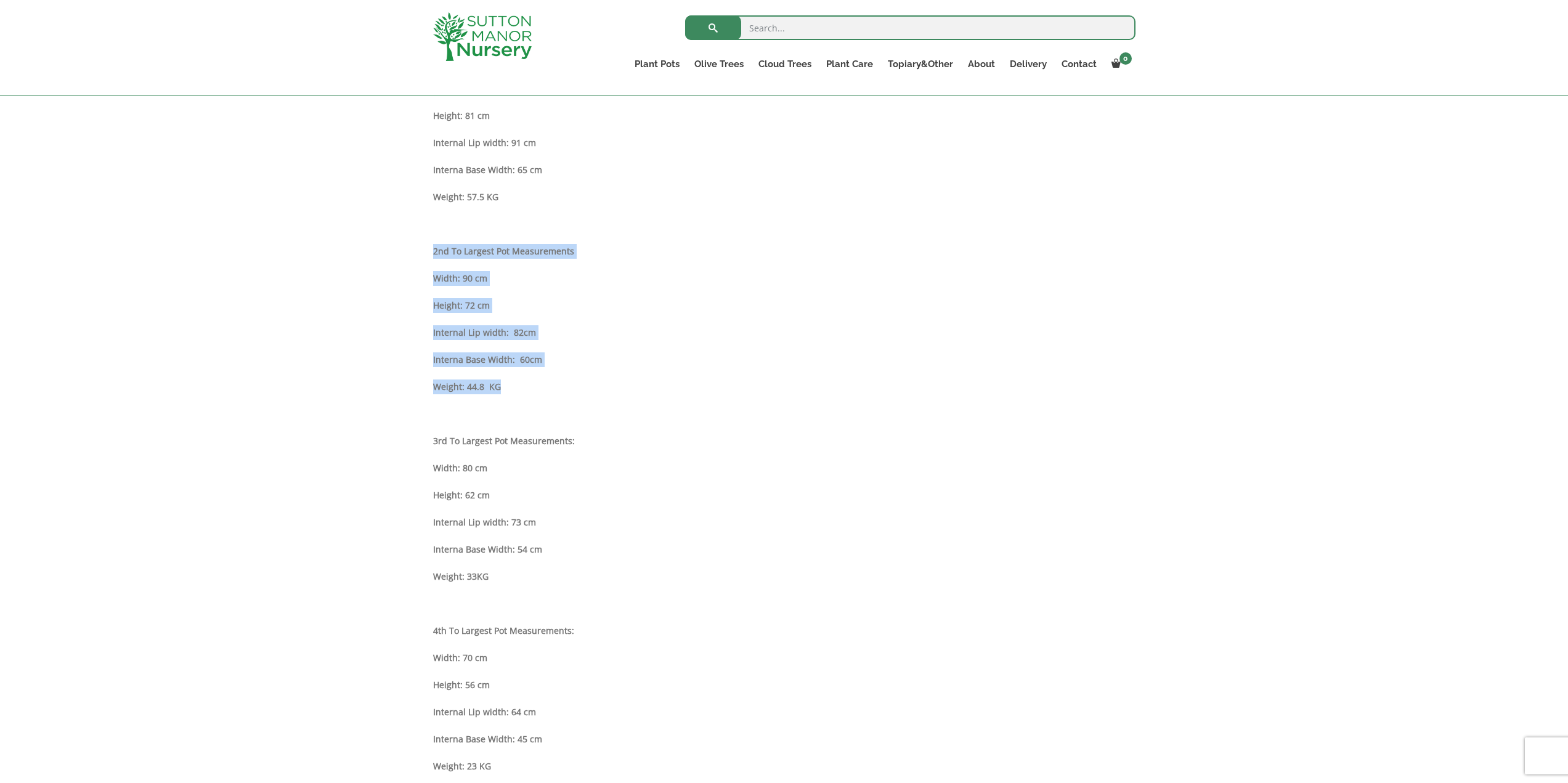
scroll to position [801, 0]
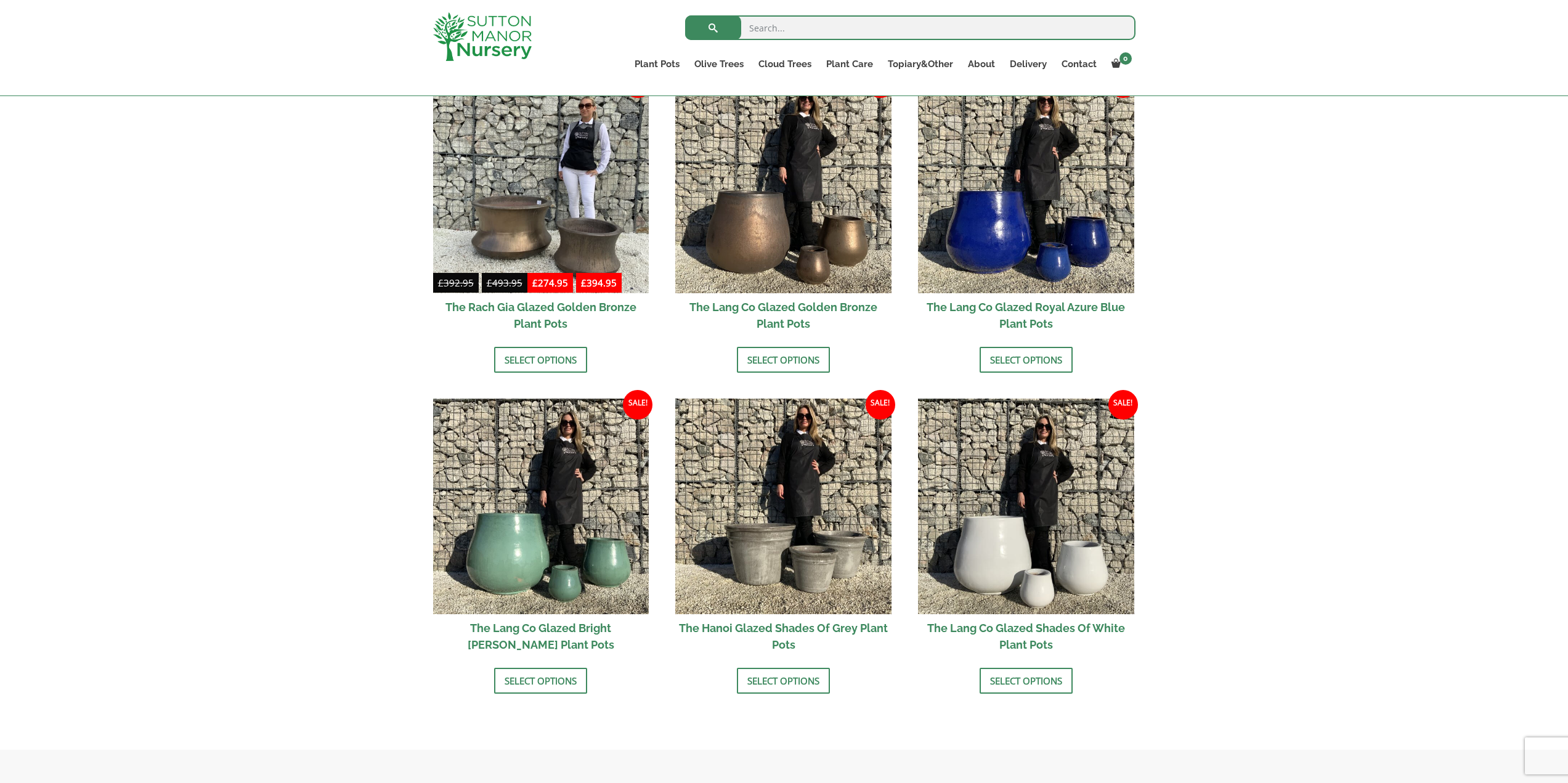
scroll to position [1047, 0]
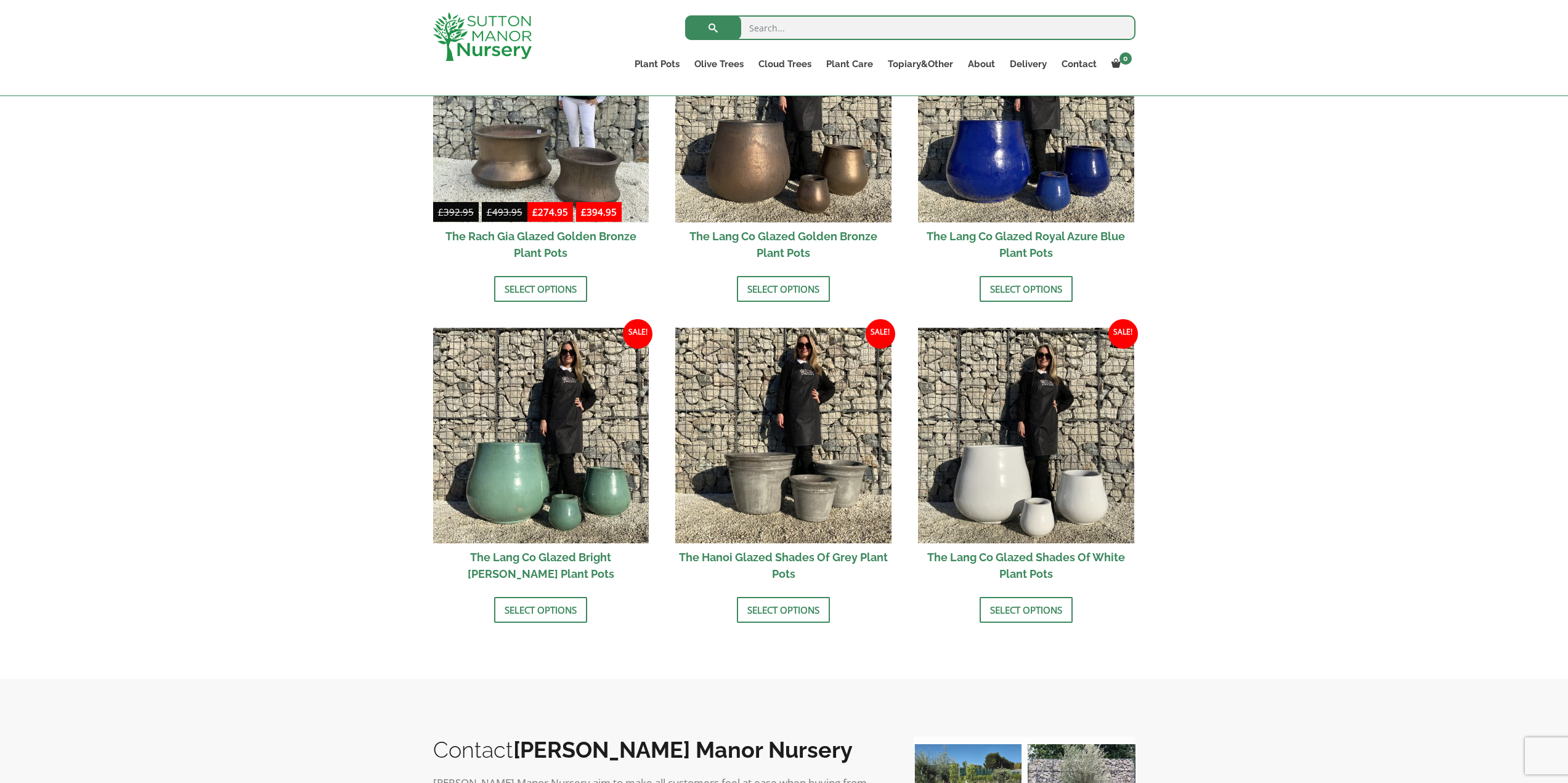
click at [1044, 557] on h2 "The Lang Co Glazed Shades Of White Plant Pots" at bounding box center [1026, 565] width 216 height 44
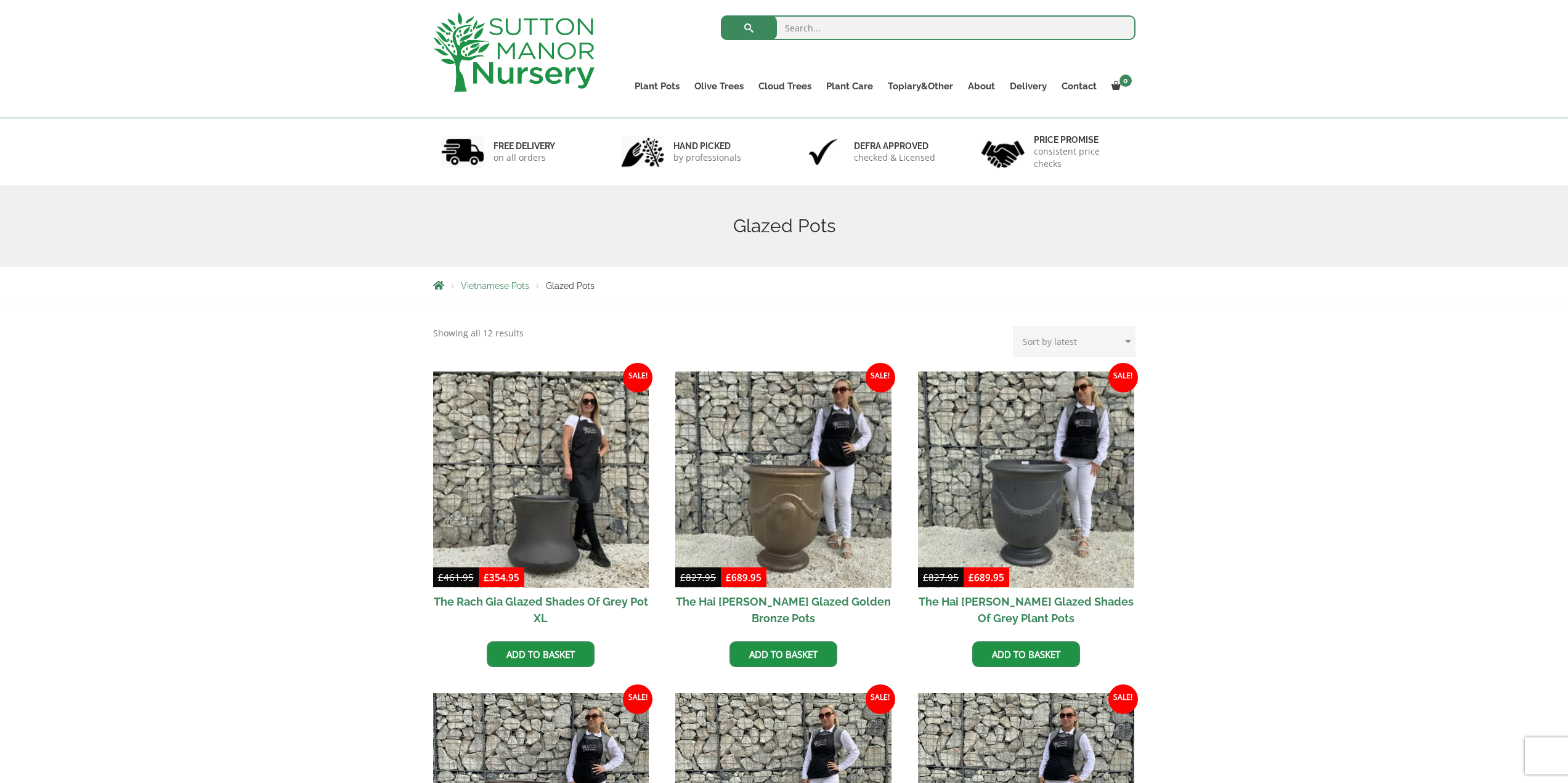
scroll to position [0, 0]
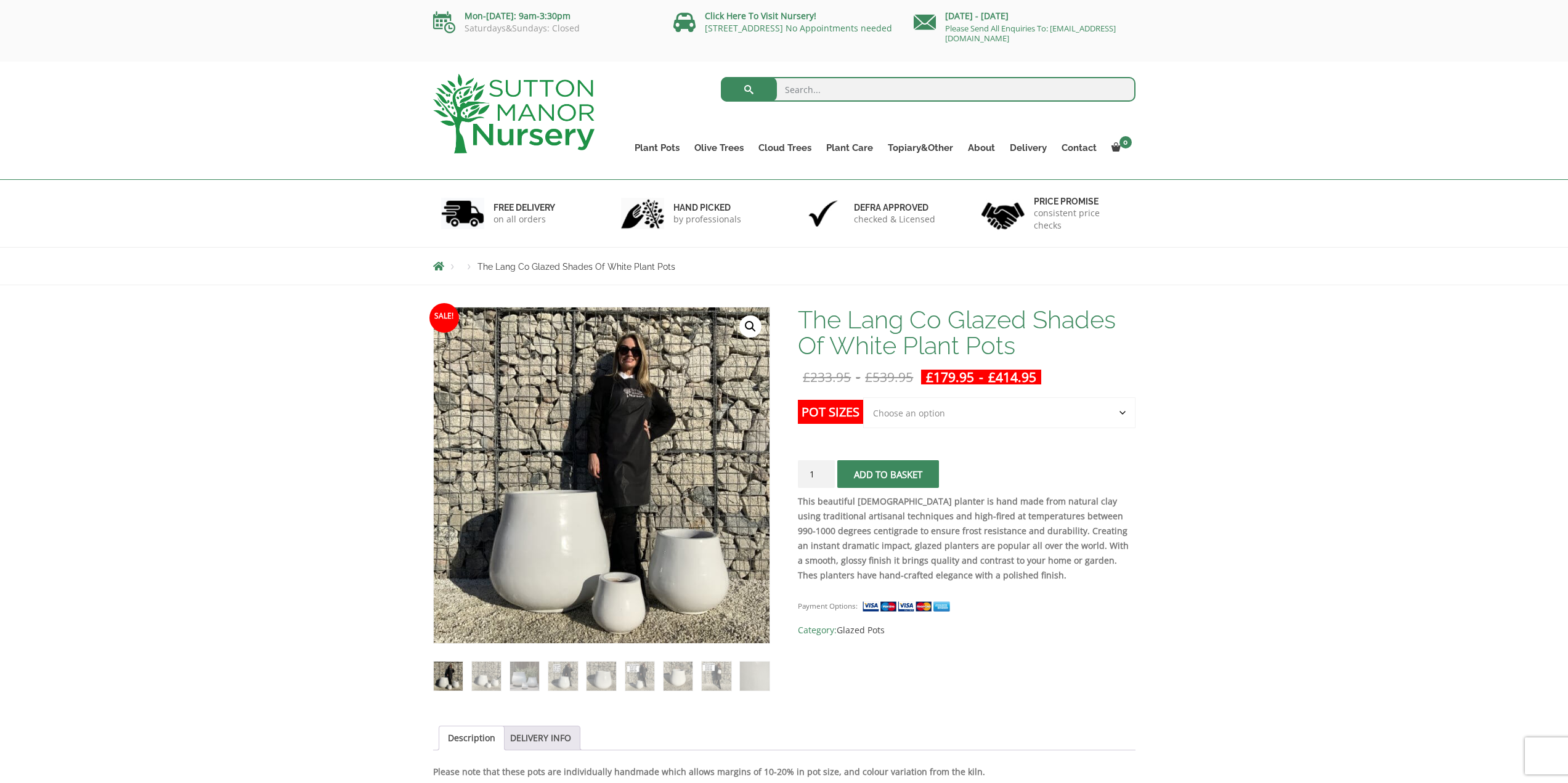
click at [894, 422] on select "Choose an option Click here to buy the 3rd to Largest Pot In The Picture Click …" at bounding box center [999, 413] width 272 height 31
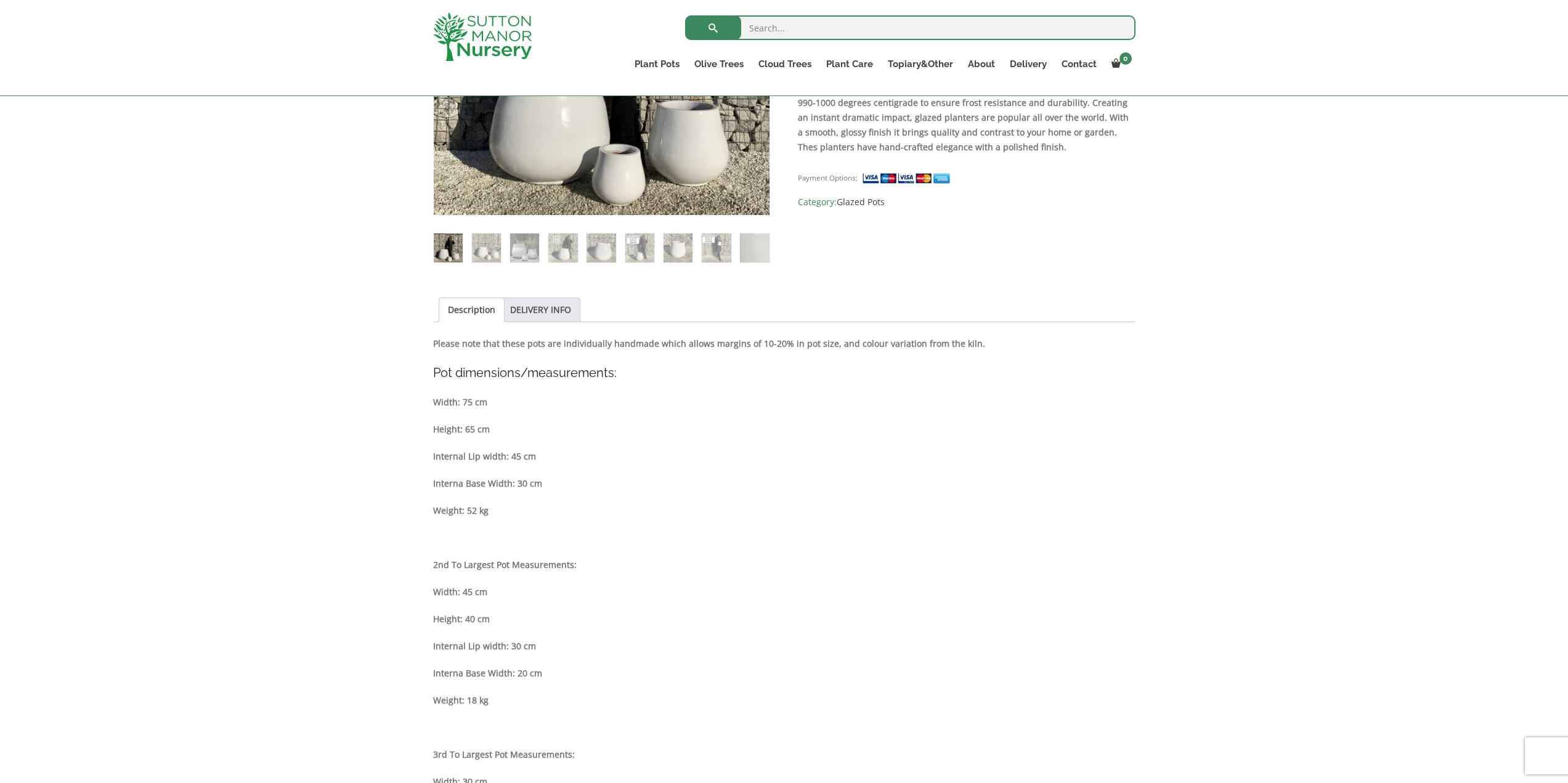
scroll to position [431, 0]
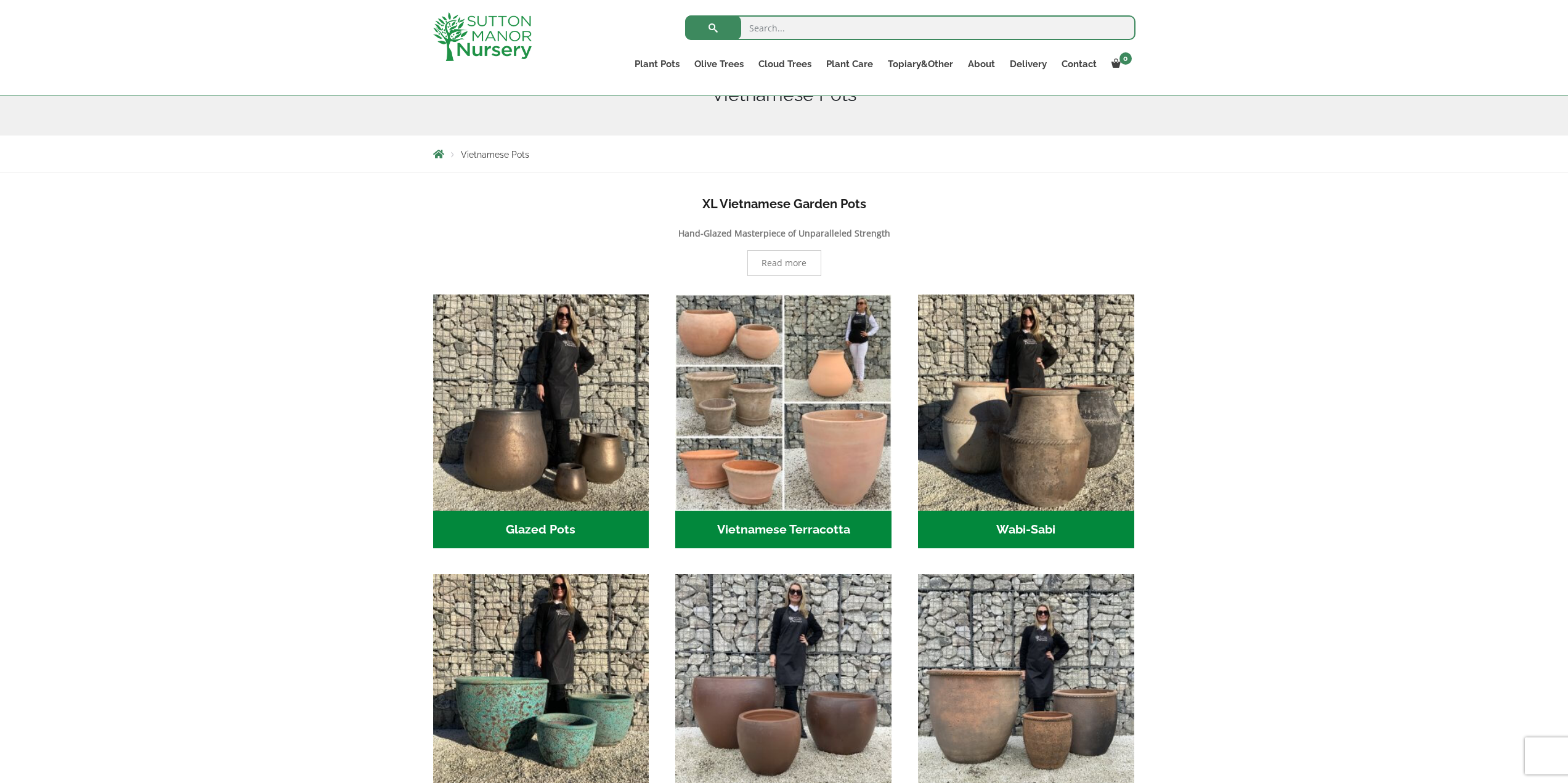
scroll to position [185, 0]
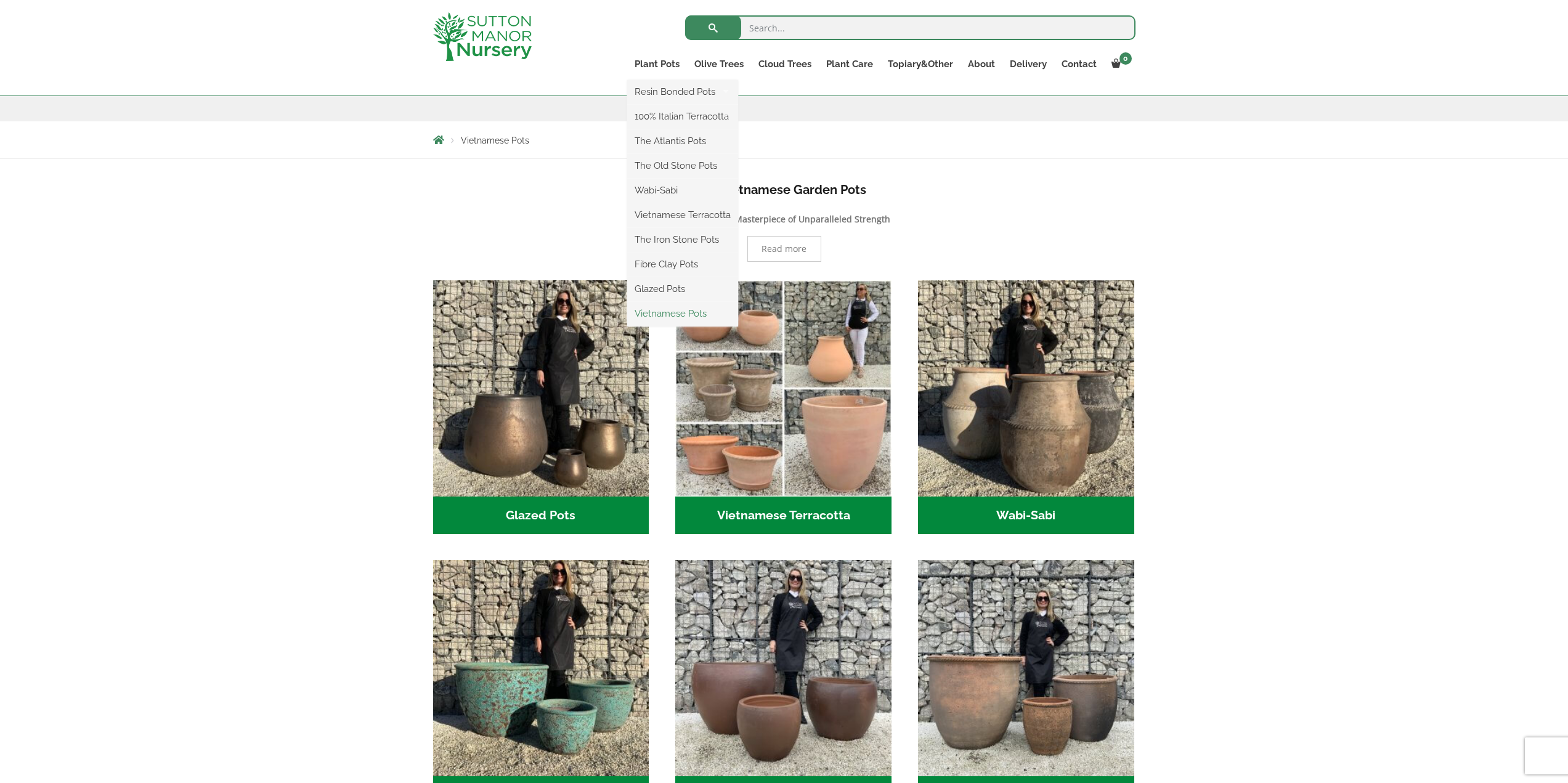
click at [686, 313] on link "Vietnamese Pots" at bounding box center [682, 314] width 111 height 18
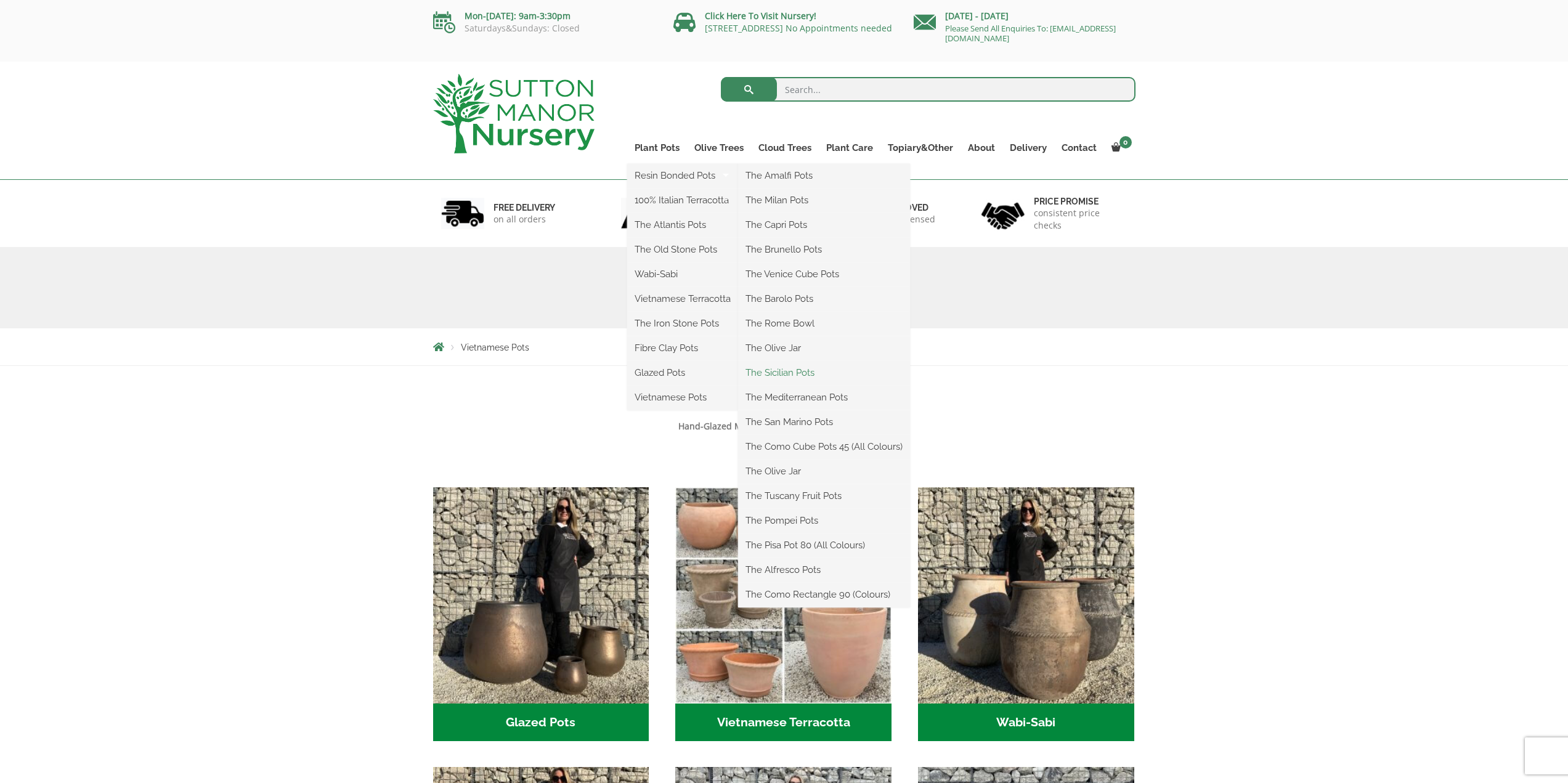
click at [811, 373] on link "The Sicilian Pots" at bounding box center [823, 373] width 172 height 18
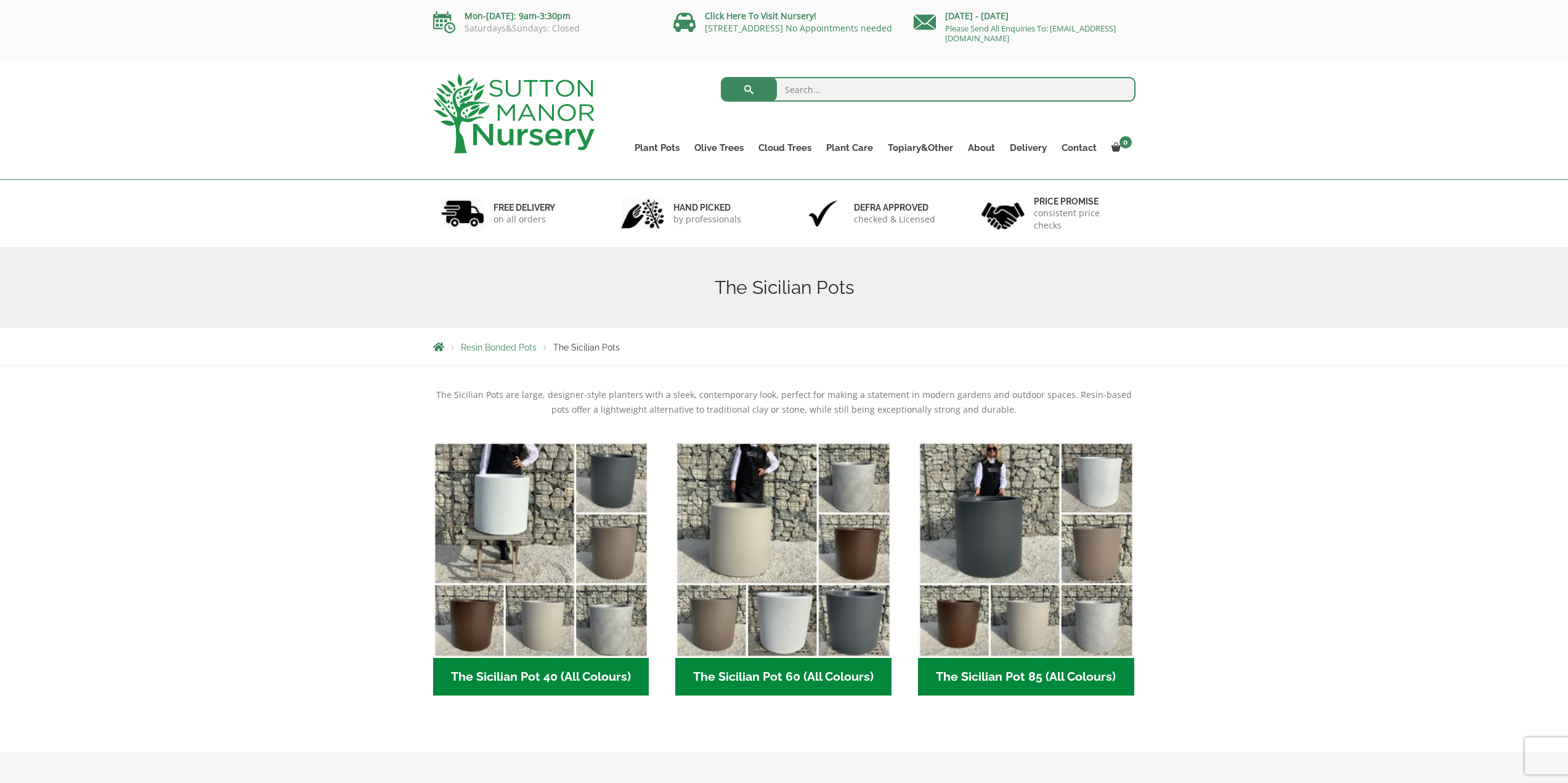
click at [577, 681] on h2 "The Sicilian Pot 40 (All Colours) (6)" at bounding box center [541, 676] width 216 height 38
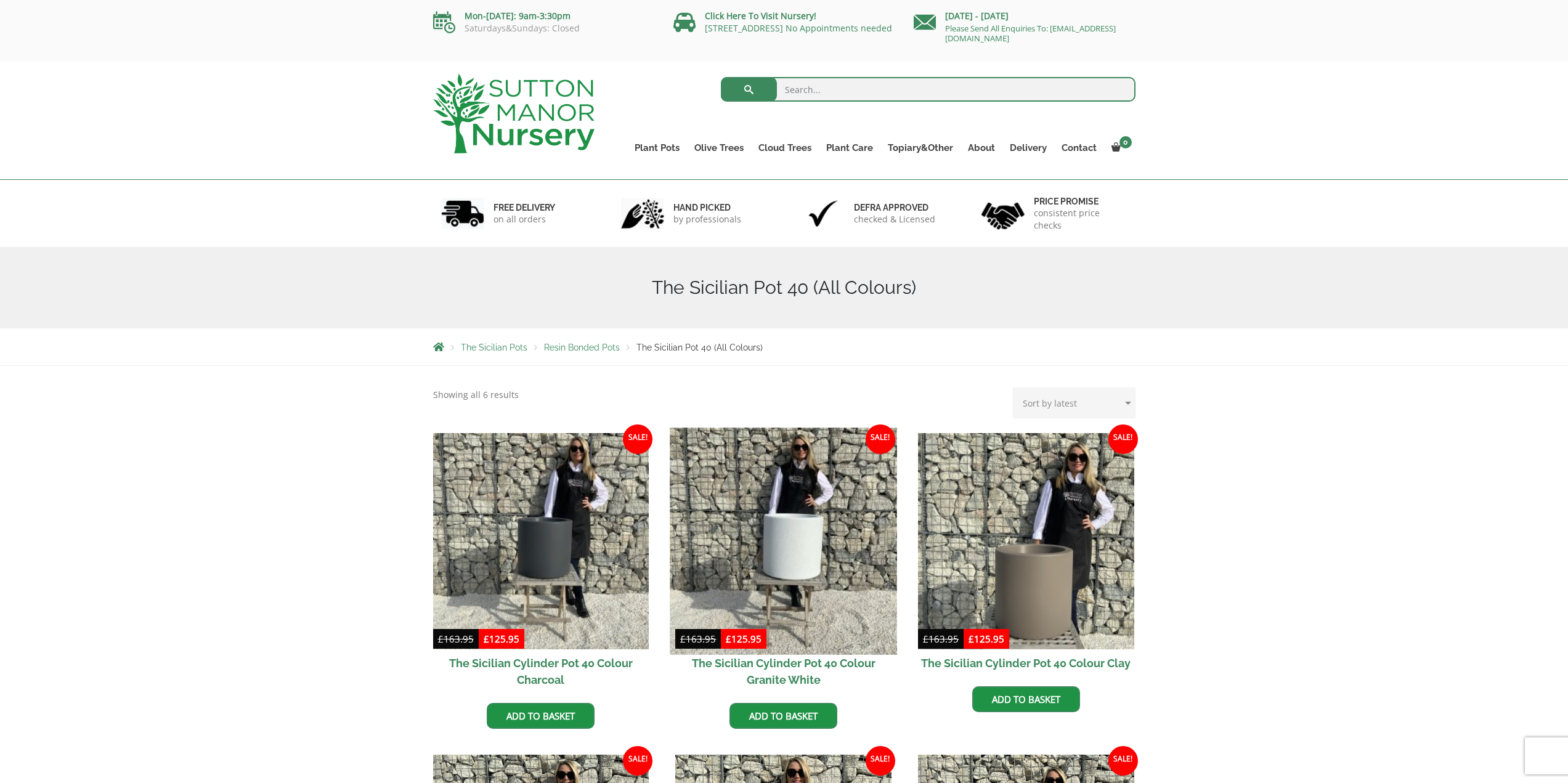
scroll to position [62, 0]
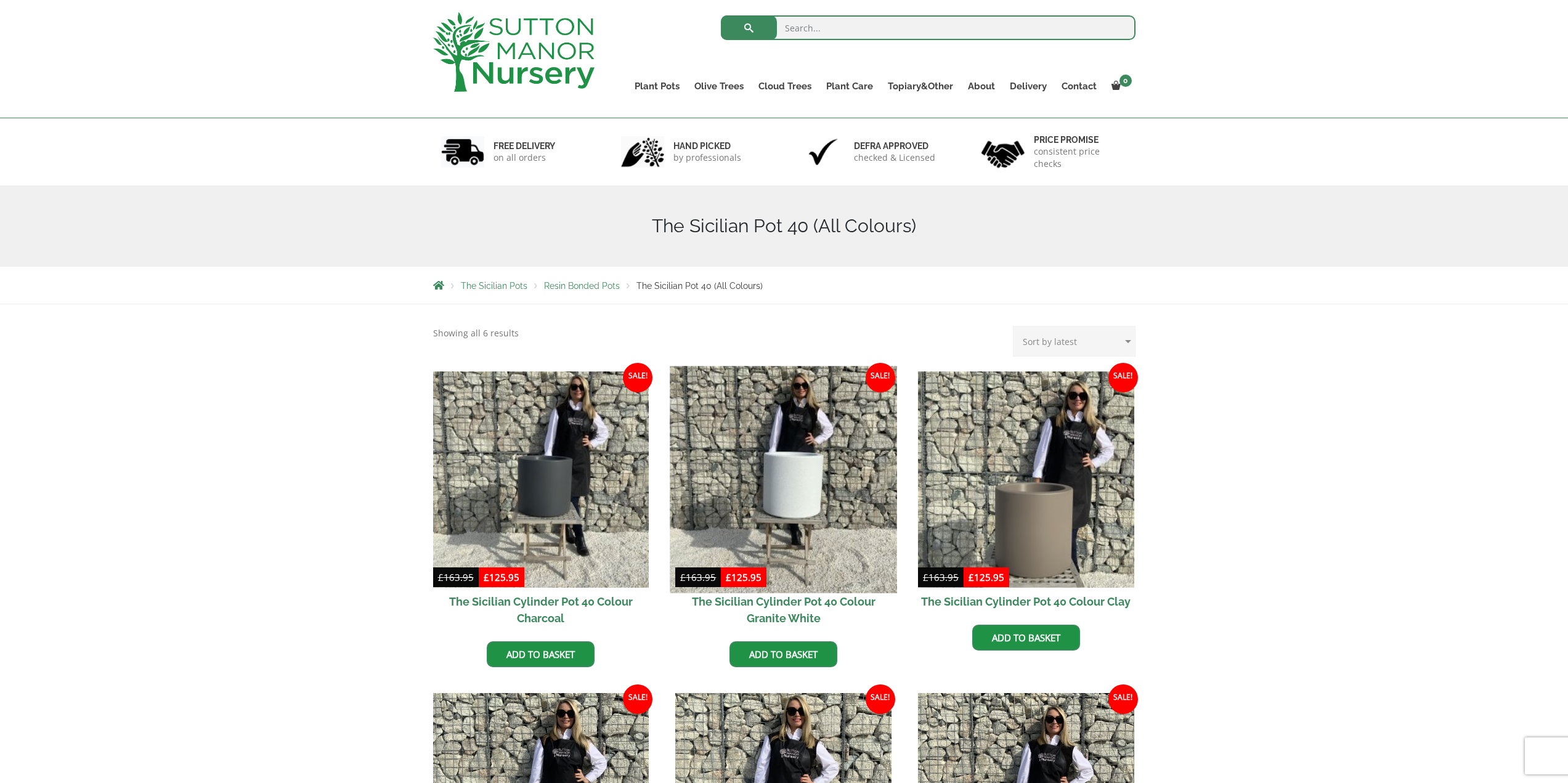
click at [791, 490] on img at bounding box center [783, 479] width 227 height 227
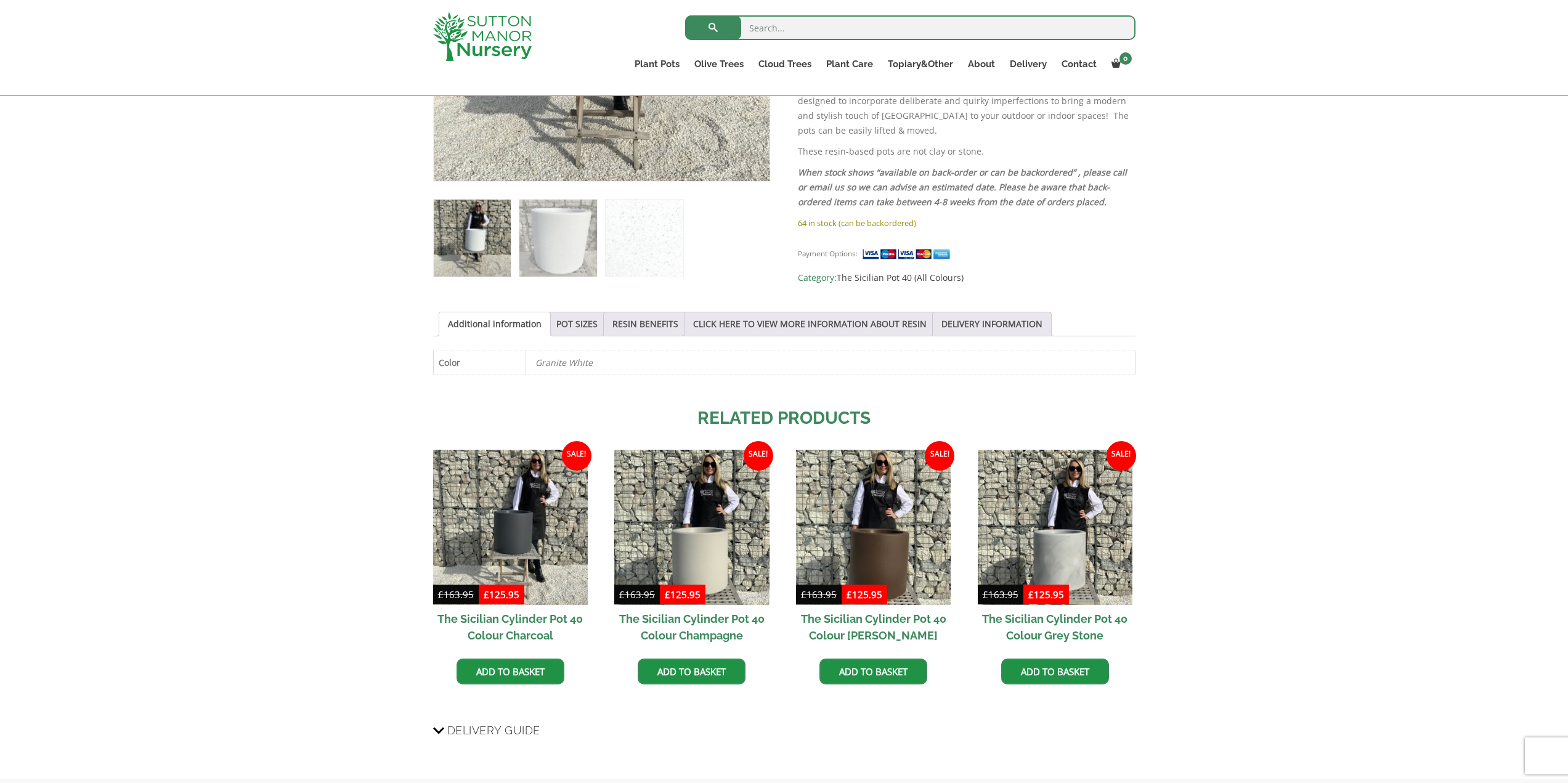
scroll to position [493, 0]
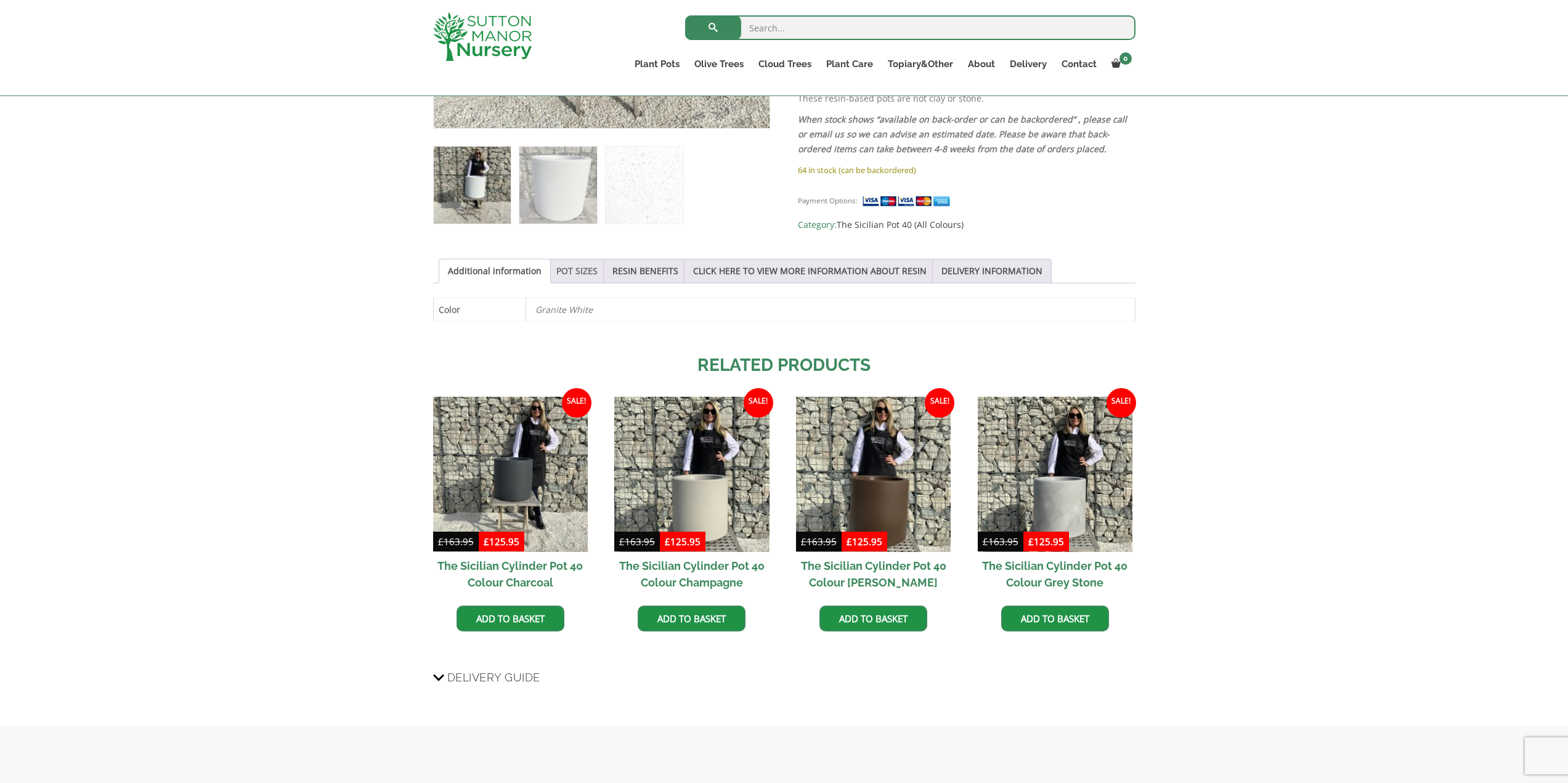
click at [582, 265] on link "POT SIZES" at bounding box center [577, 271] width 41 height 23
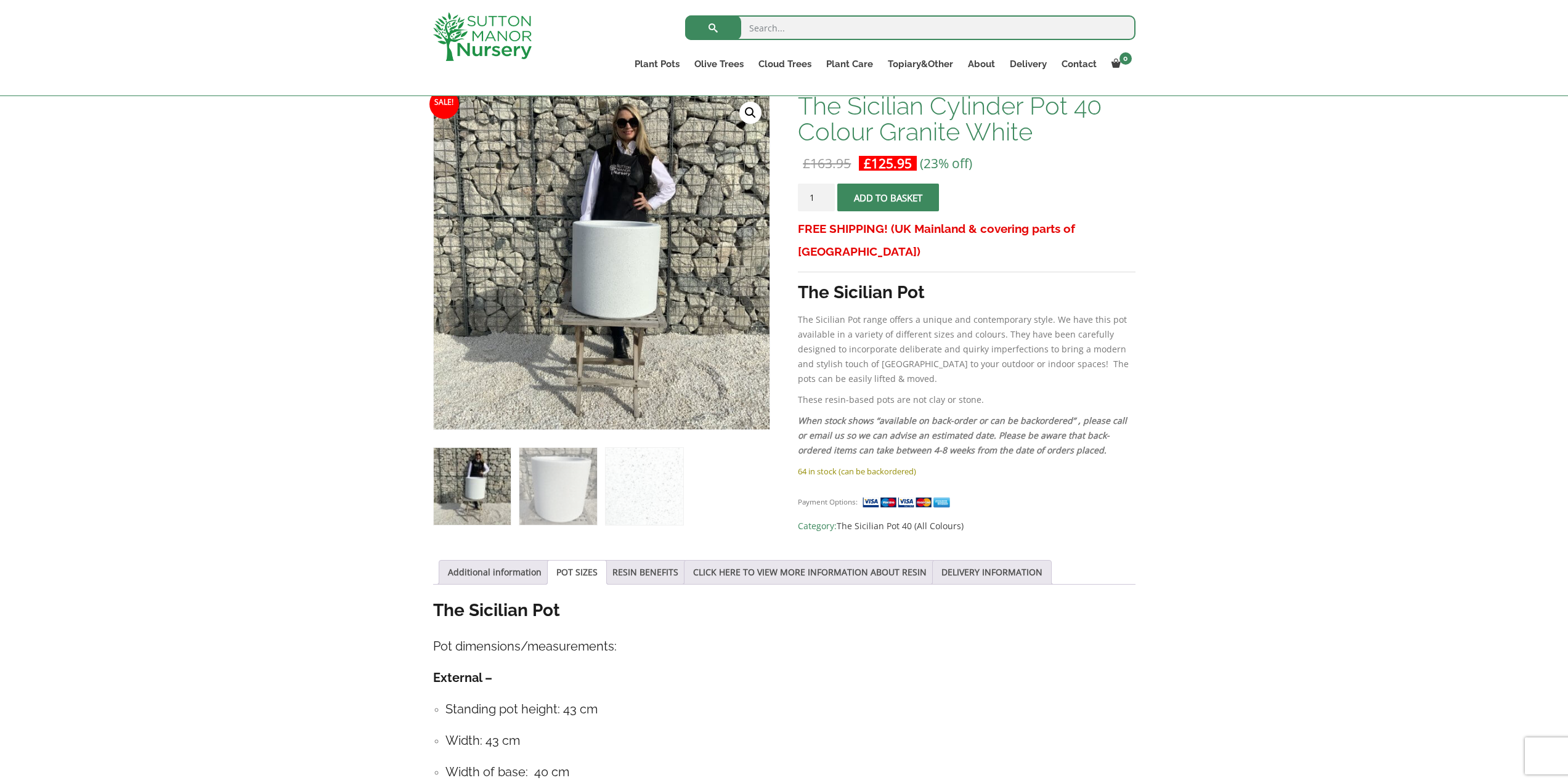
scroll to position [185, 0]
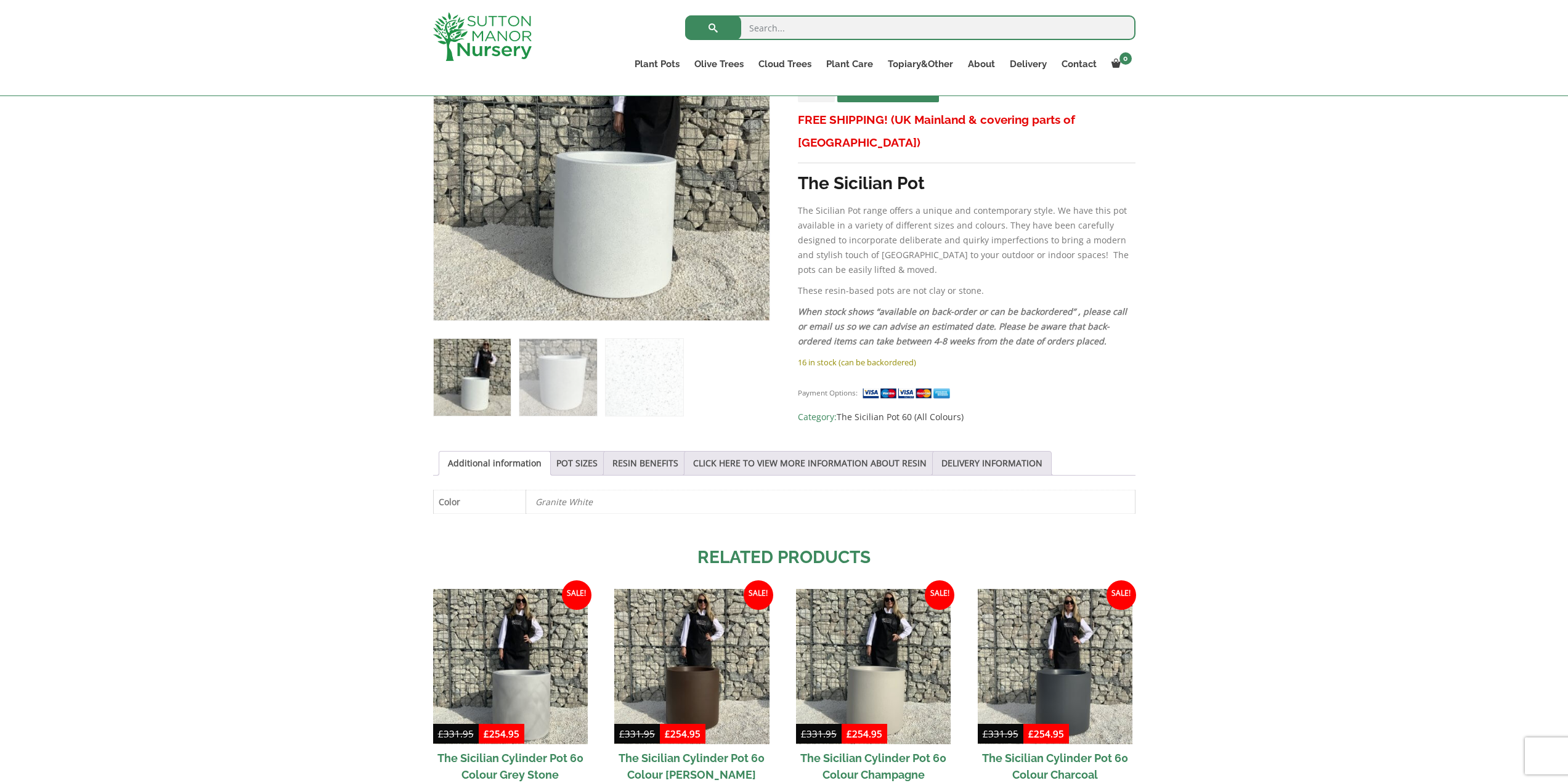
scroll to position [308, 0]
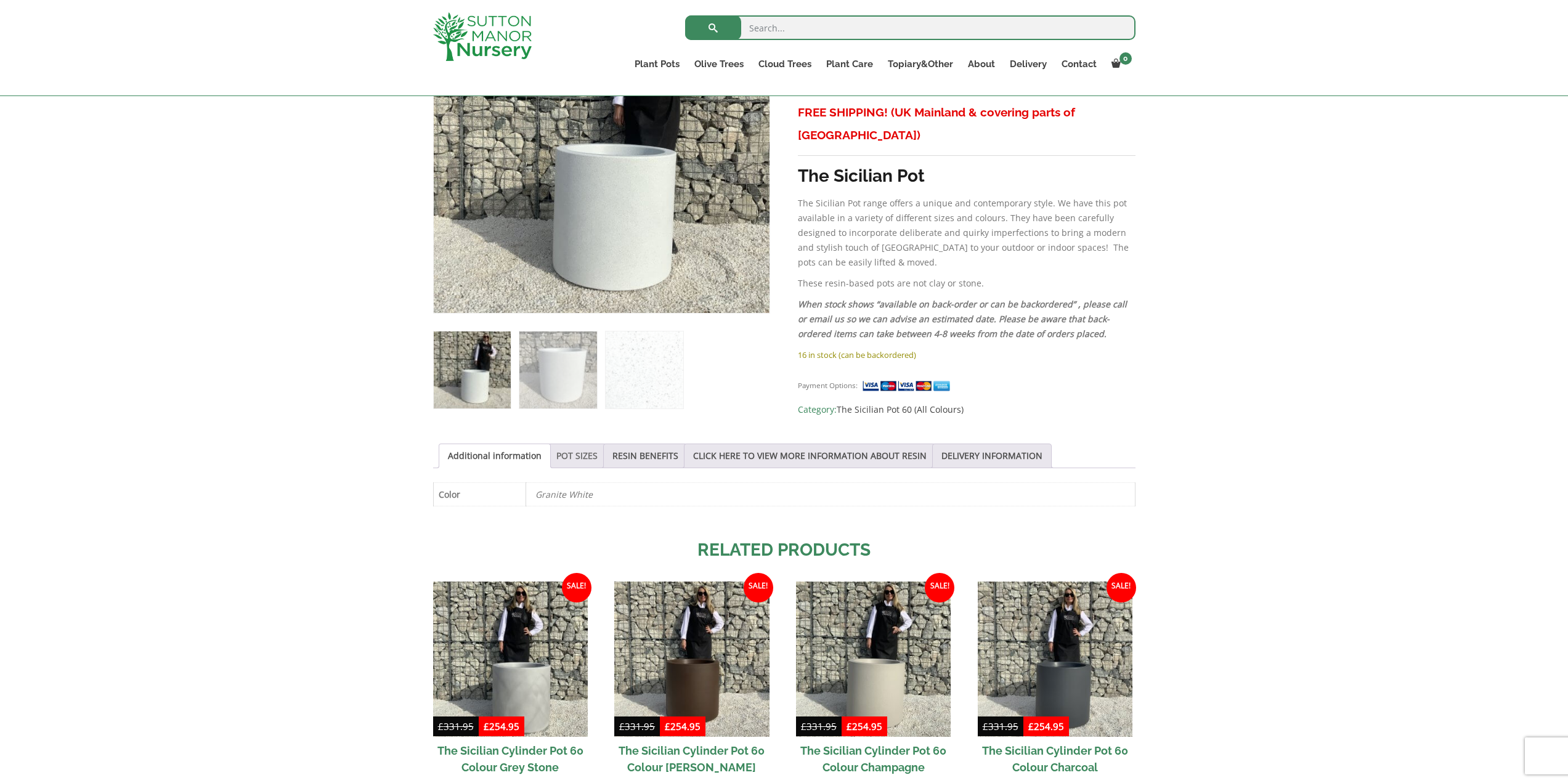
click at [565, 457] on link "POT SIZES" at bounding box center [577, 455] width 41 height 23
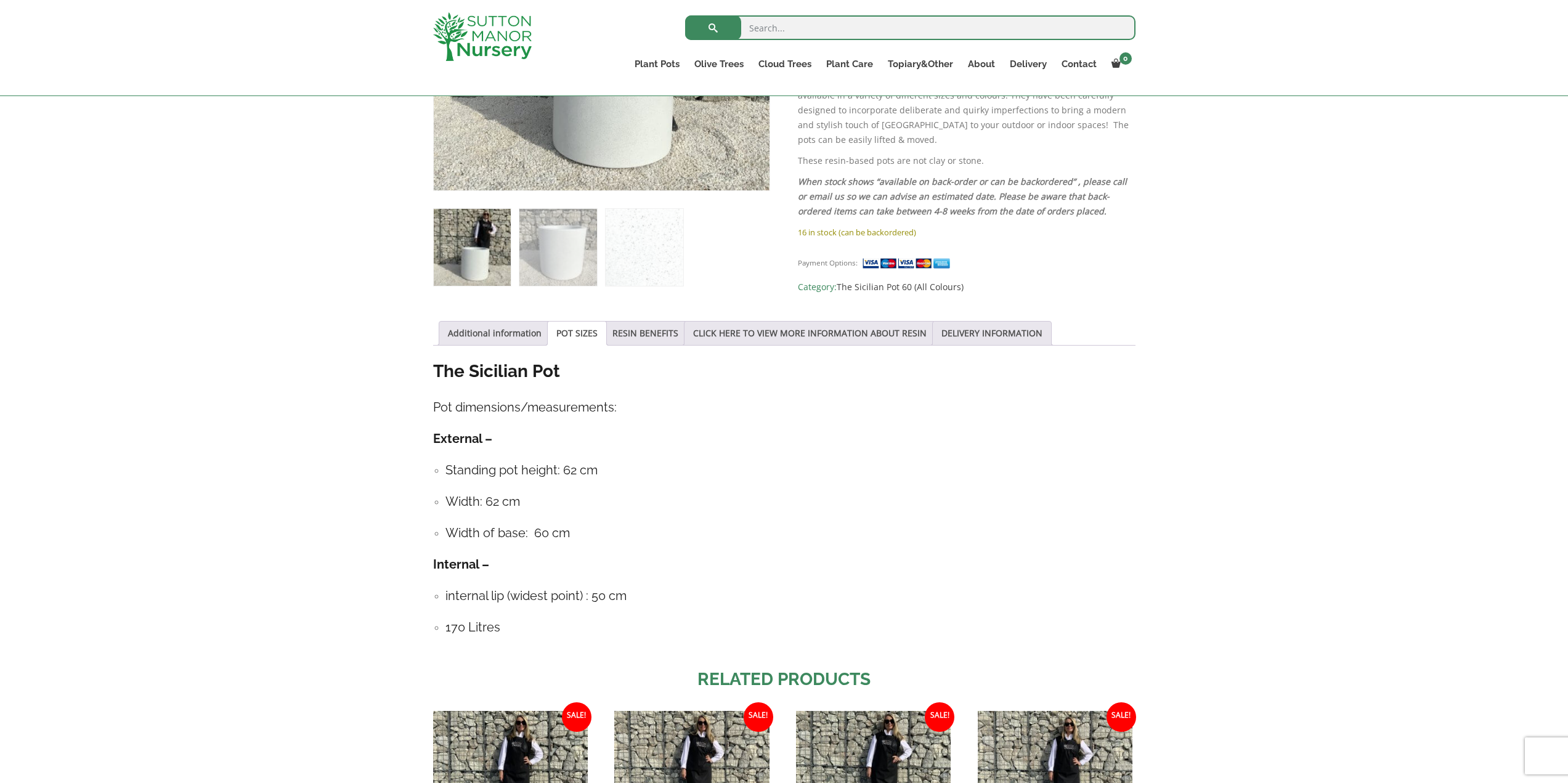
scroll to position [431, 0]
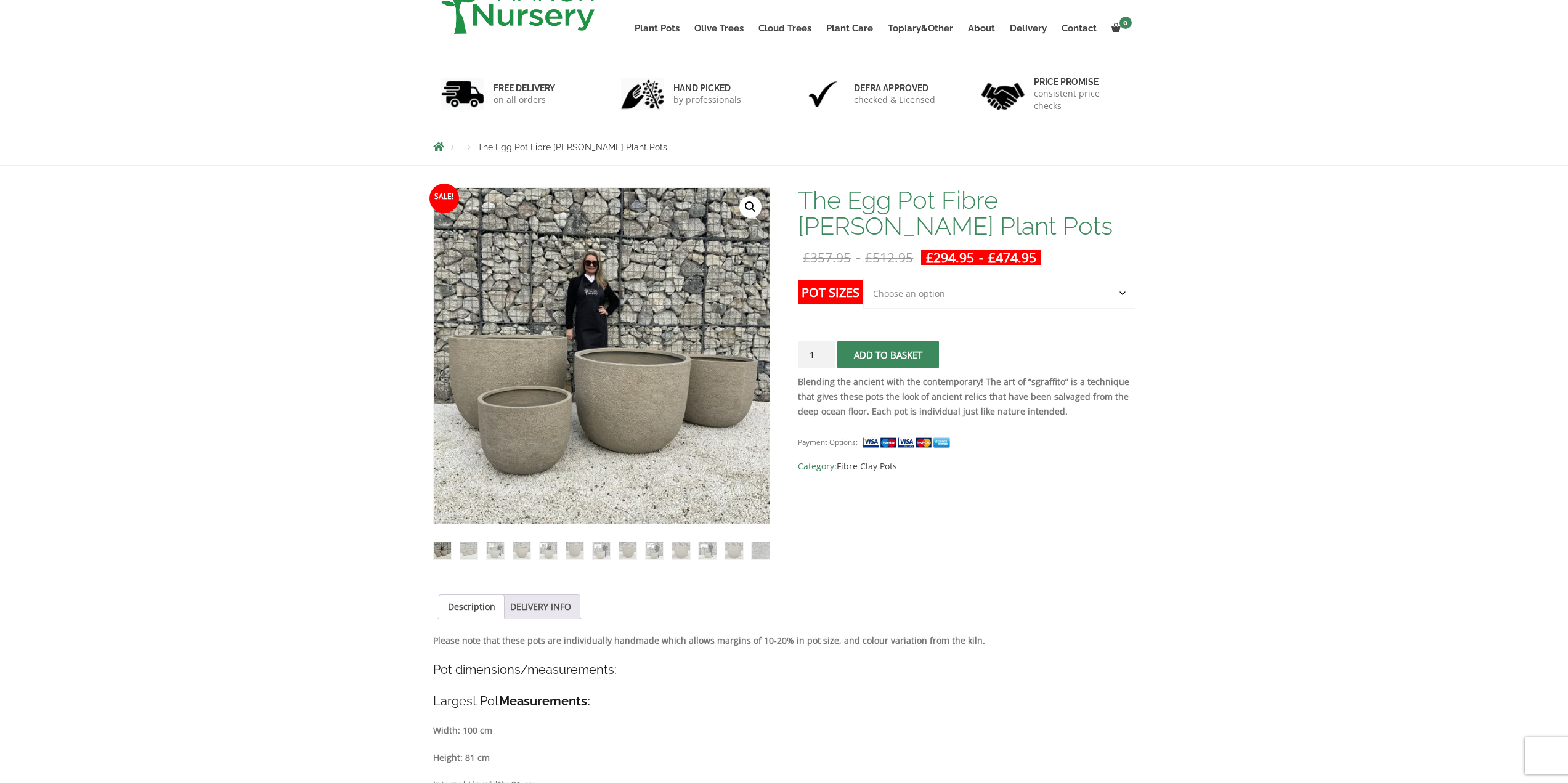
scroll to position [123, 0]
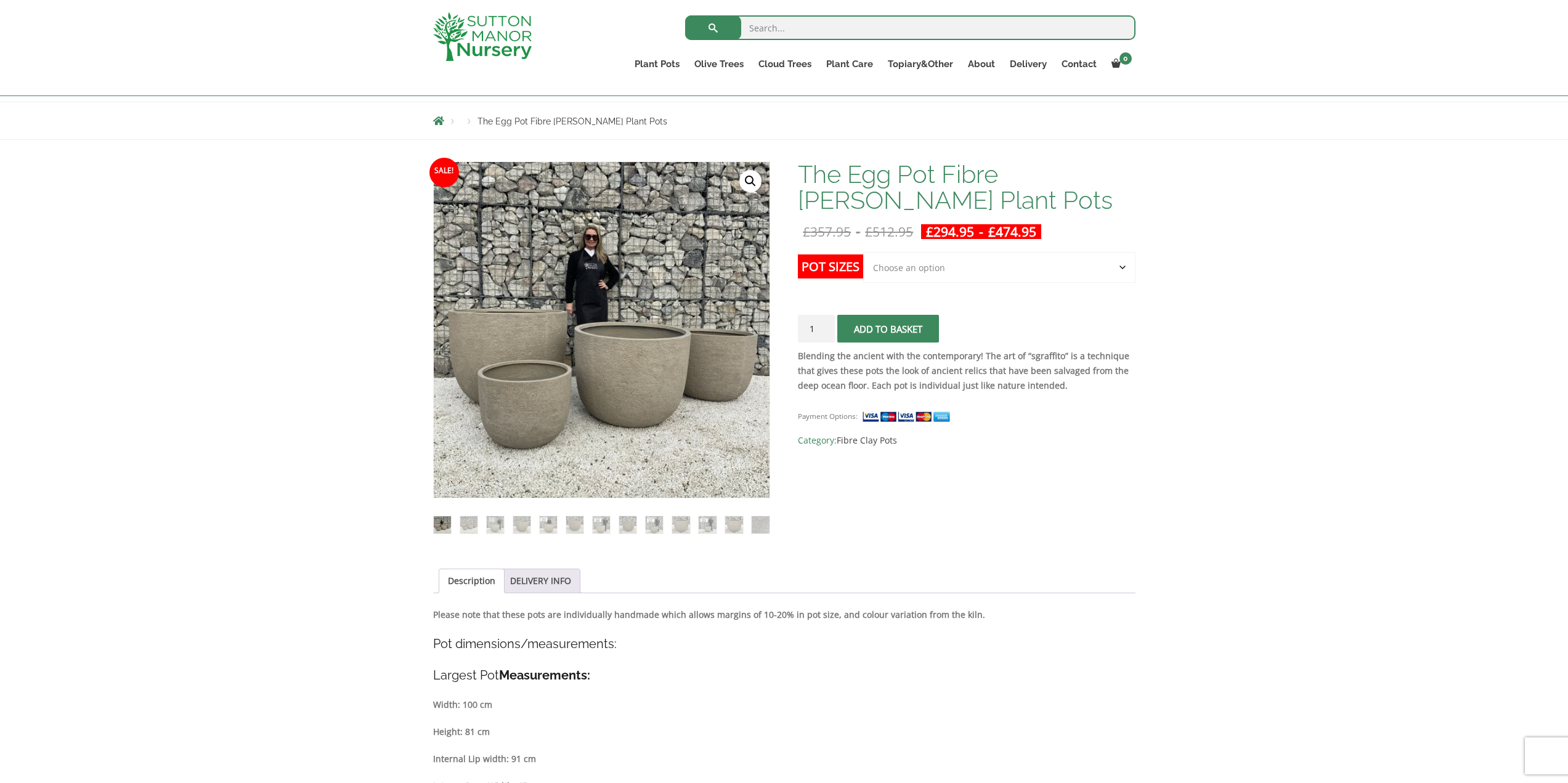
click at [965, 269] on select "Choose an option Click here to buy the 5th To Largest Pot In The Picture Click …" at bounding box center [999, 267] width 272 height 31
select select "Click here to buy the 2nd To Largest Pot In The Picture"
click at [863, 252] on select "Choose an option Click here to buy the 5th To Largest Pot In The Picture Click …" at bounding box center [999, 267] width 272 height 31
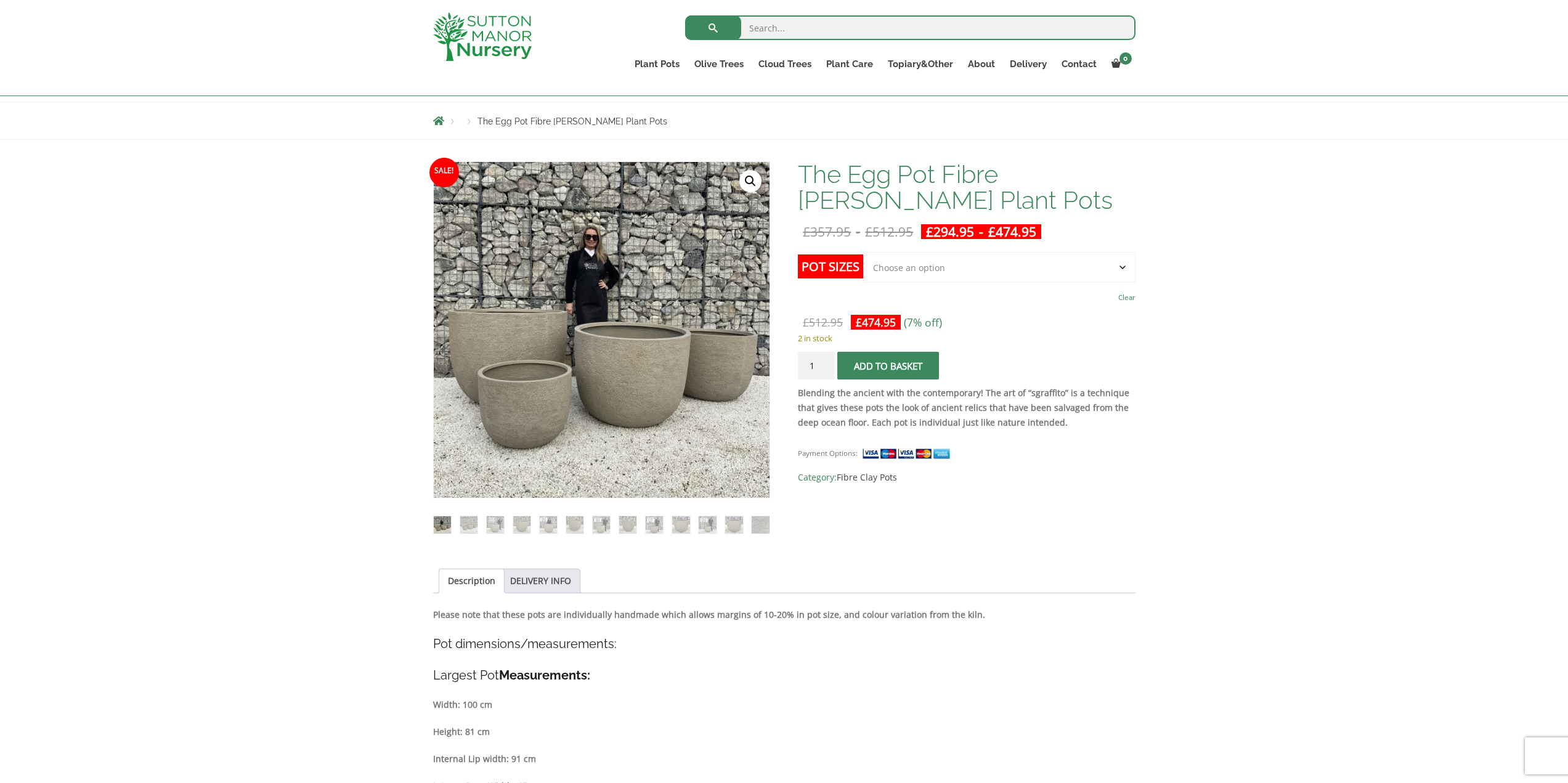
click at [889, 366] on span "submit" at bounding box center [889, 366] width 0 height 0
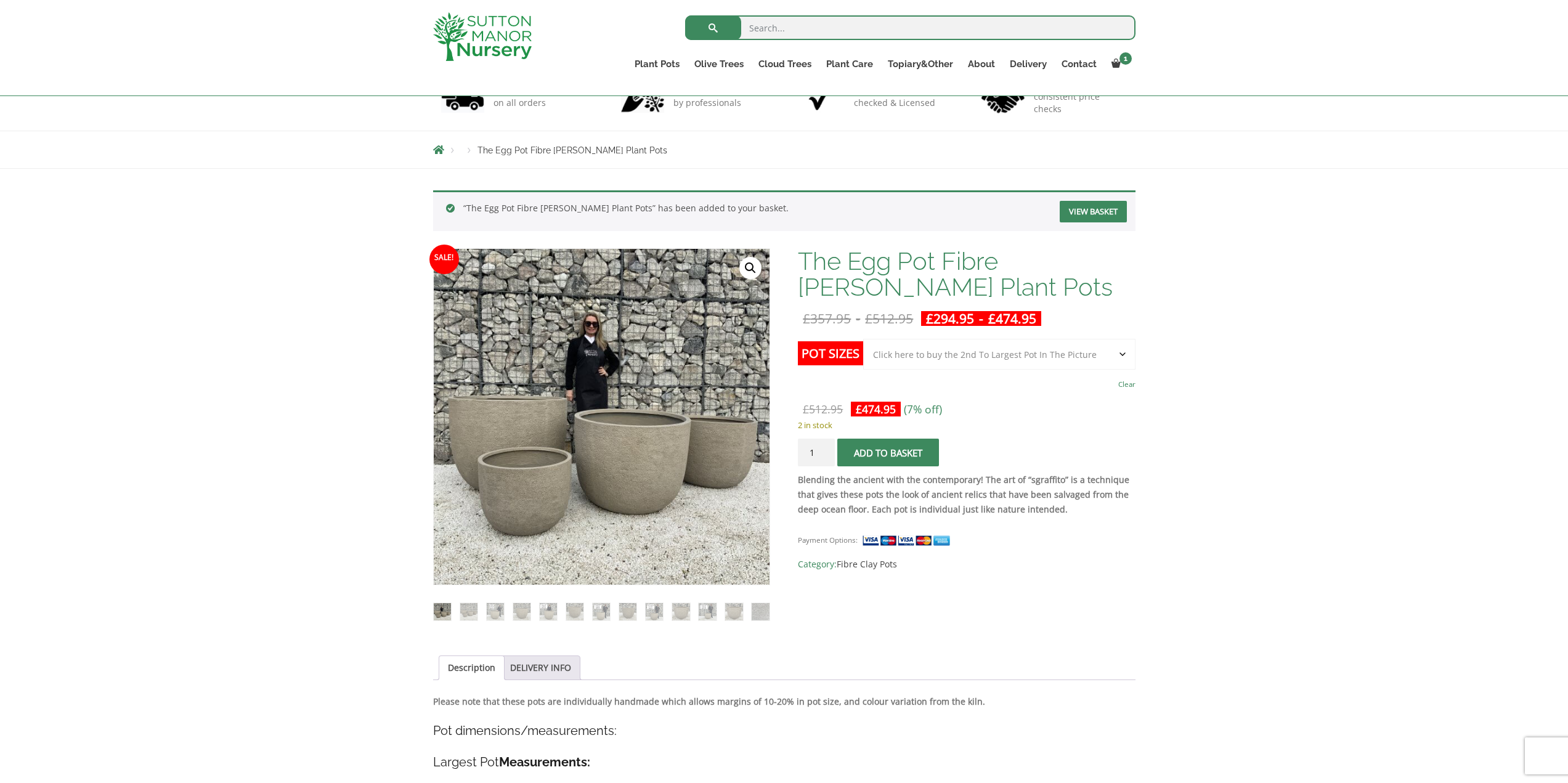
scroll to position [185, 0]
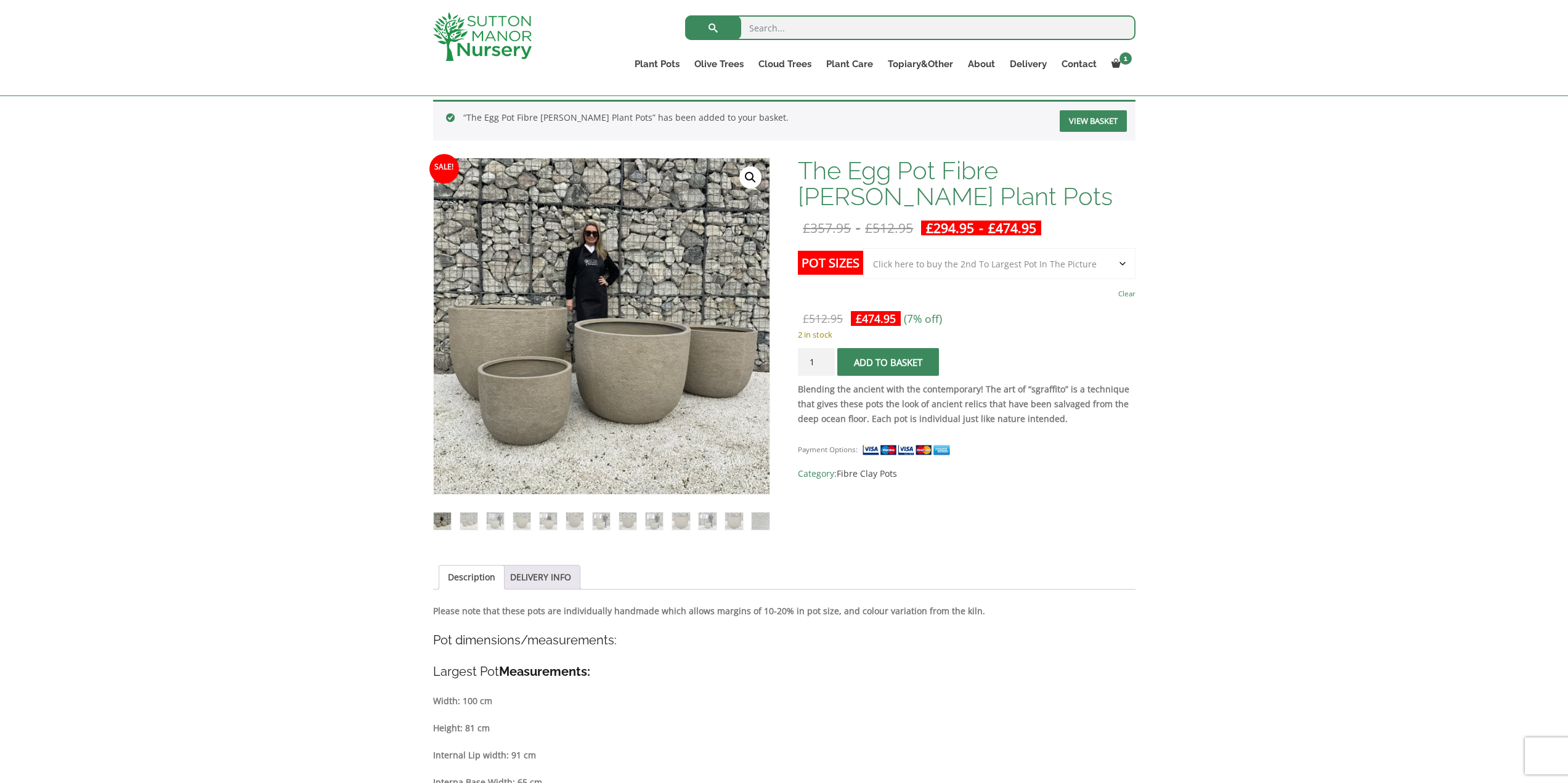
click at [1096, 116] on link "View basket" at bounding box center [1094, 121] width 67 height 22
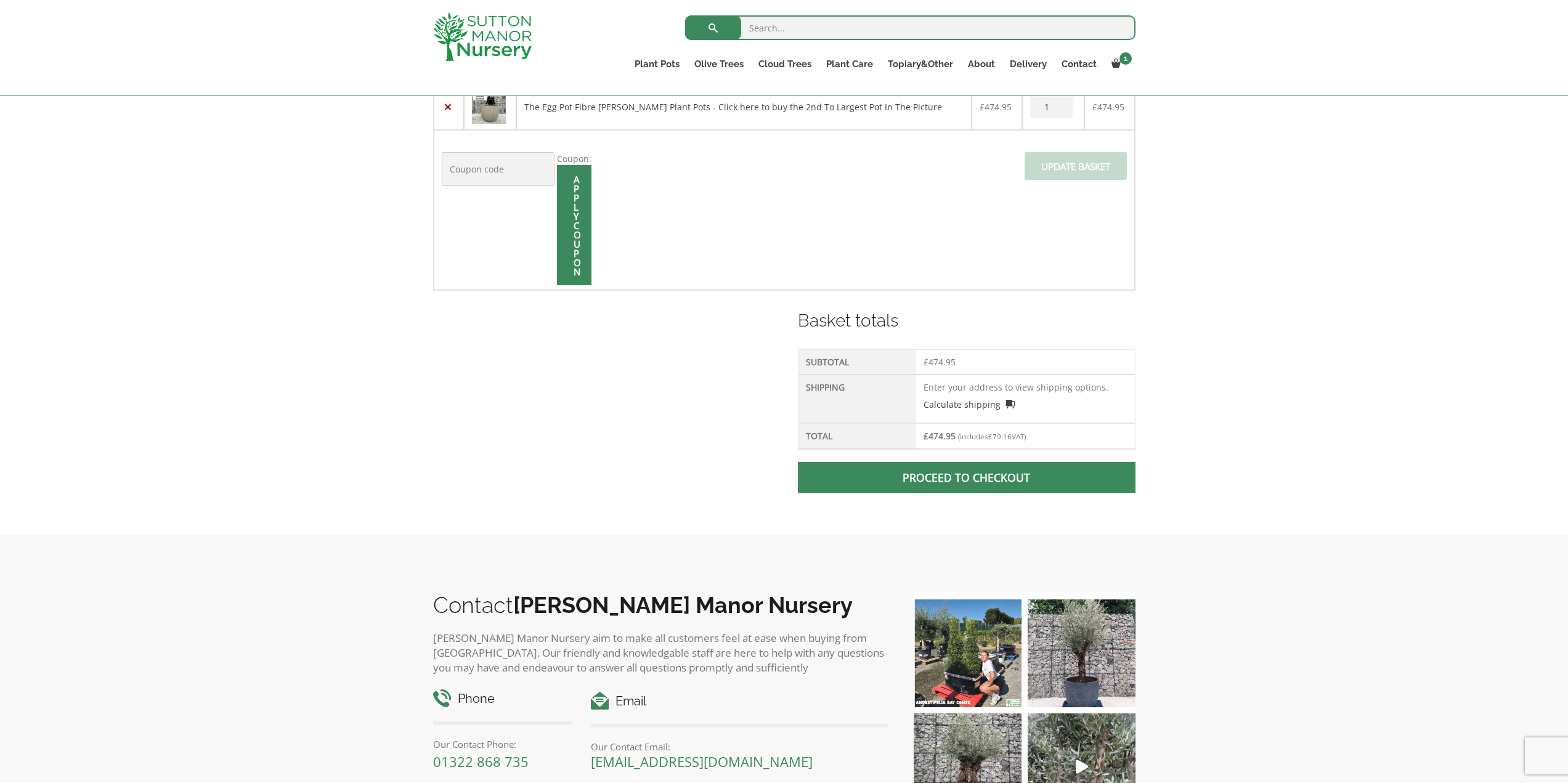
scroll to position [308, 0]
click at [966, 476] on span at bounding box center [966, 476] width 0 height 0
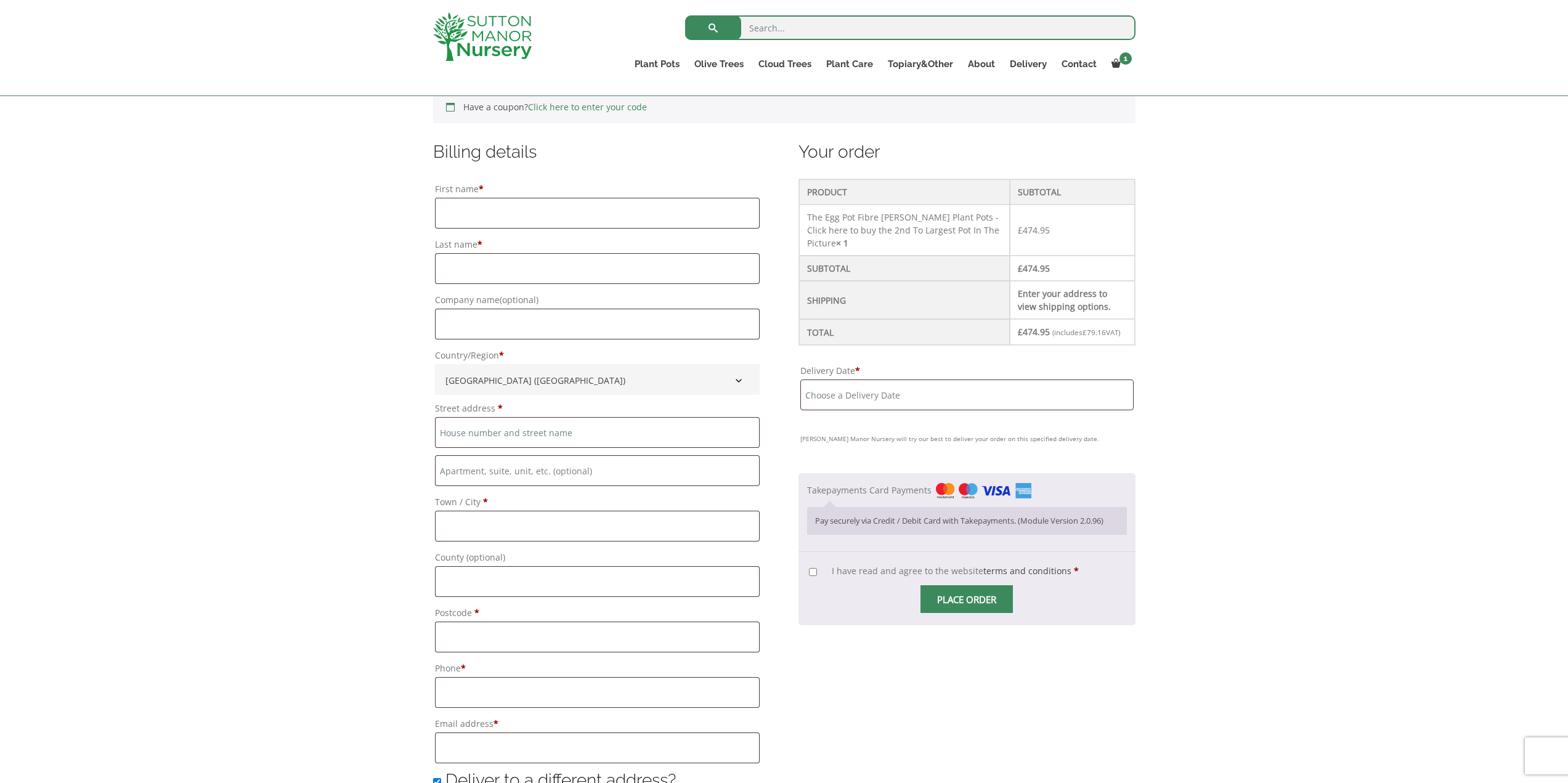
scroll to position [308, 0]
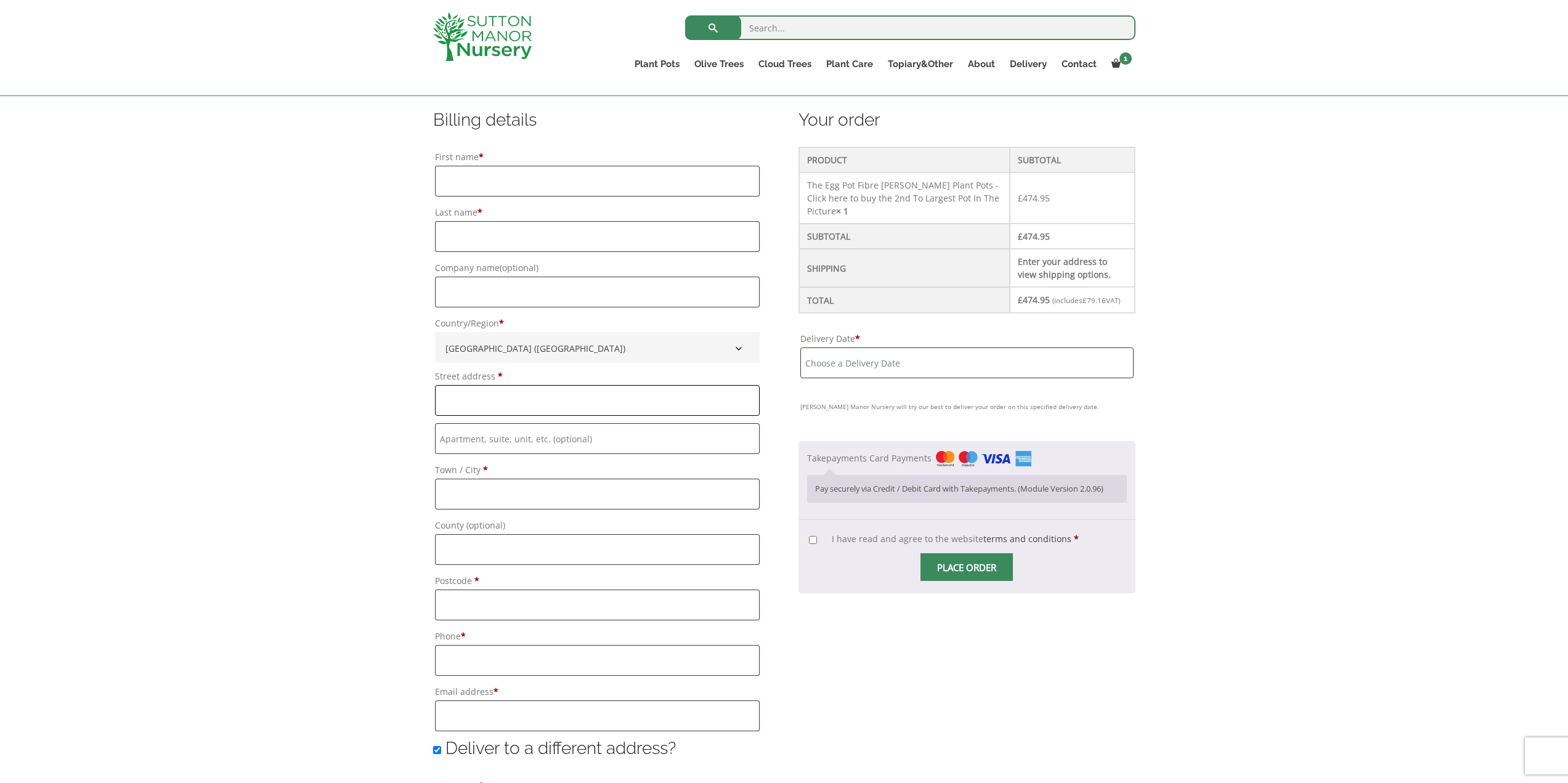
click at [524, 406] on input "Street address *" at bounding box center [597, 401] width 325 height 31
type input "[PERSON_NAME][GEOGRAPHIC_DATA]"
type input "Penarth"
type input "CF64 1BX"
click at [926, 377] on input "Delivery Date *" at bounding box center [966, 363] width 333 height 31
